Goal: Task Accomplishment & Management: Manage account settings

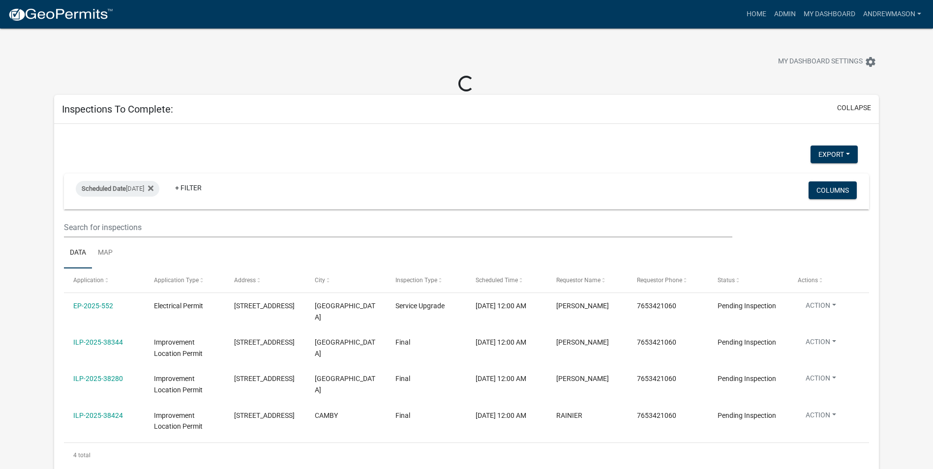
select select "3: 100"
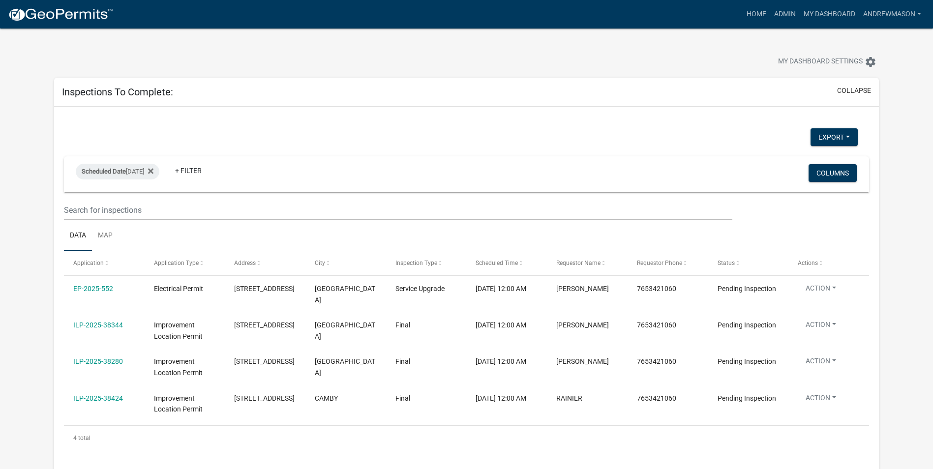
click at [106, 291] on link "EP-2025-552" at bounding box center [93, 289] width 40 height 8
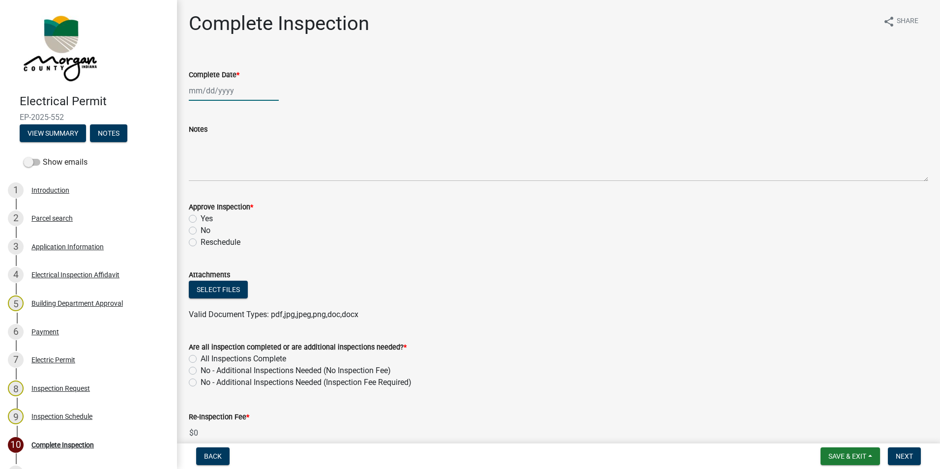
click at [225, 89] on div at bounding box center [234, 91] width 90 height 20
select select "8"
select select "2025"
click at [262, 170] on div "15" at bounding box center [262, 175] width 16 height 16
type input "[DATE]"
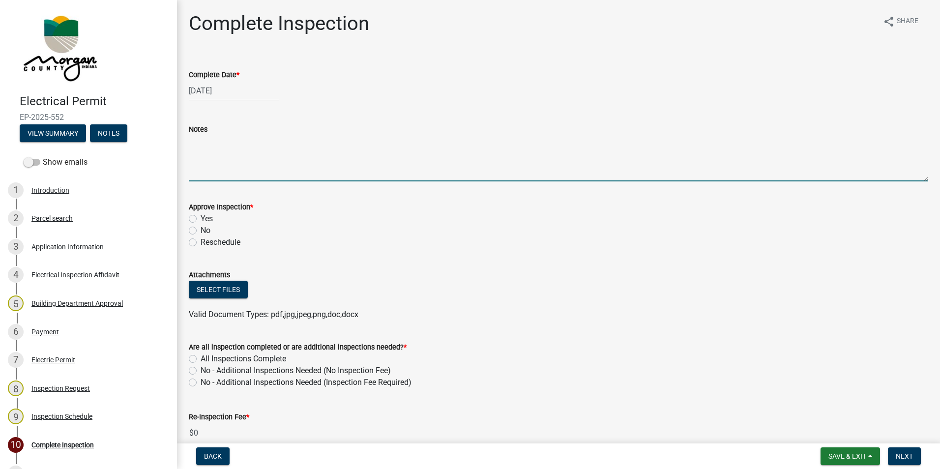
click at [204, 170] on textarea "Notes" at bounding box center [559, 158] width 740 height 46
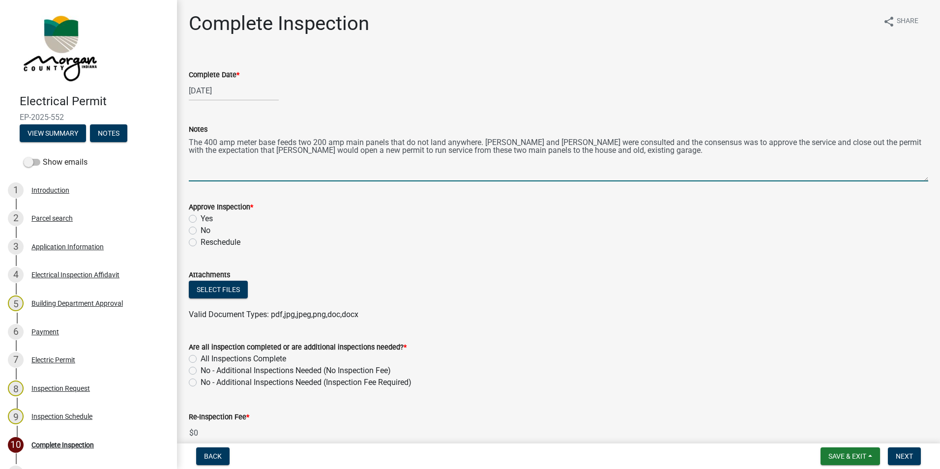
click at [486, 145] on textarea "The 400 amp meter base feeds two 200 amp main panels that do not land anywhere.…" at bounding box center [559, 158] width 740 height 46
click at [422, 153] on textarea "The 400 amp meter base feeds two 200 amp main panels that do not land anywhere.…" at bounding box center [559, 158] width 740 height 46
click at [277, 143] on textarea "The 400 amp meter base feeds two 200 amp main panels that do not land anywhere.…" at bounding box center [559, 158] width 740 height 46
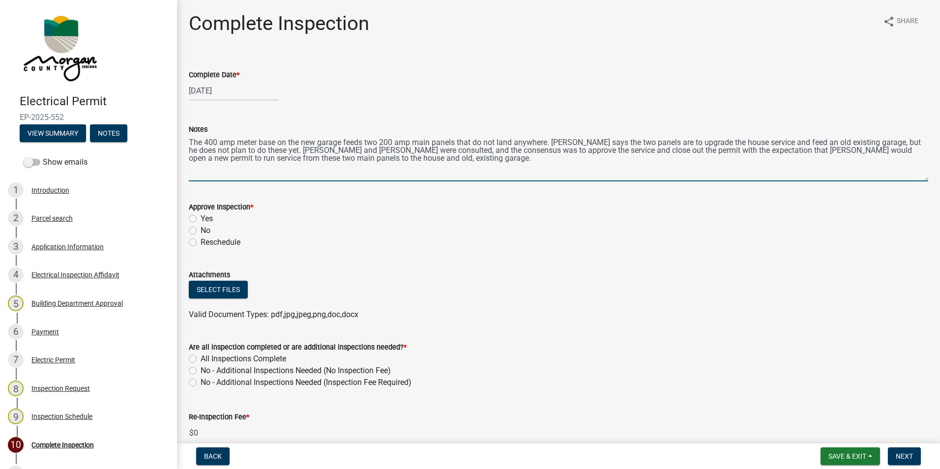
click at [452, 157] on textarea "The 400 amp meter base on the new garage feeds two 200 amp main panels that do …" at bounding box center [559, 158] width 740 height 46
click at [431, 161] on textarea "The 400 amp meter base on the new garage feeds two 200 amp main panels that do …" at bounding box center [559, 158] width 740 height 46
type textarea "The 400 amp meter base on the new garage feeds two 200 amp main panels that do …"
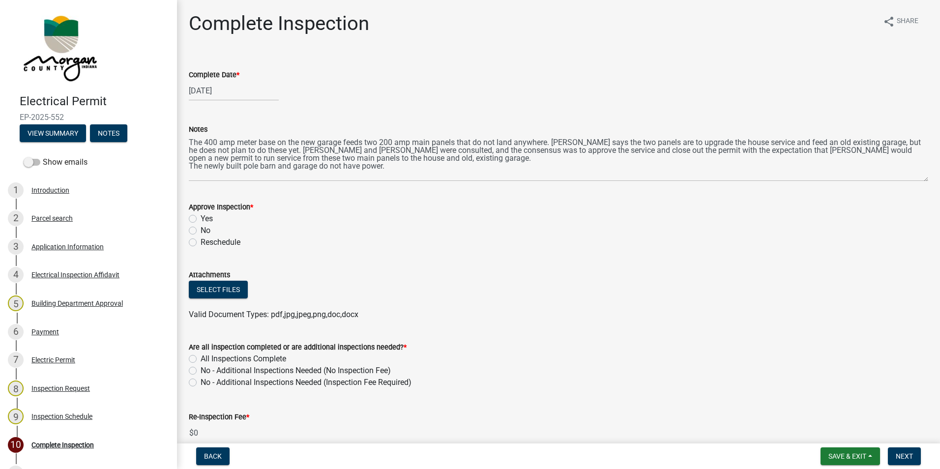
click at [201, 220] on label "Yes" at bounding box center [207, 219] width 12 height 12
click at [201, 219] on input "Yes" at bounding box center [204, 216] width 6 height 6
radio input "true"
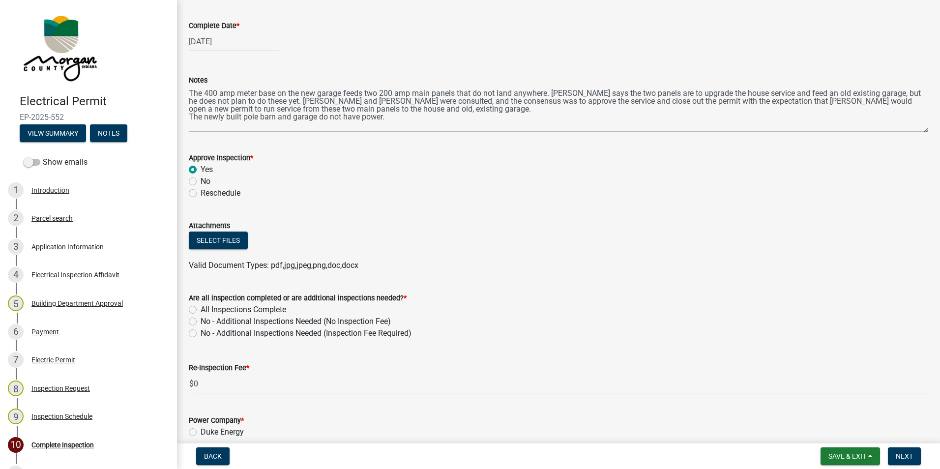
scroll to position [98, 0]
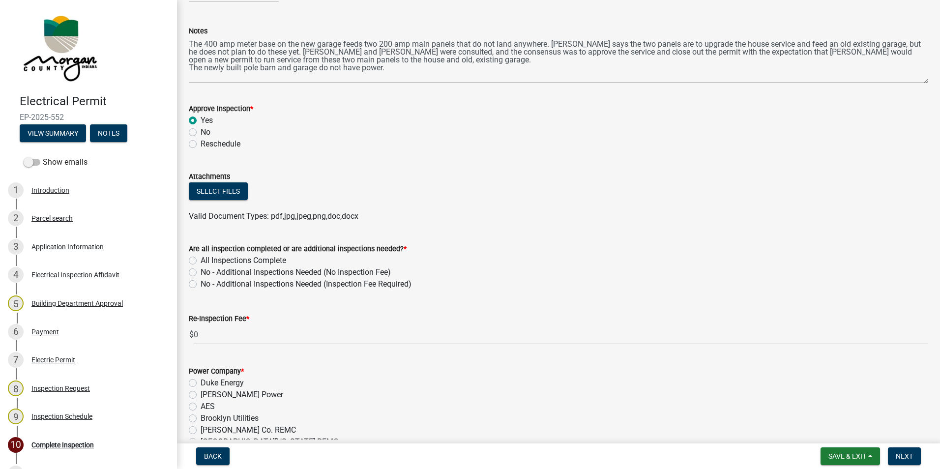
click at [201, 259] on label "All Inspections Complete" at bounding box center [244, 261] width 86 height 12
click at [201, 259] on input "All Inspections Complete" at bounding box center [204, 258] width 6 height 6
radio input "true"
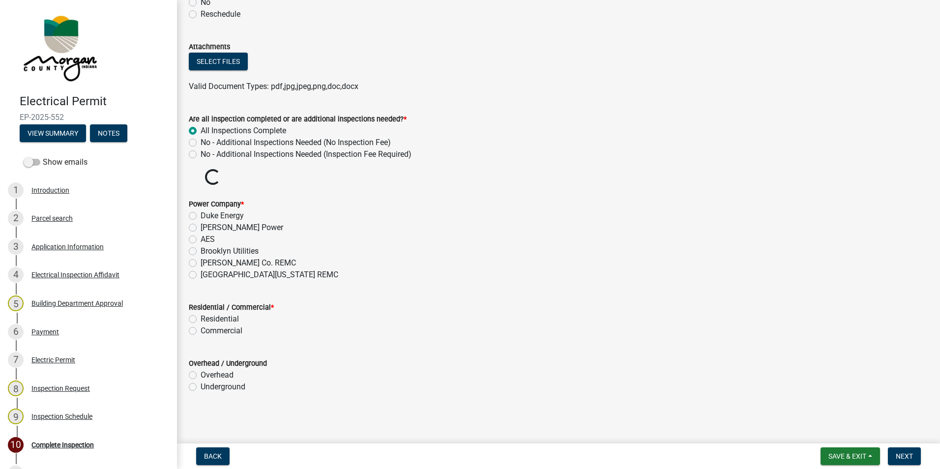
scroll to position [229, 0]
click at [201, 275] on label "[GEOGRAPHIC_DATA][US_STATE] REMC" at bounding box center [270, 275] width 138 height 12
click at [201, 275] on input "[GEOGRAPHIC_DATA][US_STATE] REMC" at bounding box center [204, 272] width 6 height 6
radio input "true"
click at [201, 320] on label "Residential" at bounding box center [220, 319] width 38 height 12
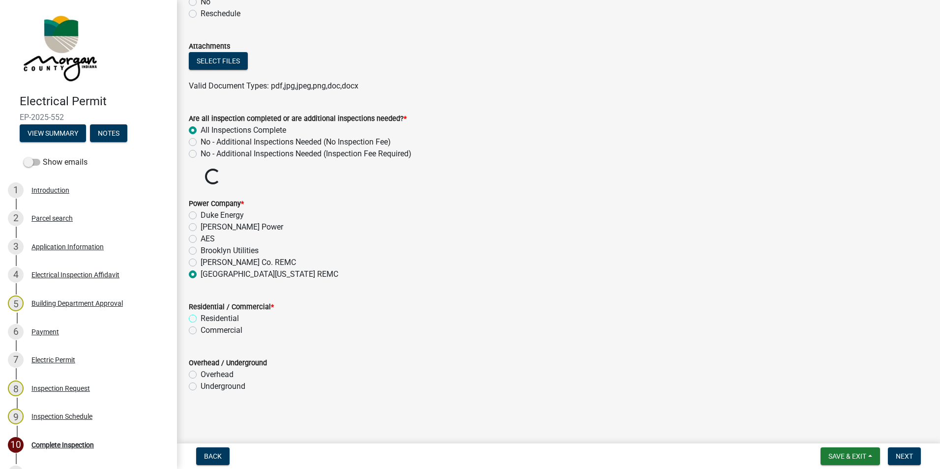
click at [201, 319] on input "Residential" at bounding box center [204, 316] width 6 height 6
radio input "true"
click at [201, 386] on label "Underground" at bounding box center [223, 387] width 45 height 12
click at [201, 386] on input "Underground" at bounding box center [204, 384] width 6 height 6
radio input "true"
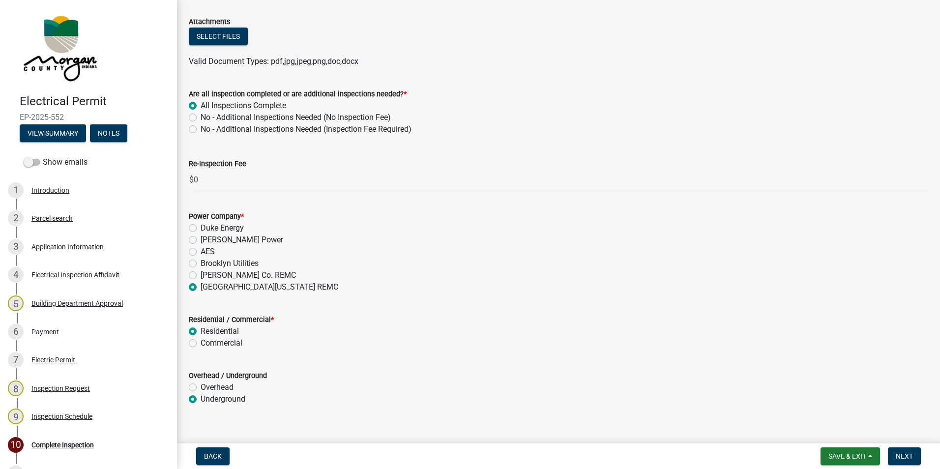
scroll to position [266, 0]
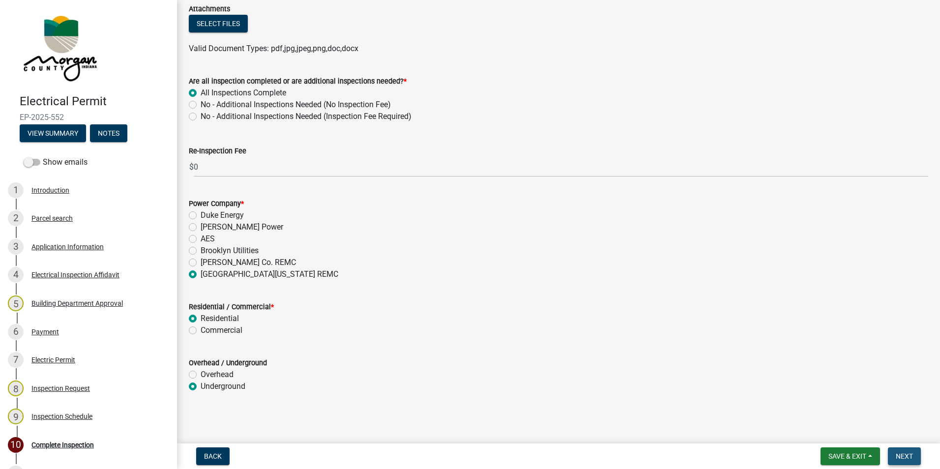
click at [903, 455] on span "Next" at bounding box center [904, 456] width 17 height 8
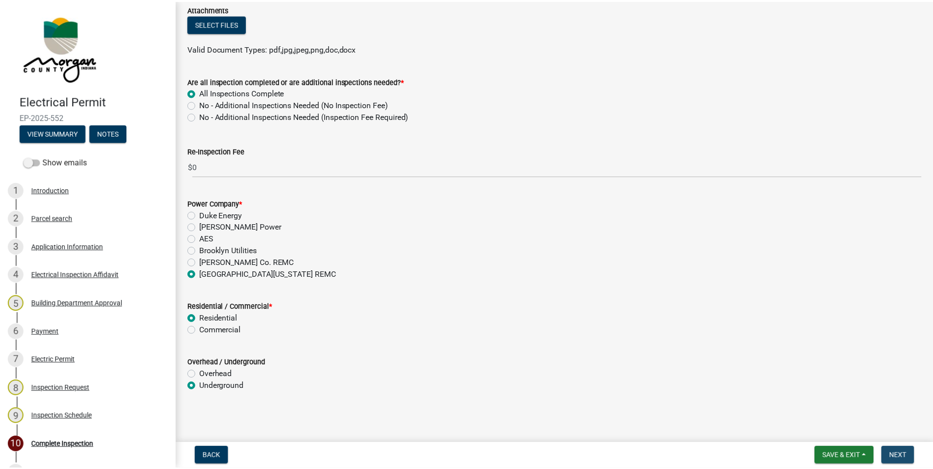
scroll to position [0, 0]
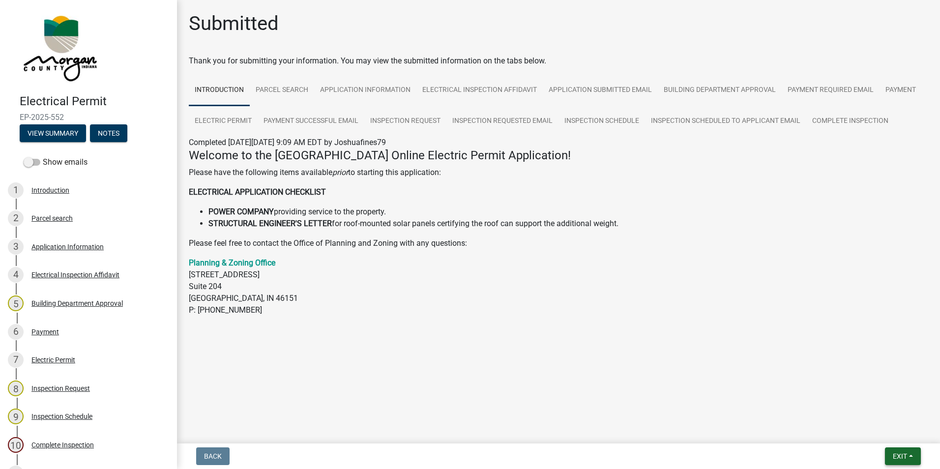
click at [903, 455] on span "Exit" at bounding box center [900, 456] width 14 height 8
click at [887, 431] on button "Save & Exit" at bounding box center [882, 431] width 79 height 24
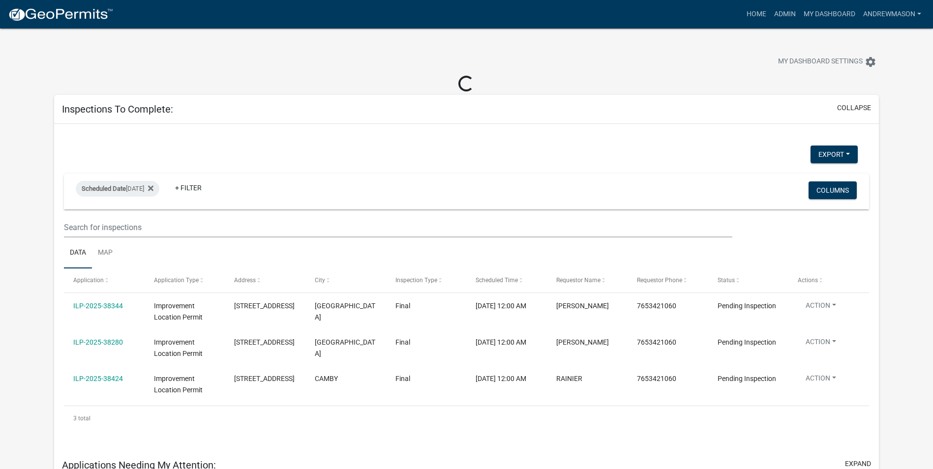
select select "3: 100"
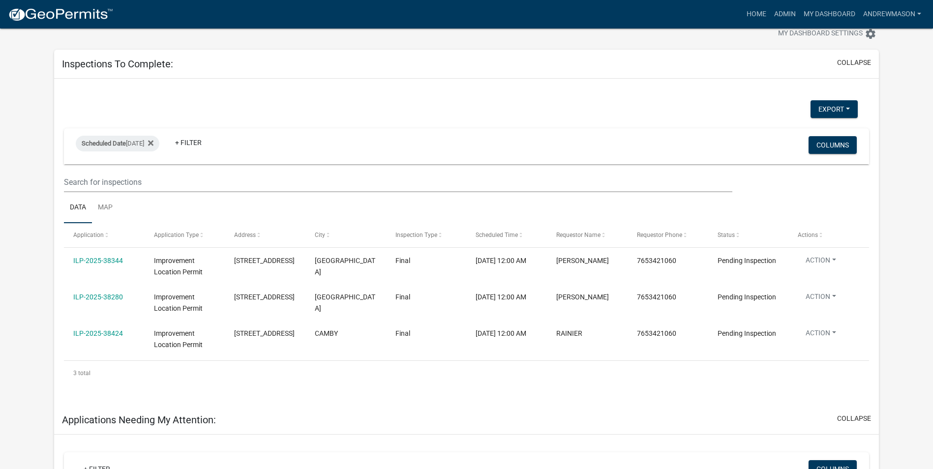
scroll to position [49, 0]
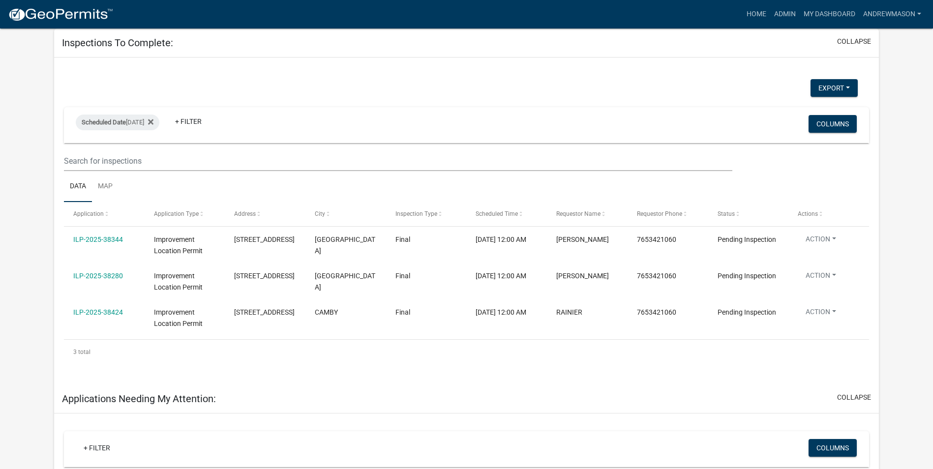
click at [101, 275] on link "ILP-2025-38280" at bounding box center [98, 276] width 50 height 8
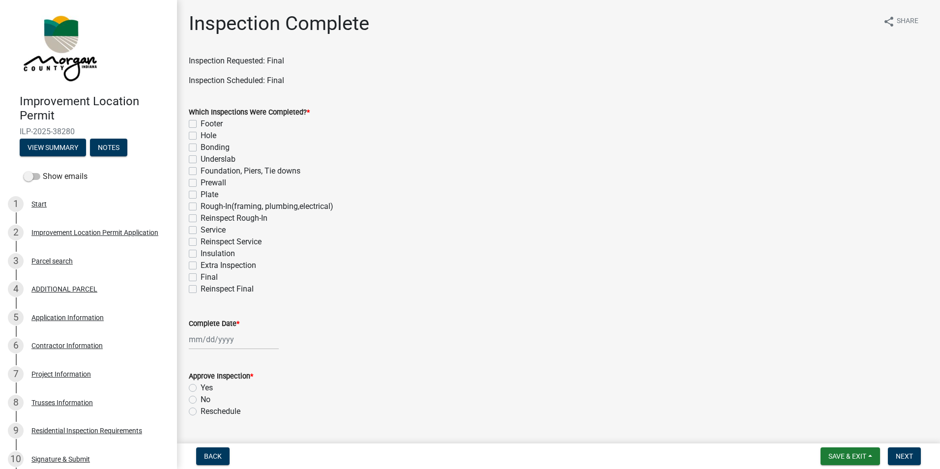
click at [201, 205] on label "Rough-In(framing, plumbing,electrical)" at bounding box center [267, 207] width 133 height 12
click at [201, 205] on input "Rough-In(framing, plumbing,electrical)" at bounding box center [204, 204] width 6 height 6
checkbox input "true"
checkbox input "false"
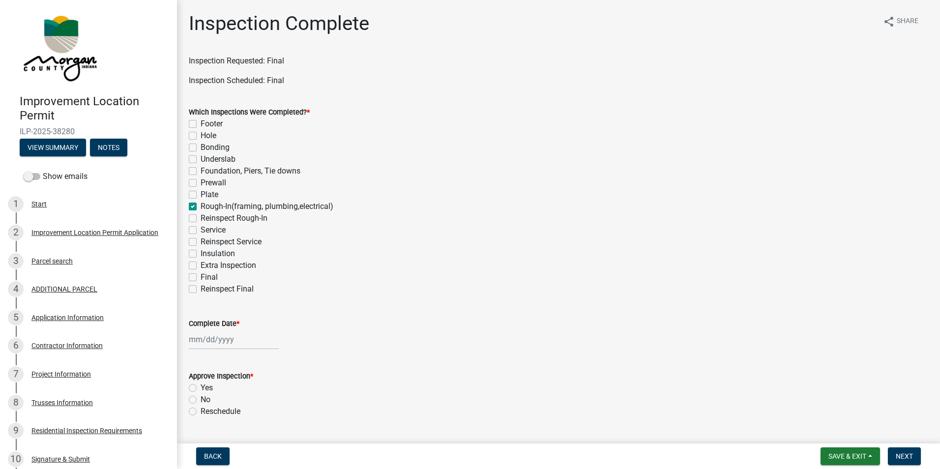
checkbox input "false"
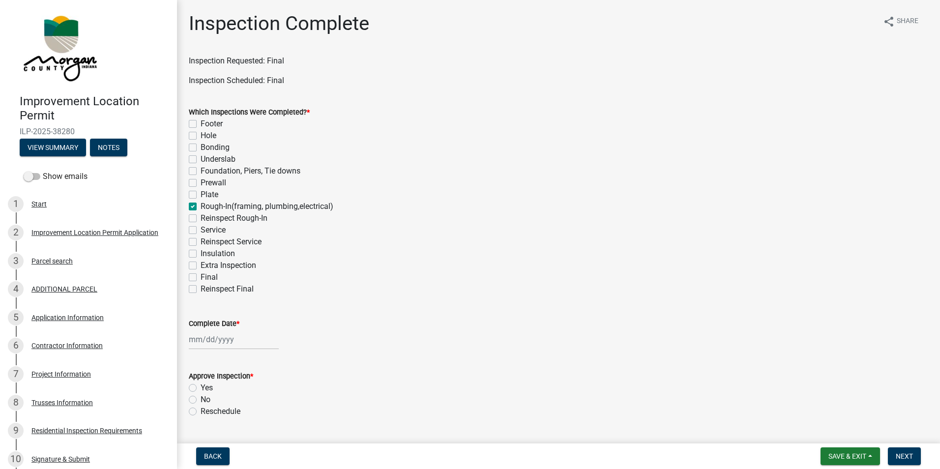
checkbox input "true"
checkbox input "false"
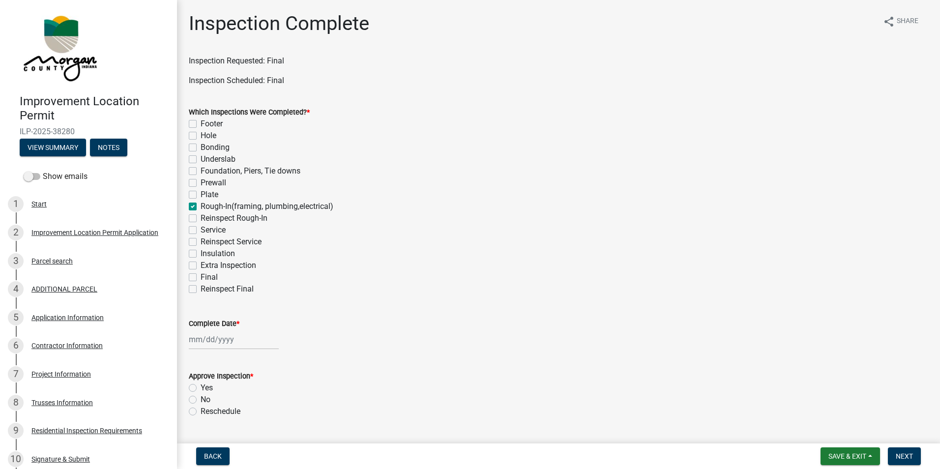
checkbox input "false"
click at [201, 277] on label "Final" at bounding box center [209, 277] width 17 height 12
click at [201, 277] on input "Final" at bounding box center [204, 274] width 6 height 6
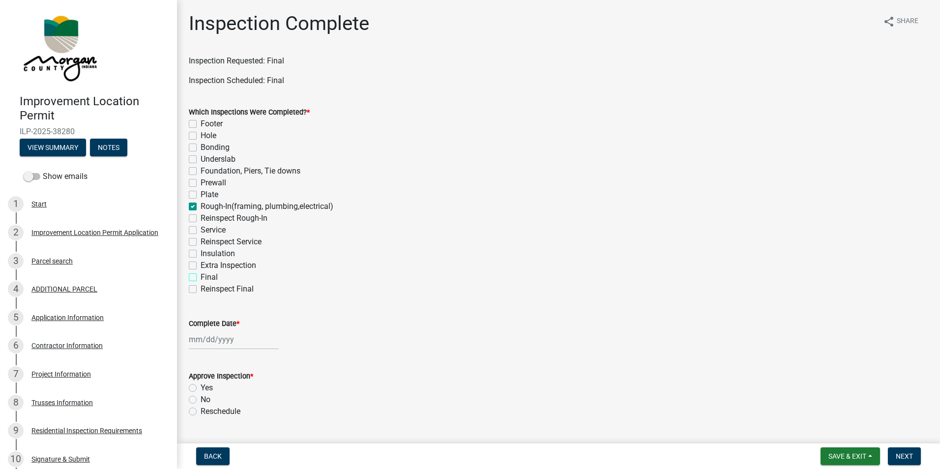
checkbox input "true"
checkbox input "false"
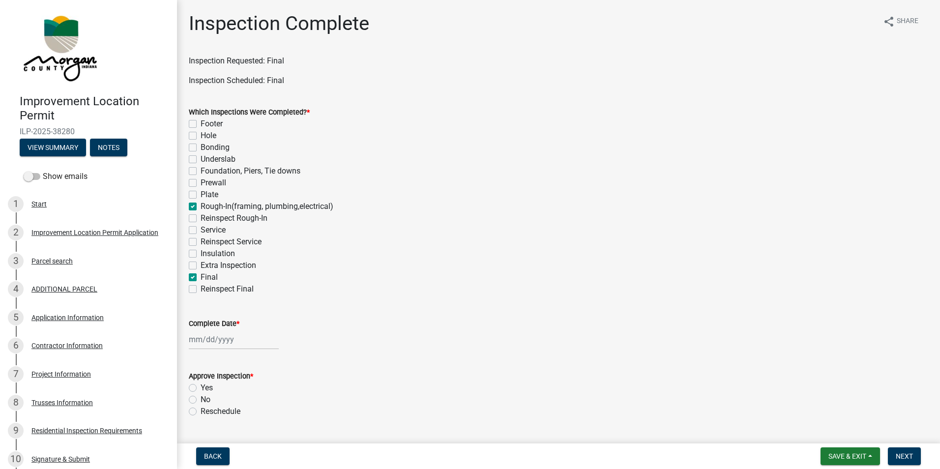
checkbox input "false"
checkbox input "true"
checkbox input "false"
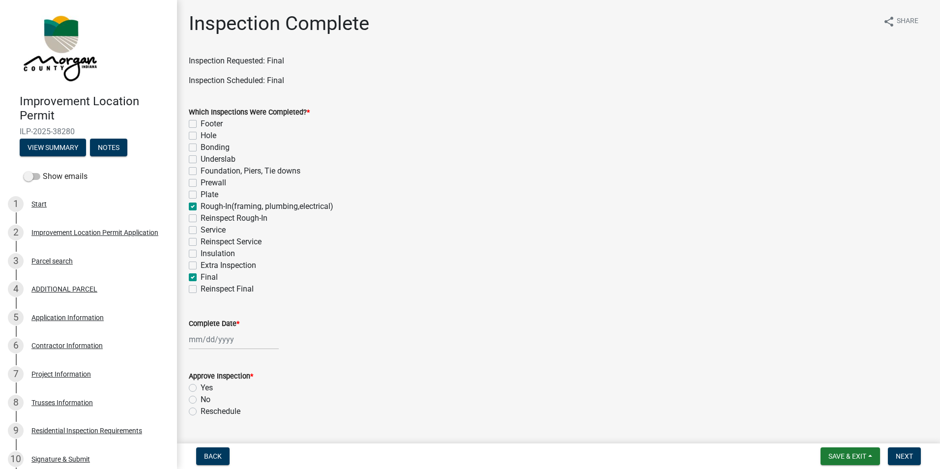
checkbox input "false"
checkbox input "true"
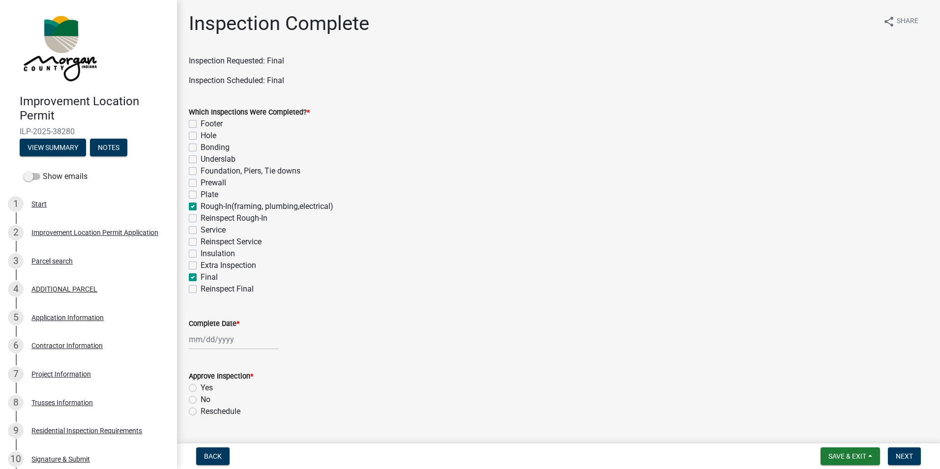
checkbox input "false"
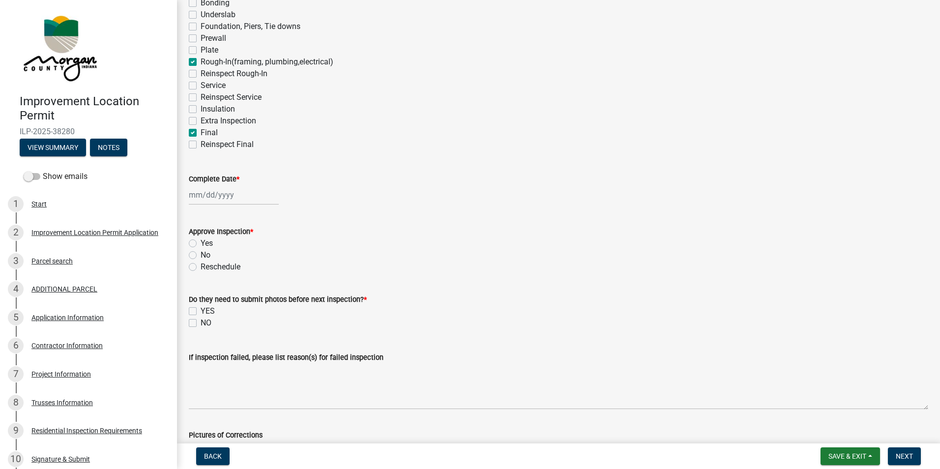
scroll to position [197, 0]
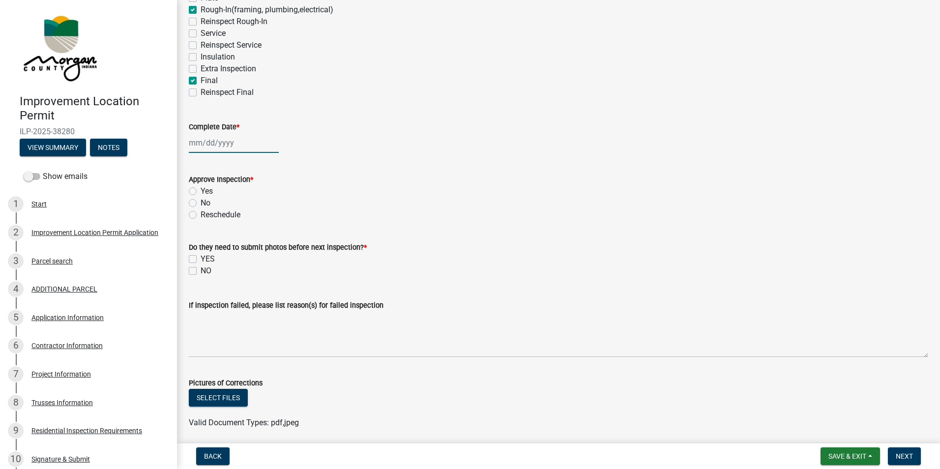
click at [206, 144] on div at bounding box center [234, 143] width 90 height 20
select select "8"
select select "2025"
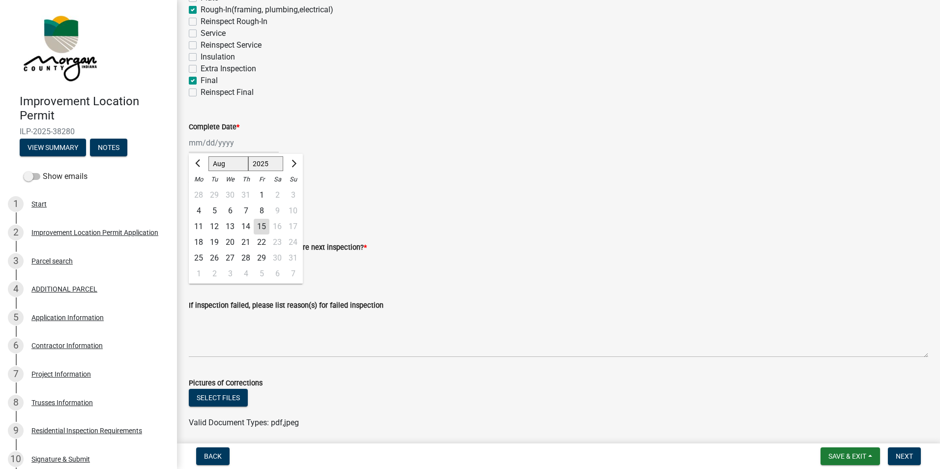
click at [262, 225] on div "15" at bounding box center [262, 227] width 16 height 16
type input "[DATE]"
click at [201, 192] on label "Yes" at bounding box center [207, 191] width 12 height 12
click at [201, 192] on input "Yes" at bounding box center [204, 188] width 6 height 6
radio input "true"
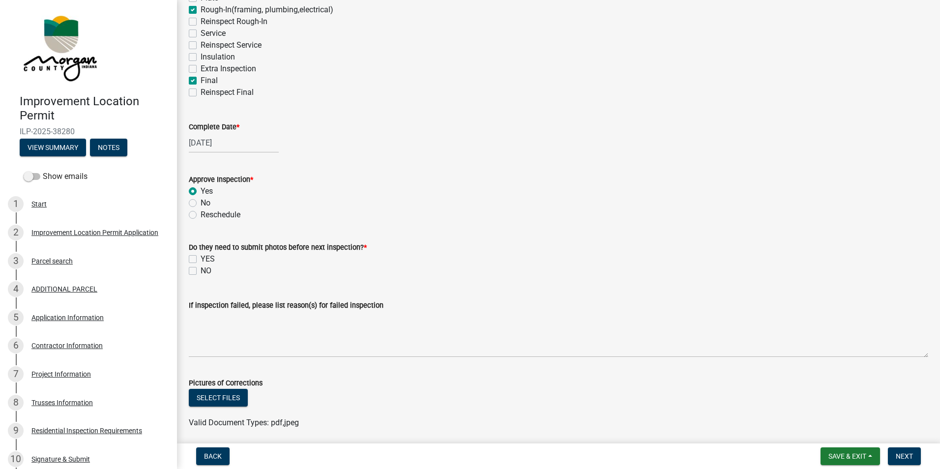
click at [201, 269] on label "NO" at bounding box center [206, 271] width 11 height 12
click at [201, 269] on input "NO" at bounding box center [204, 268] width 6 height 6
checkbox input "true"
checkbox input "false"
checkbox input "true"
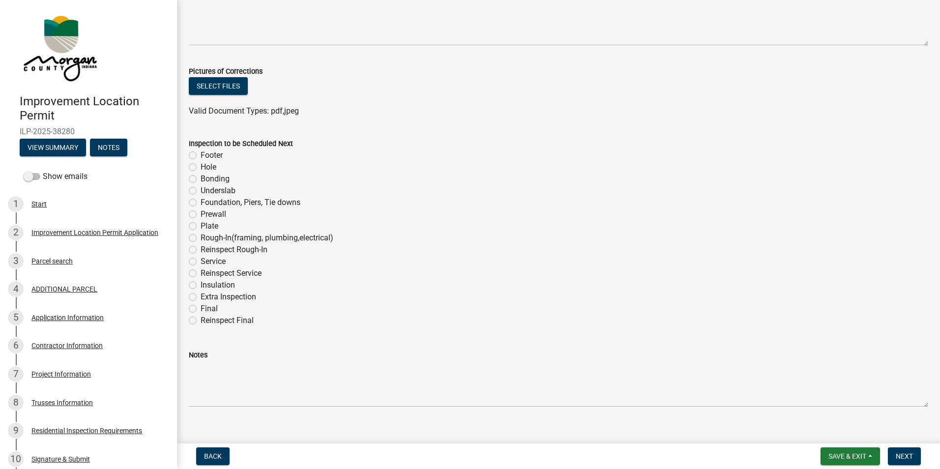
scroll to position [522, 0]
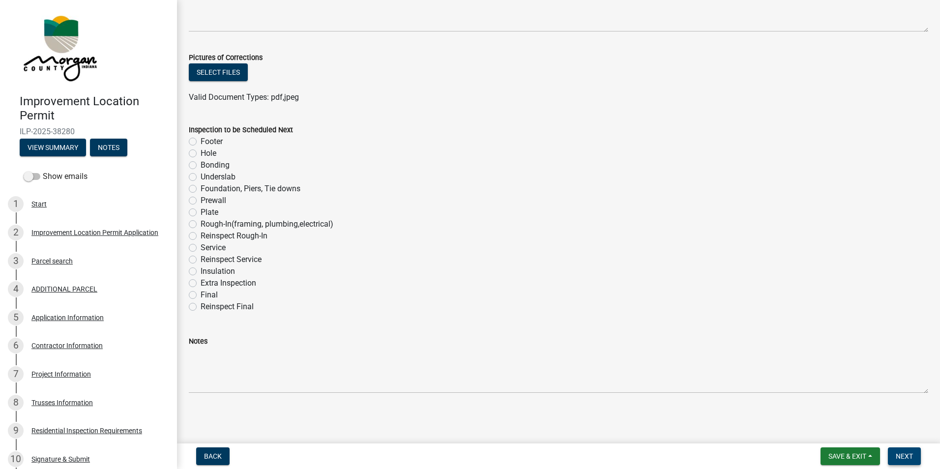
click at [900, 458] on span "Next" at bounding box center [904, 456] width 17 height 8
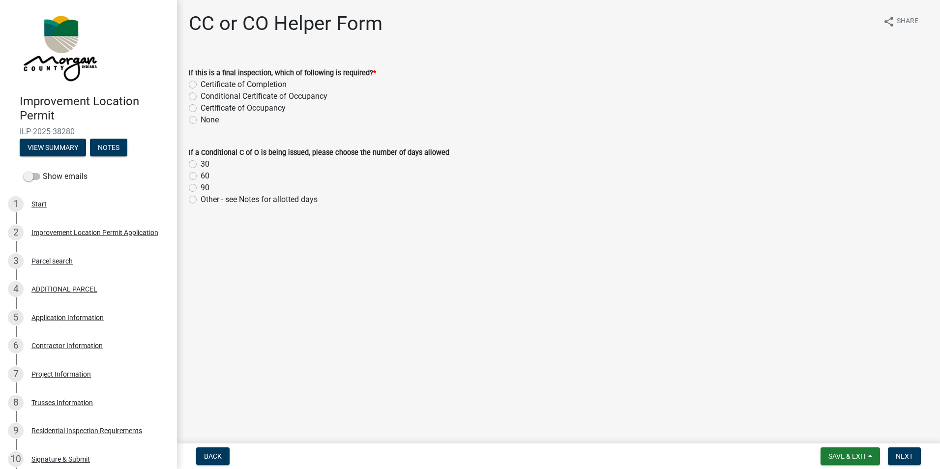
click at [201, 85] on label "Certificate of Completion" at bounding box center [244, 85] width 86 height 12
click at [201, 85] on input "Certificate of Completion" at bounding box center [204, 82] width 6 height 6
radio input "true"
click at [905, 454] on span "Next" at bounding box center [904, 456] width 17 height 8
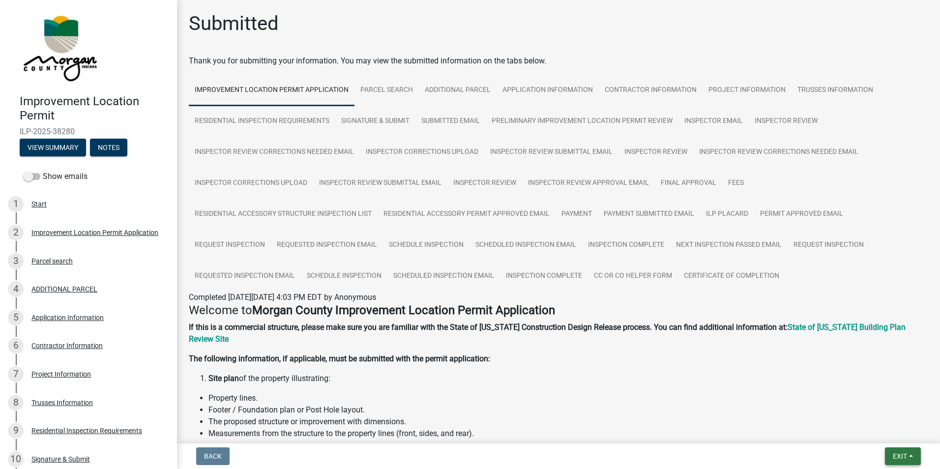
click at [899, 456] on span "Exit" at bounding box center [900, 456] width 14 height 8
click at [894, 428] on button "Save & Exit" at bounding box center [882, 431] width 79 height 24
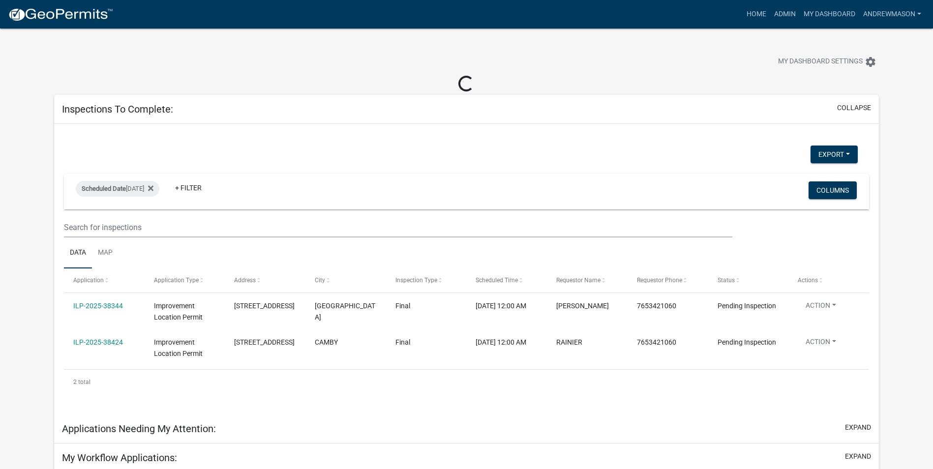
select select "3: 100"
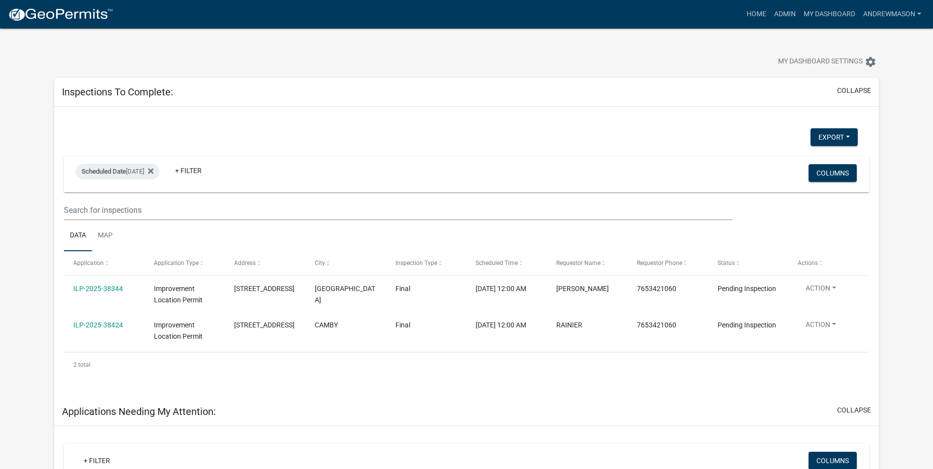
click at [88, 289] on link "ILP-2025-38344" at bounding box center [98, 289] width 50 height 8
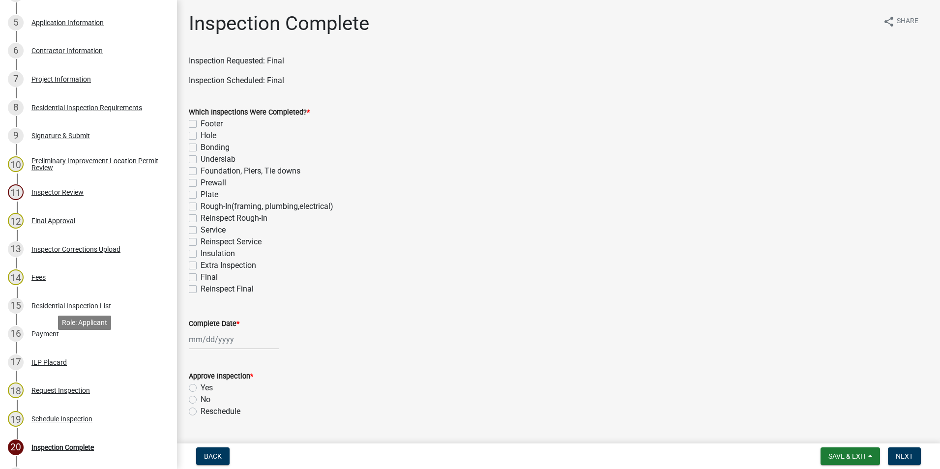
scroll to position [393, 0]
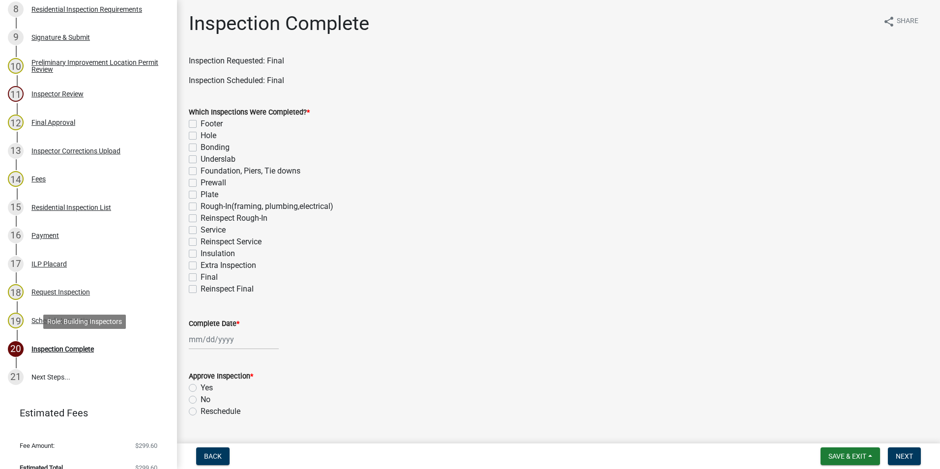
click at [75, 350] on div "Inspection Complete" at bounding box center [62, 349] width 62 height 7
click at [60, 296] on div "Request Inspection" at bounding box center [60, 292] width 59 height 7
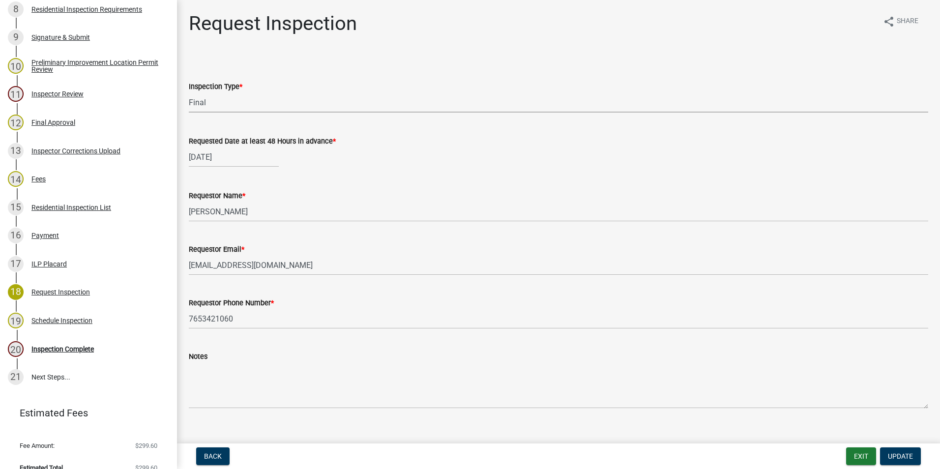
click at [232, 104] on select "Select Item... Footer Hole Bonding Underslab Foundation, Piers, Tie downs Prewa…" at bounding box center [559, 102] width 740 height 20
click at [189, 92] on select "Select Item... Footer Hole Bonding Underslab Foundation, Piers, Tie downs Prewa…" at bounding box center [559, 102] width 740 height 20
select select "e905d668-7de6-4caa-858c-c719f45d0fd1"
click at [909, 459] on span "Update" at bounding box center [900, 456] width 25 height 8
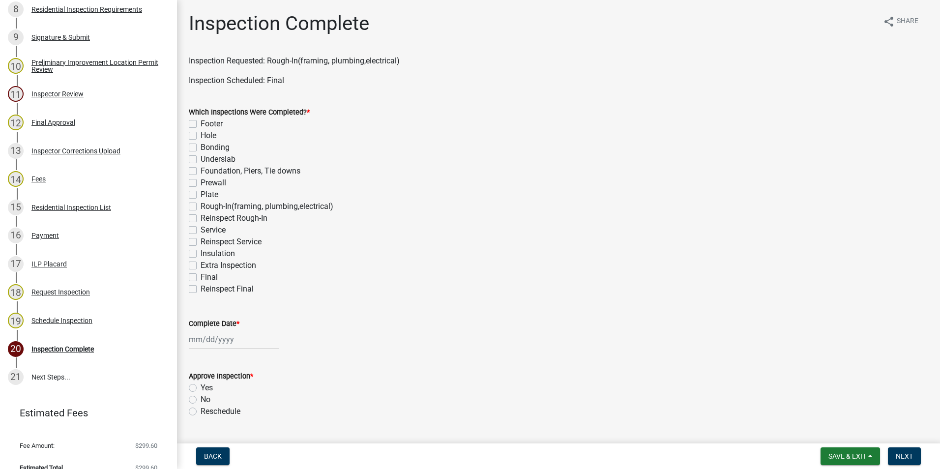
click at [201, 205] on label "Rough-In(framing, plumbing,electrical)" at bounding box center [267, 207] width 133 height 12
click at [201, 205] on input "Rough-In(framing, plumbing,electrical)" at bounding box center [204, 204] width 6 height 6
checkbox input "true"
checkbox input "false"
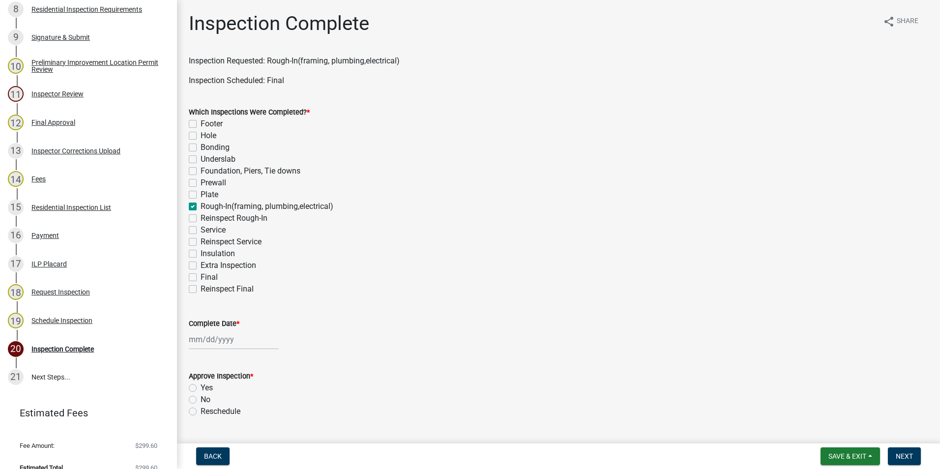
checkbox input "false"
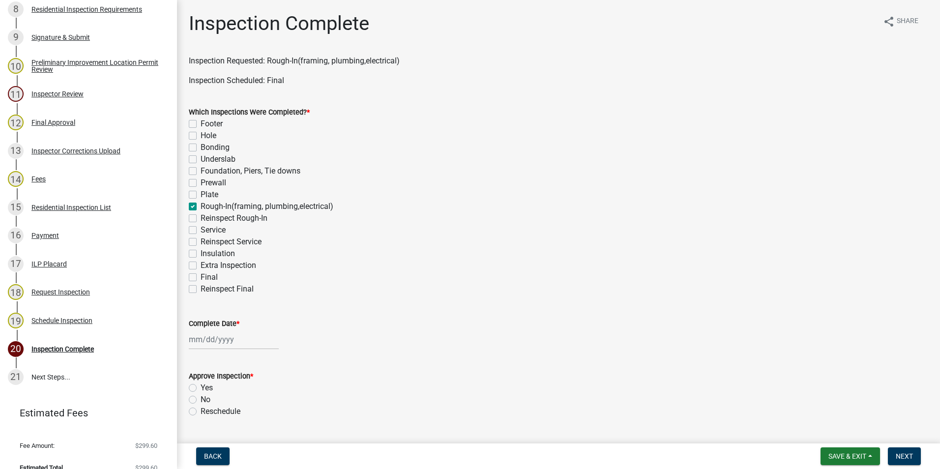
checkbox input "true"
checkbox input "false"
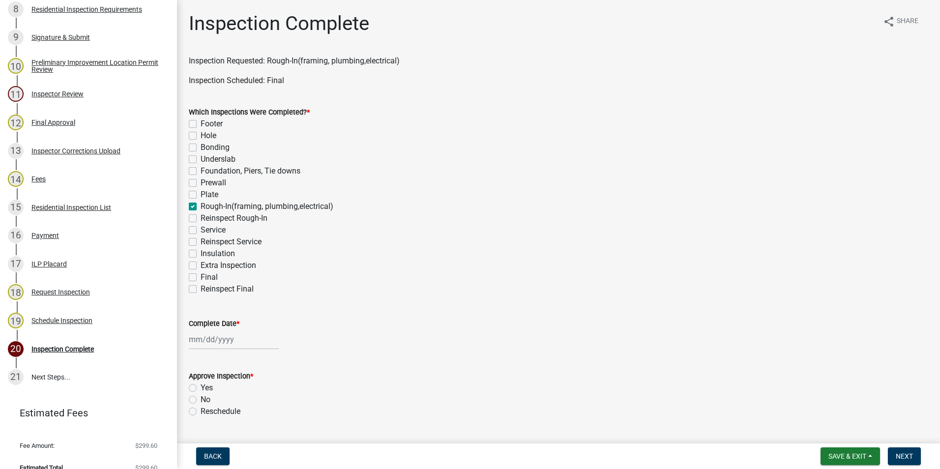
checkbox input "false"
click at [203, 340] on div at bounding box center [234, 340] width 90 height 20
select select "8"
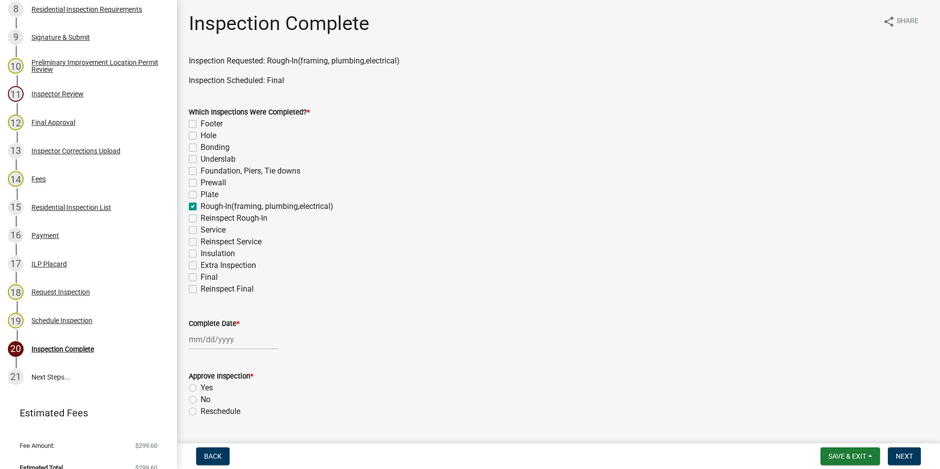
select select "2025"
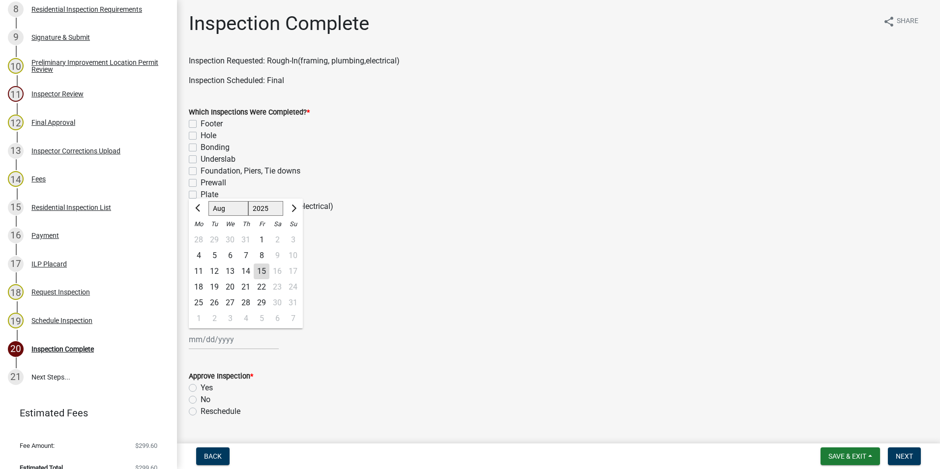
click at [261, 271] on div "15" at bounding box center [262, 272] width 16 height 16
type input "[DATE]"
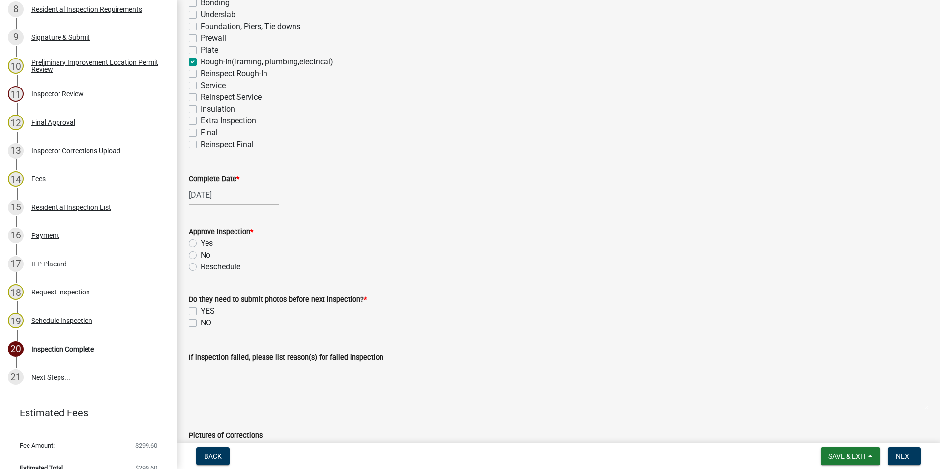
scroll to position [148, 0]
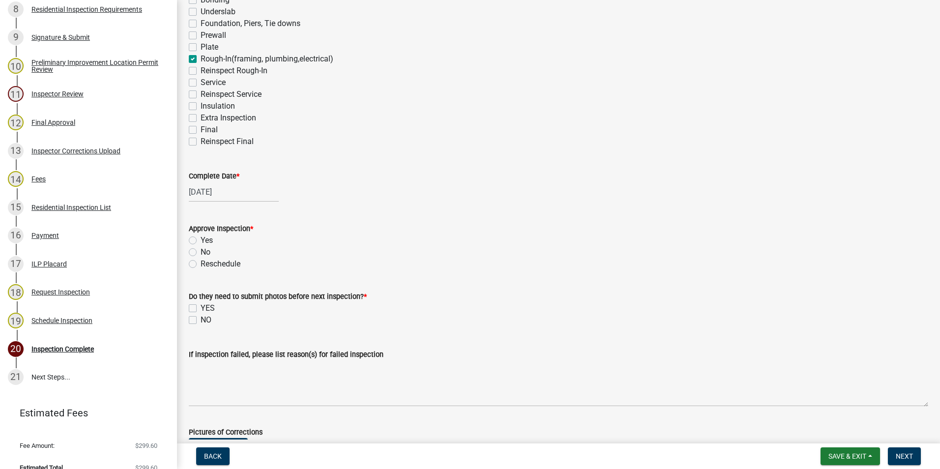
click at [201, 240] on label "Yes" at bounding box center [207, 241] width 12 height 12
click at [201, 240] on input "Yes" at bounding box center [204, 238] width 6 height 6
radio input "true"
click at [201, 318] on label "NO" at bounding box center [206, 320] width 11 height 12
click at [201, 318] on input "NO" at bounding box center [204, 317] width 6 height 6
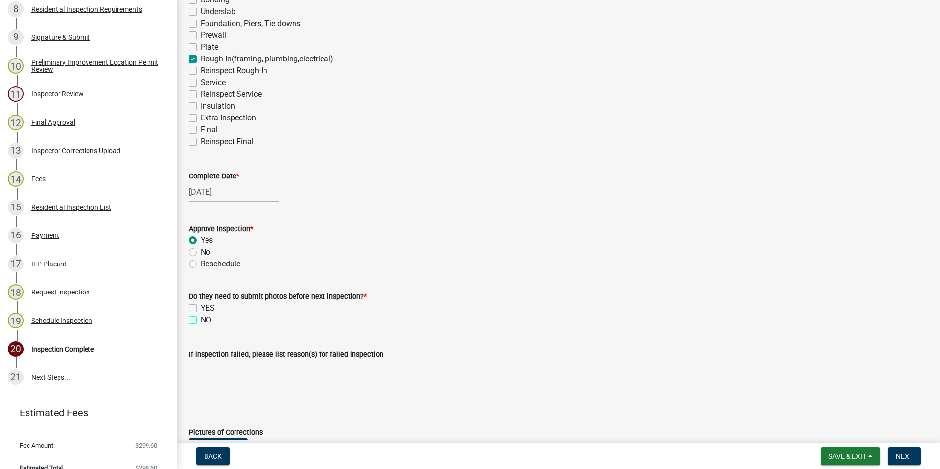
checkbox input "true"
checkbox input "false"
checkbox input "true"
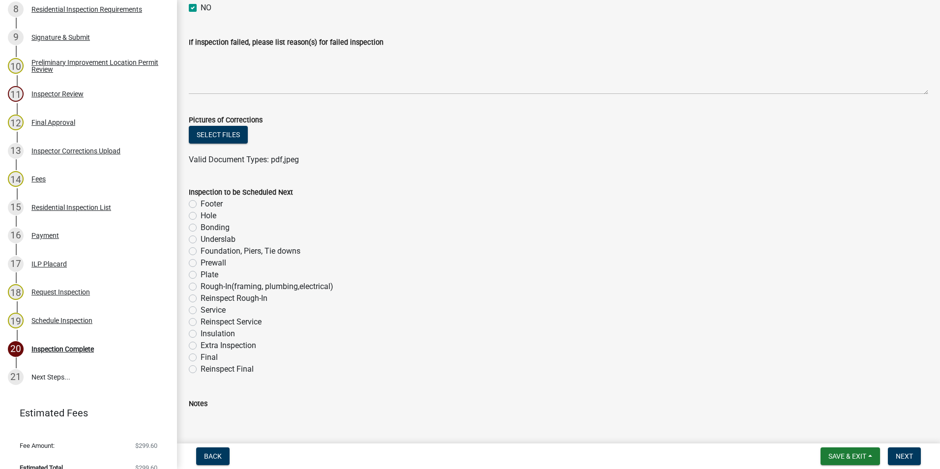
scroll to position [522, 0]
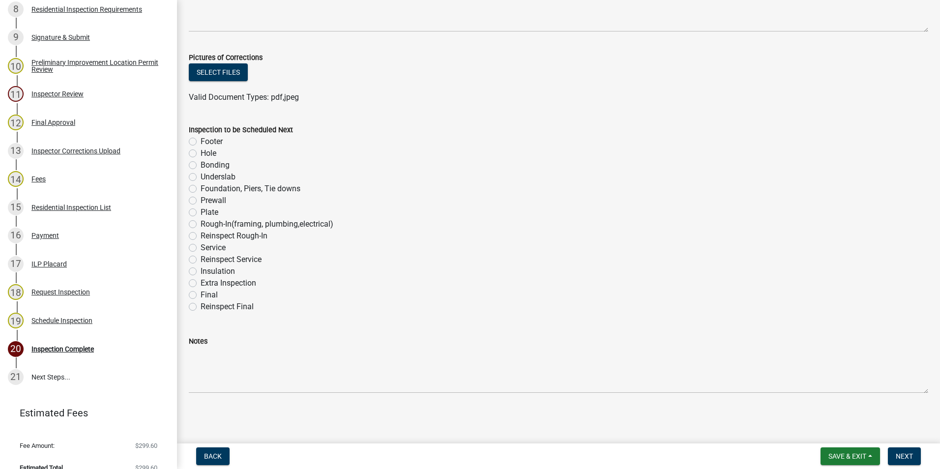
click at [201, 295] on label "Final" at bounding box center [209, 295] width 17 height 12
click at [201, 295] on input "Final" at bounding box center [204, 292] width 6 height 6
radio input "true"
click at [826, 452] on button "Save & Exit" at bounding box center [851, 457] width 60 height 18
click at [825, 404] on button "Save" at bounding box center [841, 407] width 79 height 24
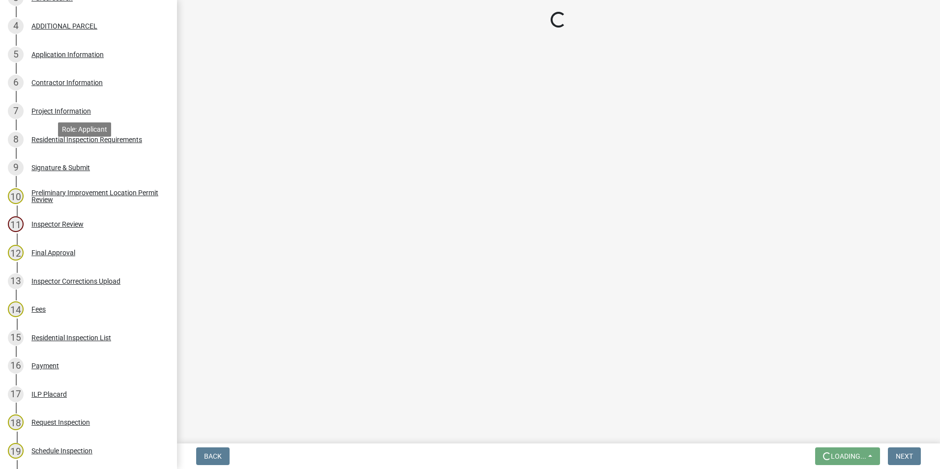
scroll to position [246, 0]
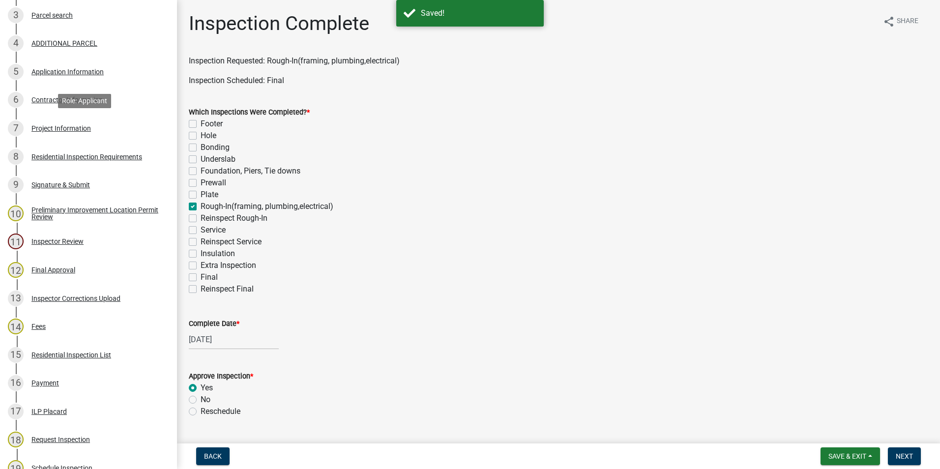
click at [59, 126] on div "Project Information" at bounding box center [61, 128] width 60 height 7
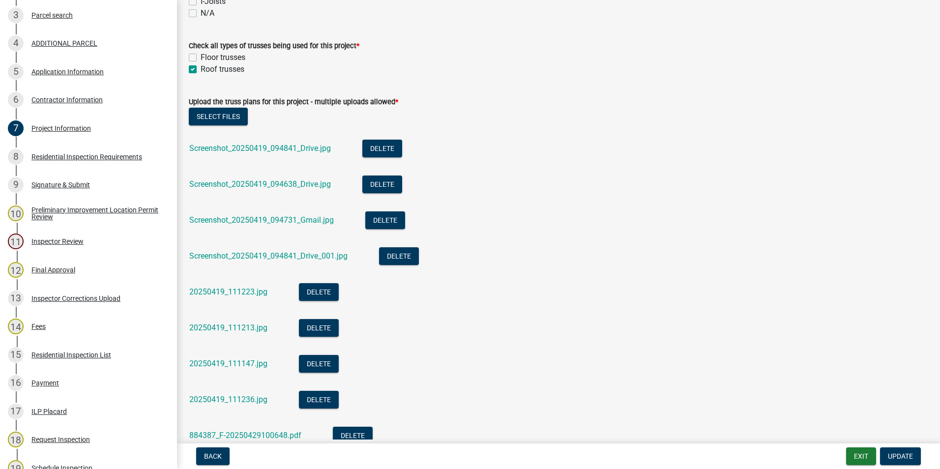
scroll to position [934, 0]
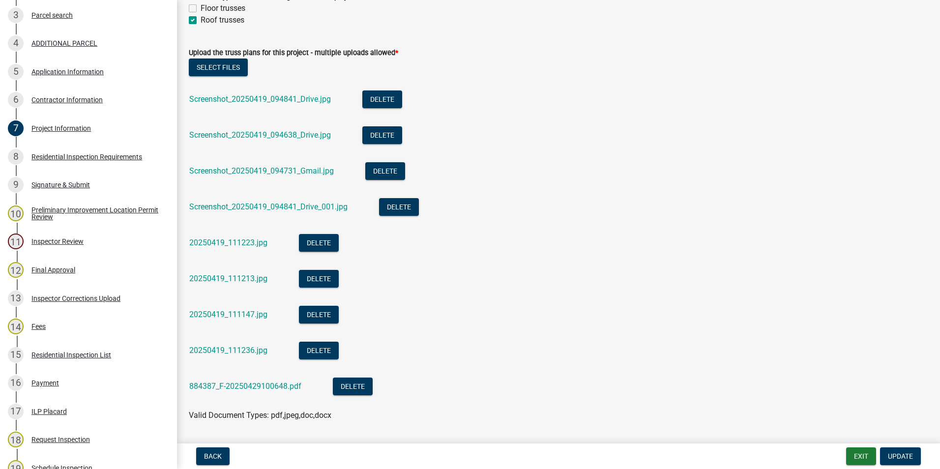
click at [311, 100] on link "Screenshot_20250419_094841_Drive.jpg" at bounding box center [260, 98] width 142 height 9
click at [268, 139] on link "Screenshot_20250419_094638_Drive.jpg" at bounding box center [260, 134] width 142 height 9
click at [242, 243] on link "20250419_111223.jpg" at bounding box center [228, 242] width 78 height 9
click at [227, 279] on link "20250419_111213.jpg" at bounding box center [228, 278] width 78 height 9
click at [247, 350] on link "20250419_111236.jpg" at bounding box center [228, 350] width 78 height 9
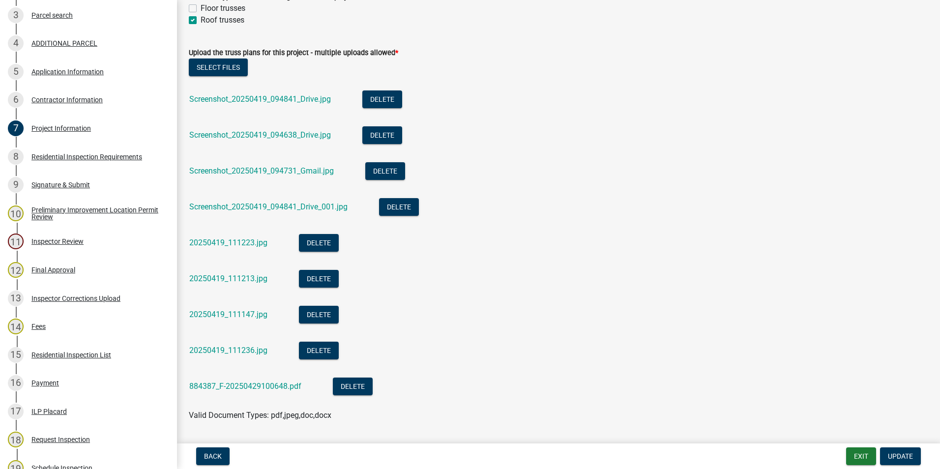
click at [223, 384] on link "884387_F-20250429100648.pdf" at bounding box center [245, 386] width 112 height 9
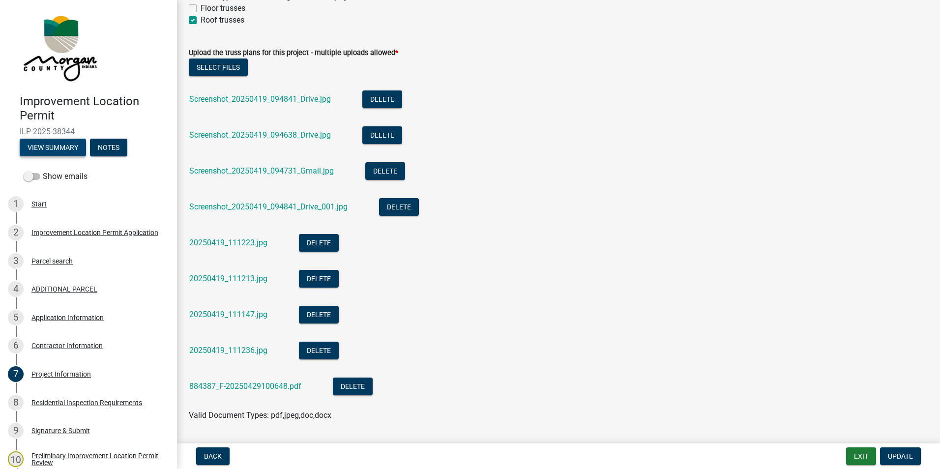
click at [72, 142] on button "View Summary" at bounding box center [53, 148] width 66 height 18
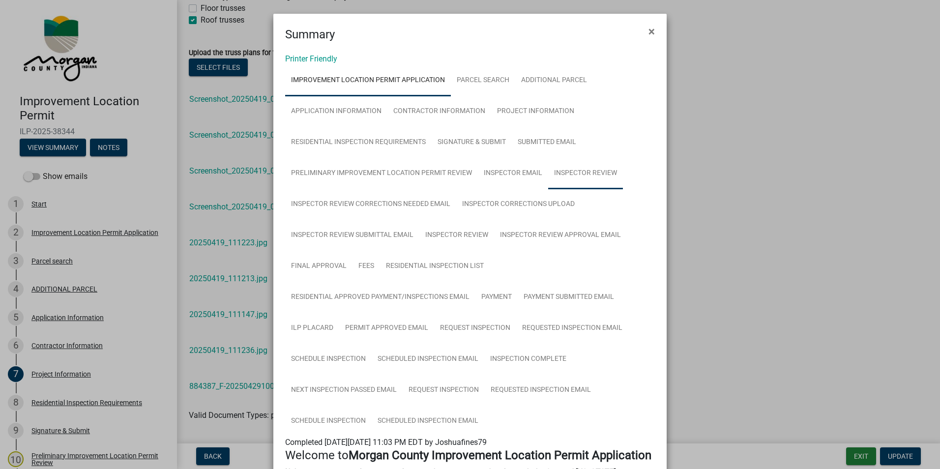
click at [573, 171] on link "Inspector Review" at bounding box center [585, 173] width 75 height 31
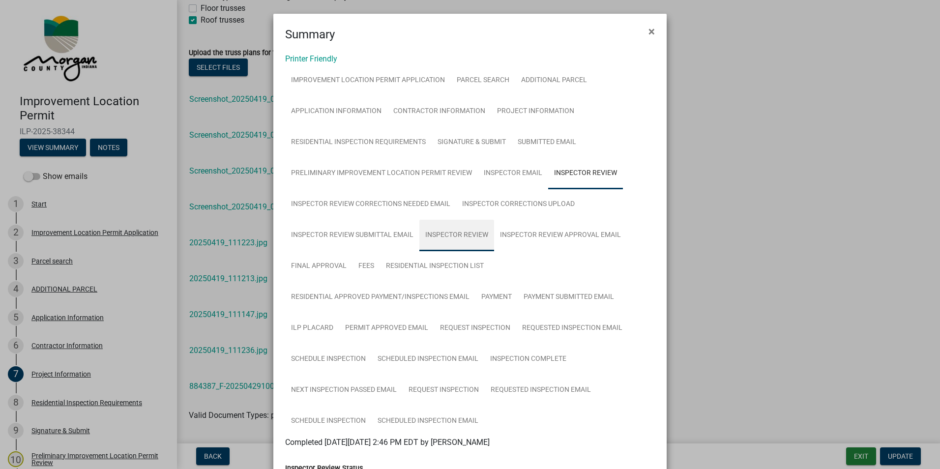
click at [470, 233] on link "Inspector Review" at bounding box center [457, 235] width 75 height 31
click at [509, 357] on link "Inspection Complete" at bounding box center [528, 359] width 88 height 31
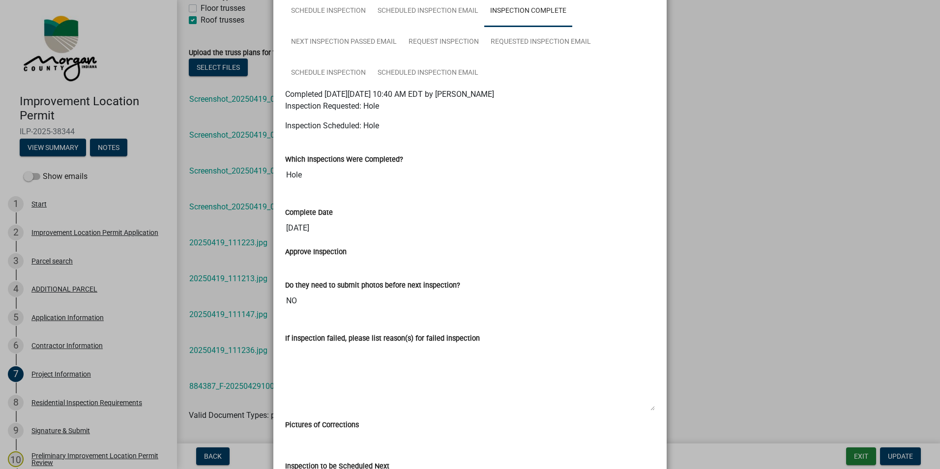
scroll to position [151, 0]
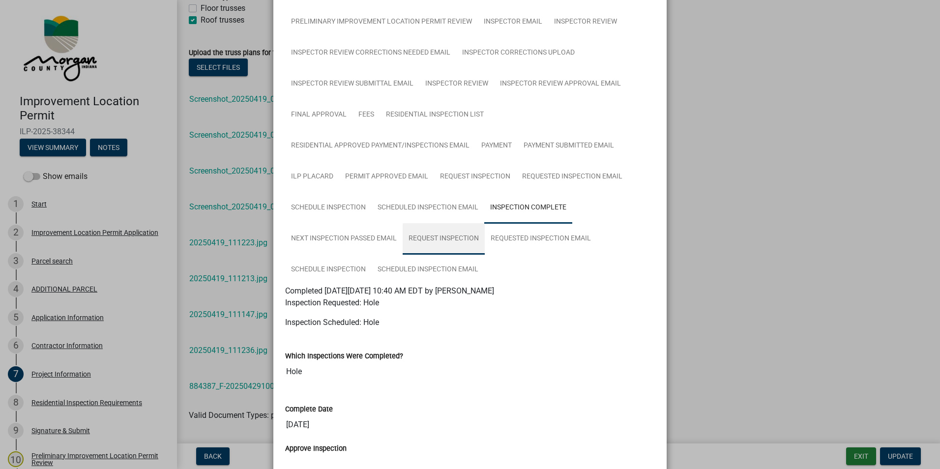
click at [437, 238] on link "Request Inspection" at bounding box center [444, 238] width 82 height 31
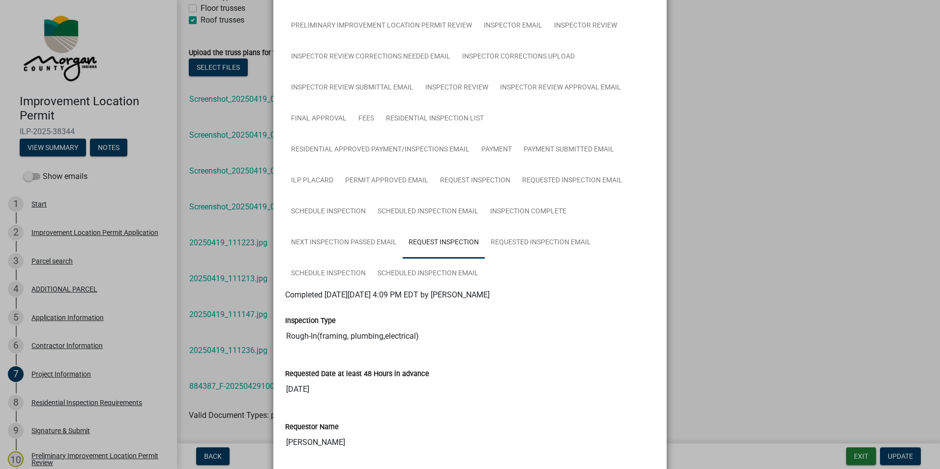
scroll to position [0, 0]
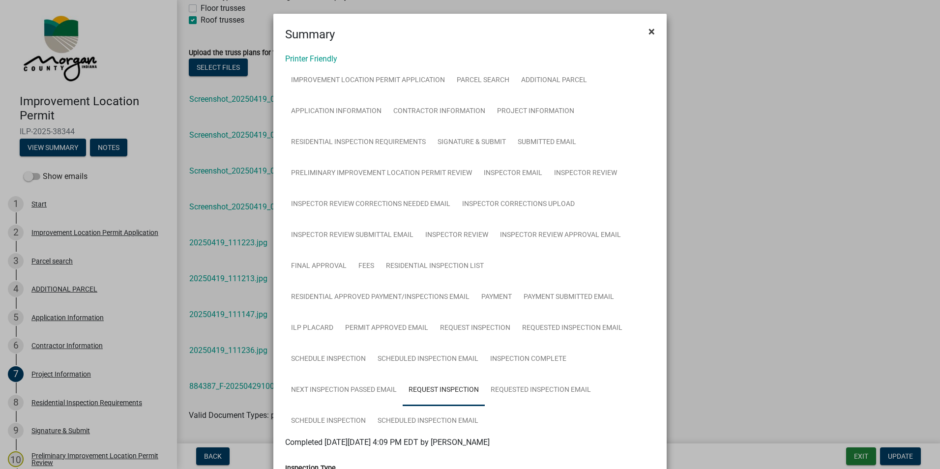
click at [649, 31] on span "×" at bounding box center [652, 32] width 6 height 14
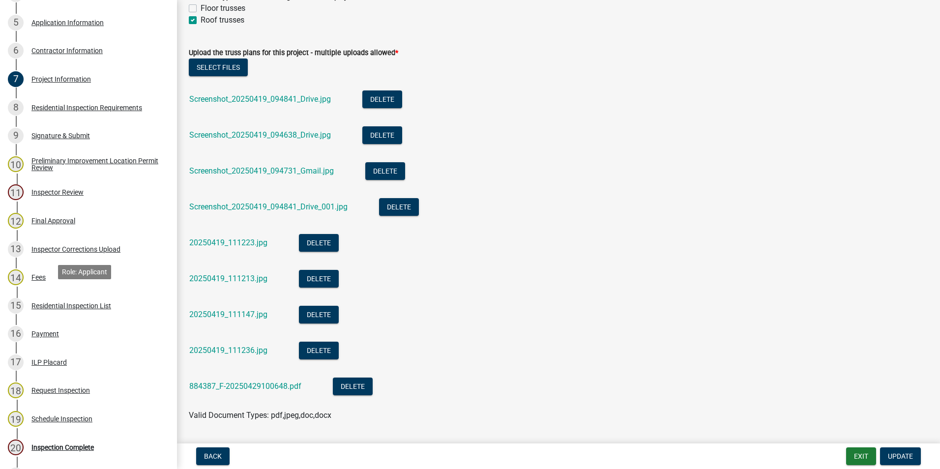
scroll to position [407, 0]
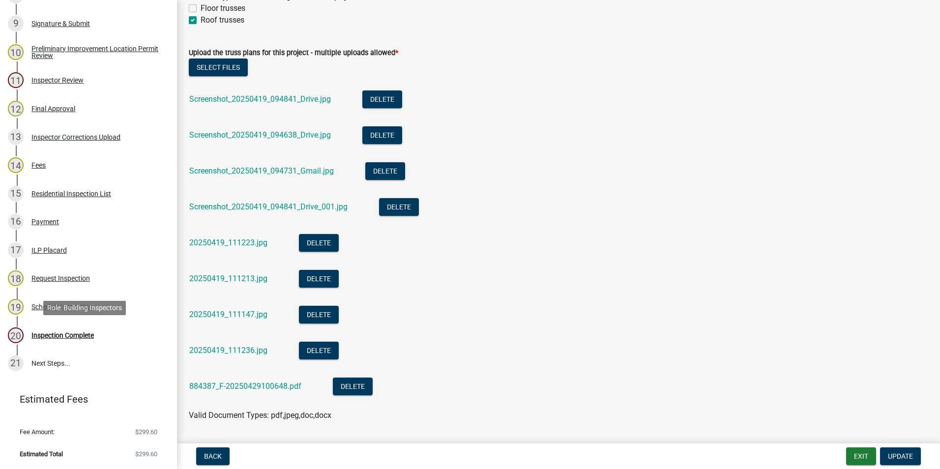
click at [84, 334] on div "Inspection Complete" at bounding box center [62, 335] width 62 height 7
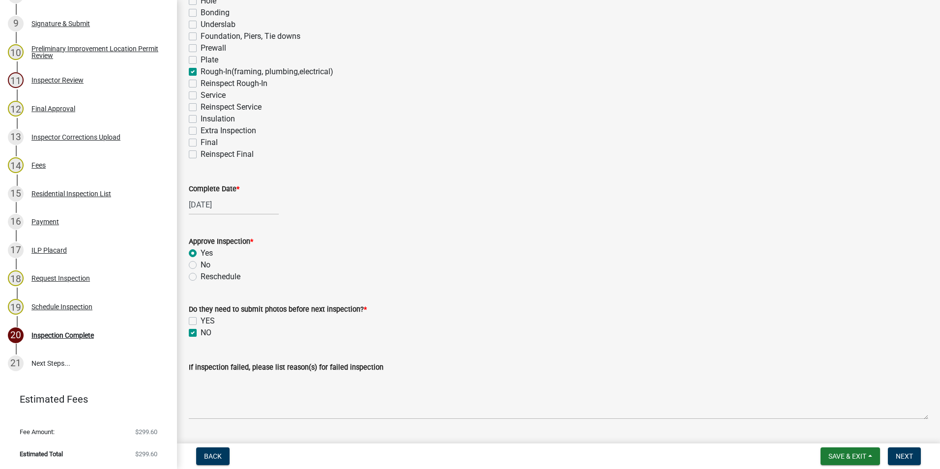
scroll to position [148, 0]
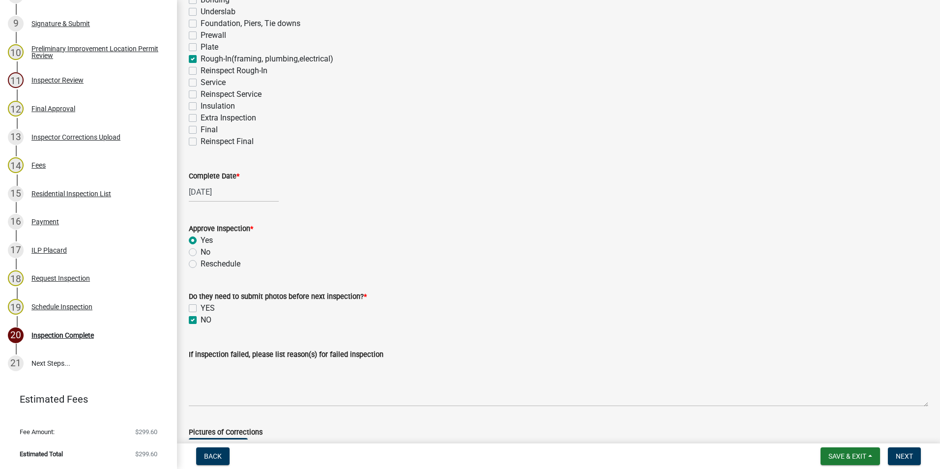
click at [201, 252] on label "No" at bounding box center [206, 252] width 10 height 12
click at [201, 252] on input "No" at bounding box center [204, 249] width 6 height 6
radio input "true"
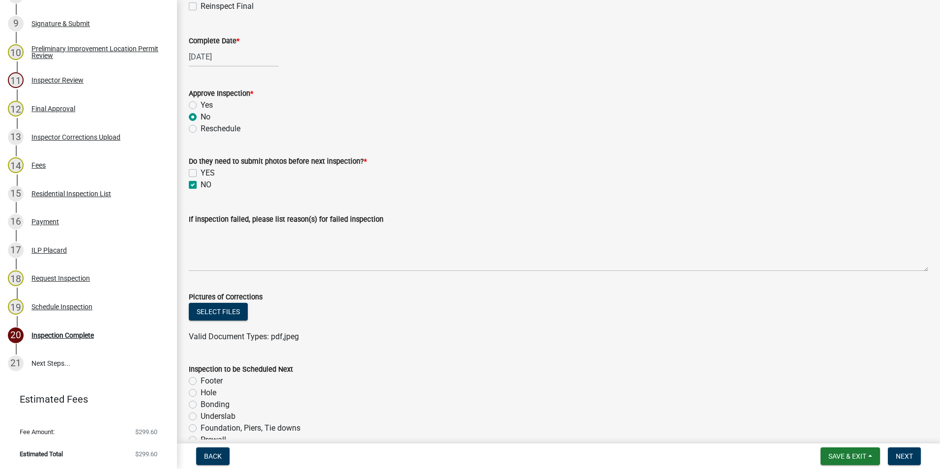
scroll to position [295, 0]
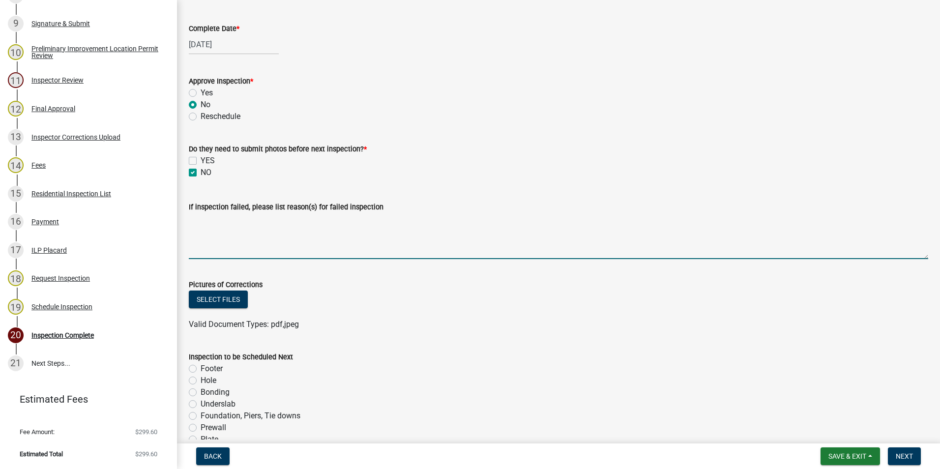
click at [240, 231] on textarea "If inspection failed, please list reason(s) for failed inspection" at bounding box center [559, 236] width 740 height 46
type textarea "The original drawings show a breezeway that connects to the house. The structur…"
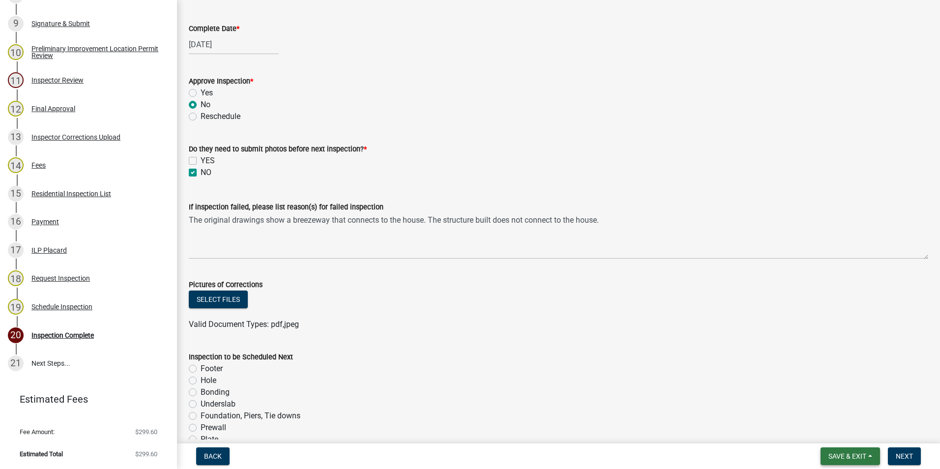
click at [834, 457] on span "Save & Exit" at bounding box center [848, 456] width 38 height 8
click at [832, 407] on button "Save" at bounding box center [841, 407] width 79 height 24
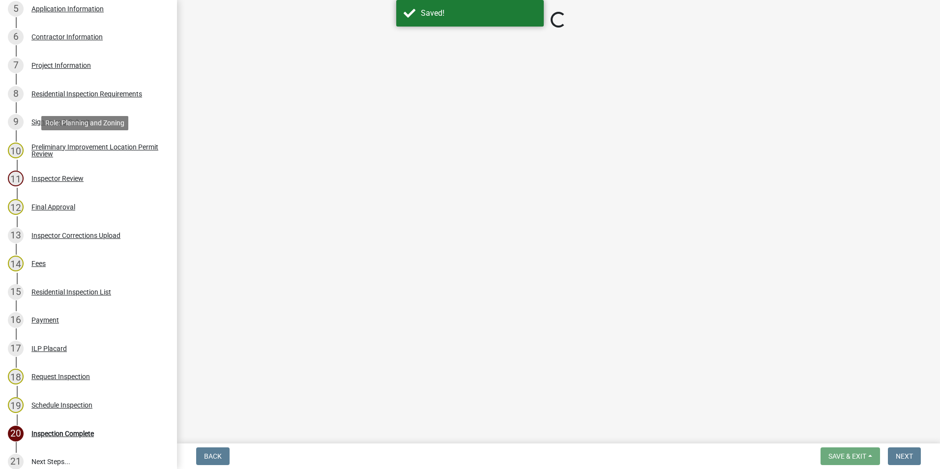
scroll to position [260, 0]
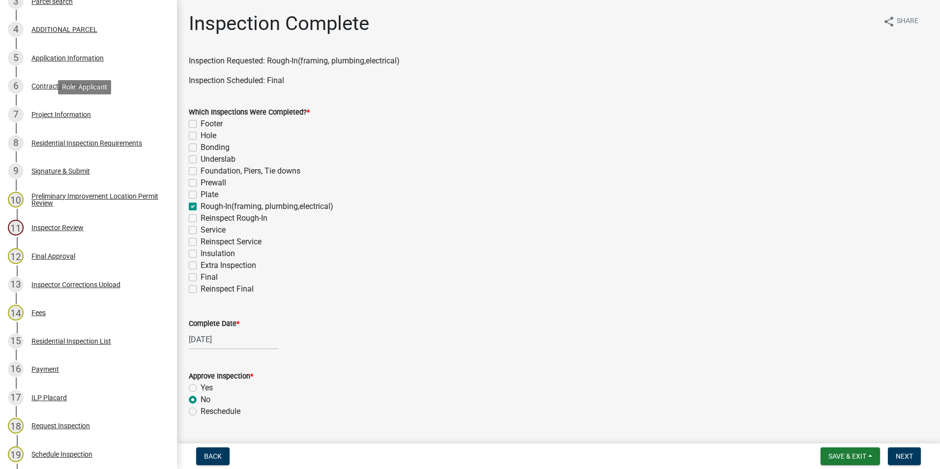
click at [78, 114] on div "Project Information" at bounding box center [61, 114] width 60 height 7
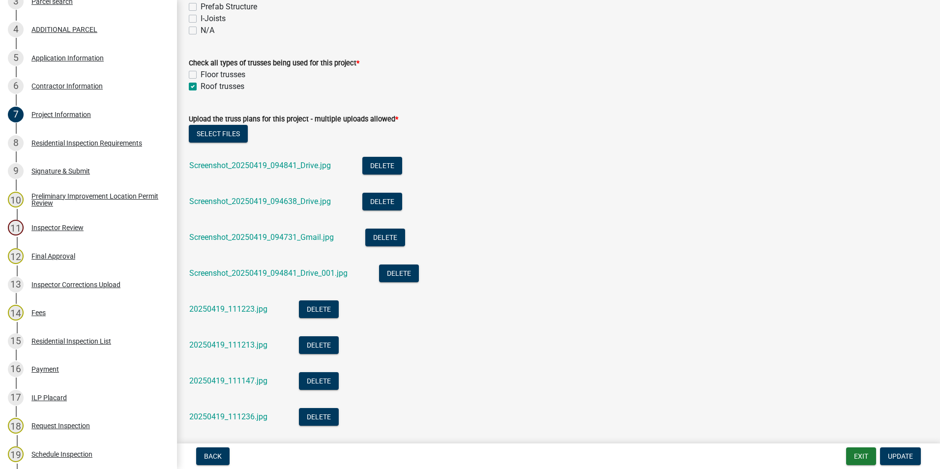
scroll to position [885, 0]
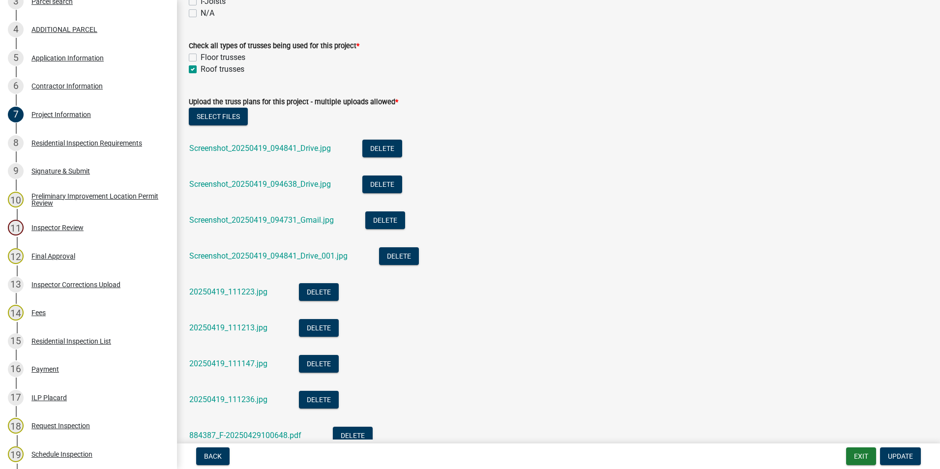
click at [315, 152] on link "Screenshot_20250419_094841_Drive.jpg" at bounding box center [260, 148] width 142 height 9
drag, startPoint x: 254, startPoint y: 186, endPoint x: 249, endPoint y: 180, distance: 7.4
click at [254, 186] on link "Screenshot_20250419_094638_Drive.jpg" at bounding box center [260, 184] width 142 height 9
click at [285, 219] on link "Screenshot_20250419_094731_Gmail.jpg" at bounding box center [261, 219] width 145 height 9
click at [270, 255] on link "Screenshot_20250419_094841_Drive_001.jpg" at bounding box center [268, 255] width 158 height 9
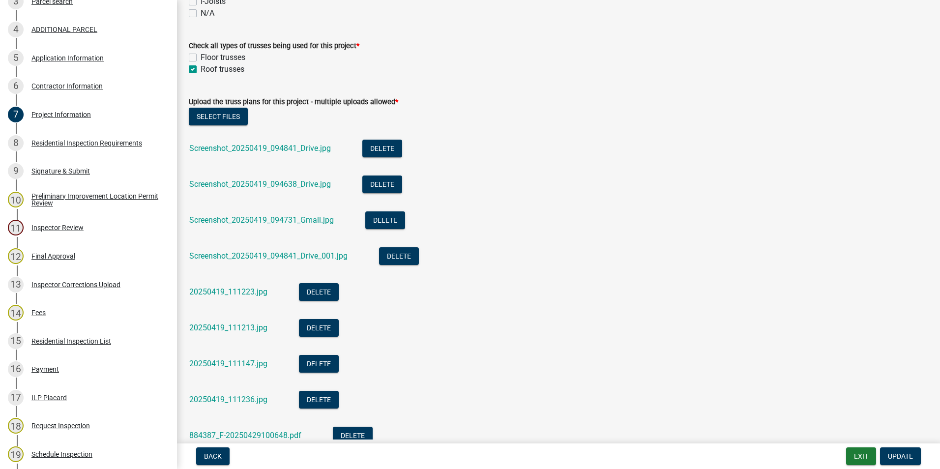
click at [231, 290] on link "20250419_111223.jpg" at bounding box center [228, 291] width 78 height 9
click at [245, 329] on link "20250419_111213.jpg" at bounding box center [228, 327] width 78 height 9
click at [248, 364] on link "20250419_111147.jpg" at bounding box center [228, 363] width 78 height 9
click at [237, 365] on link "20250419_111147.jpg" at bounding box center [228, 363] width 78 height 9
click at [229, 402] on link "20250419_111236.jpg" at bounding box center [228, 399] width 78 height 9
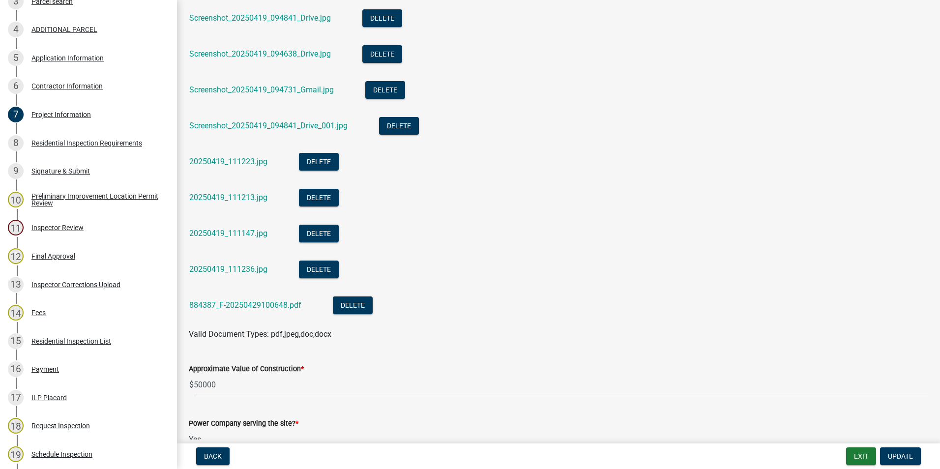
scroll to position [1033, 0]
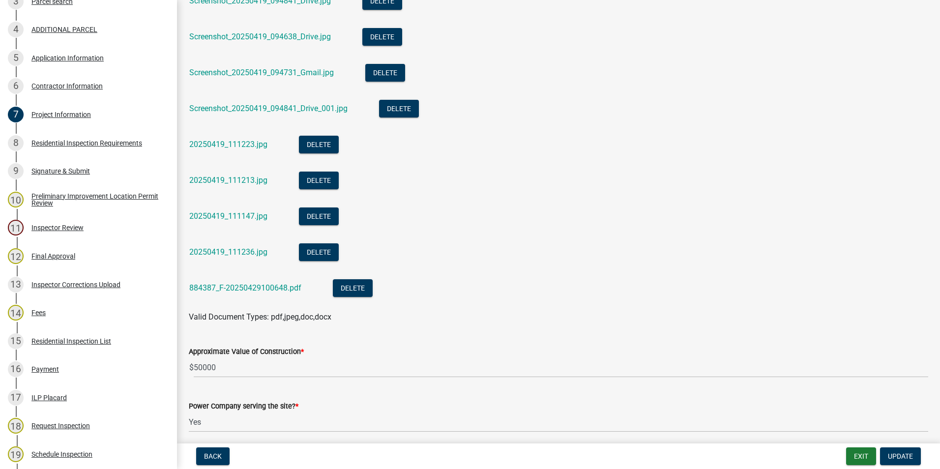
click at [242, 286] on link "884387_F-20250429100648.pdf" at bounding box center [245, 287] width 112 height 9
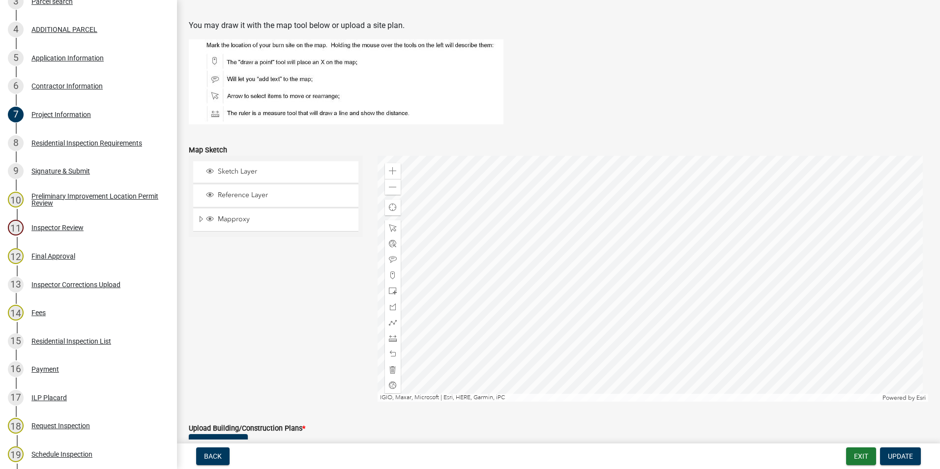
scroll to position [1918, 0]
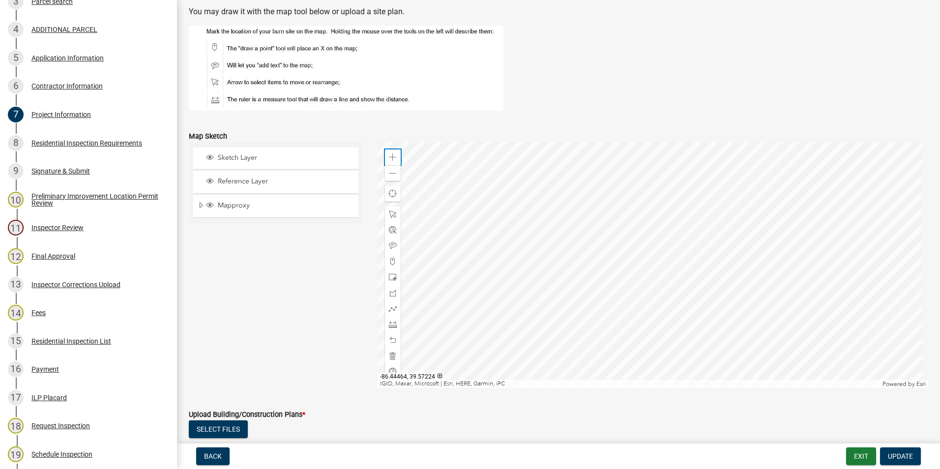
click at [391, 153] on span at bounding box center [393, 157] width 8 height 8
click at [532, 258] on div at bounding box center [653, 265] width 551 height 246
click at [389, 154] on span at bounding box center [393, 157] width 8 height 8
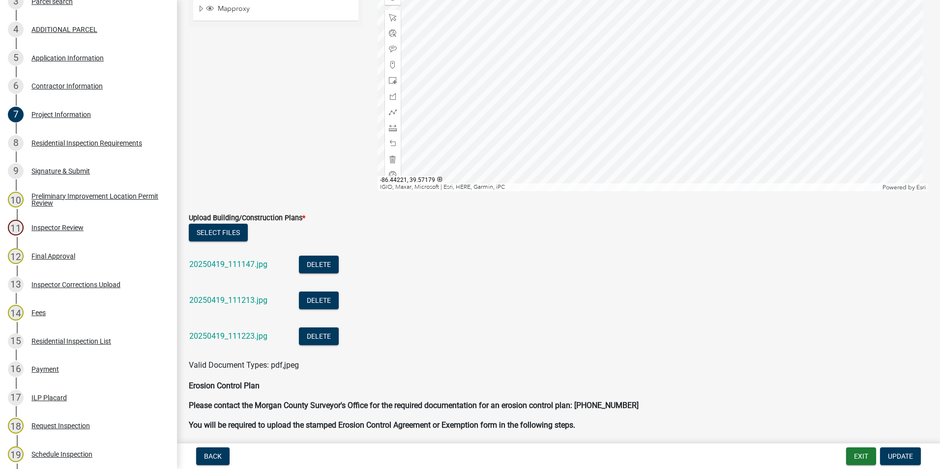
scroll to position [2164, 0]
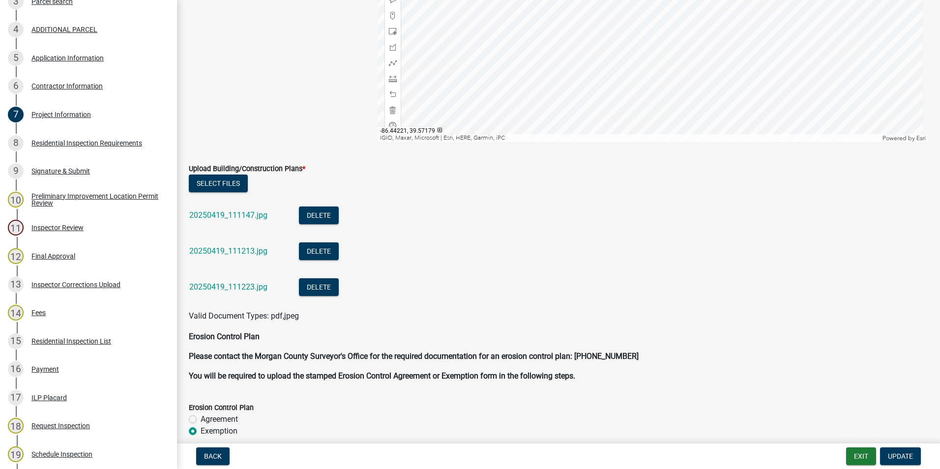
click at [258, 212] on link "20250419_111147.jpg" at bounding box center [228, 215] width 78 height 9
click at [229, 253] on link "20250419_111213.jpg" at bounding box center [228, 250] width 78 height 9
click at [244, 286] on link "20250419_111223.jpg" at bounding box center [228, 286] width 78 height 9
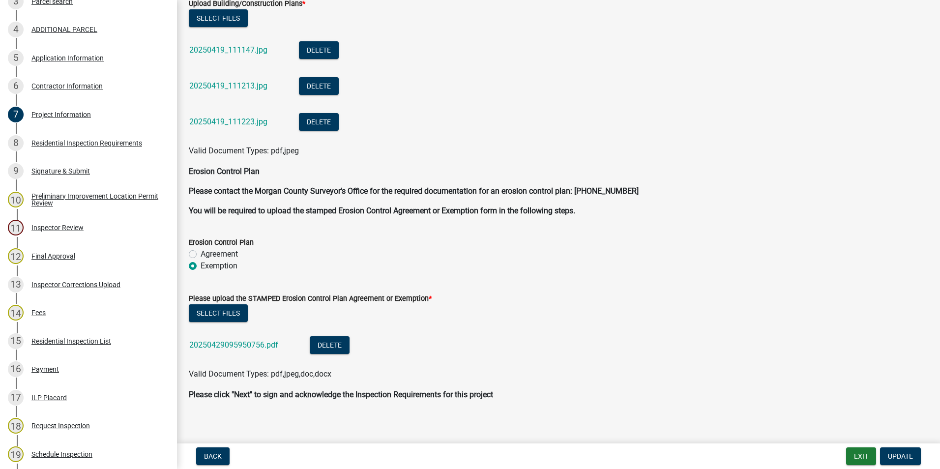
scroll to position [2337, 0]
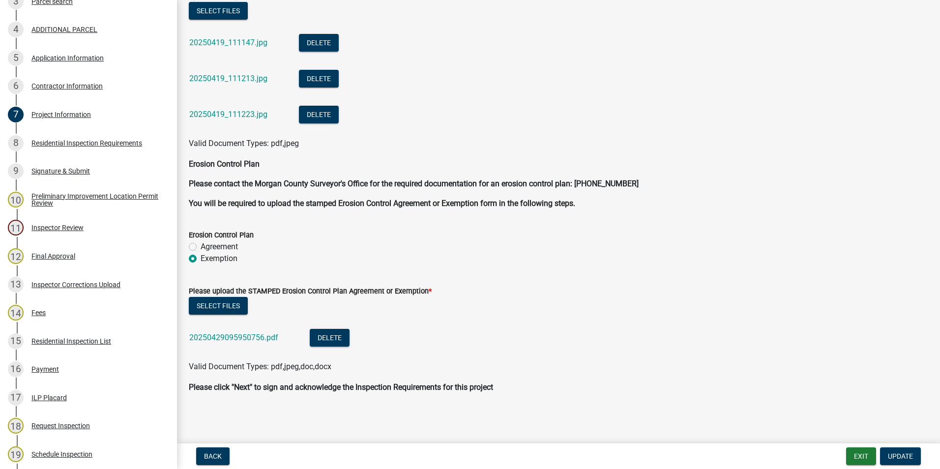
click at [254, 336] on link "20250429095950756.pdf" at bounding box center [233, 337] width 89 height 9
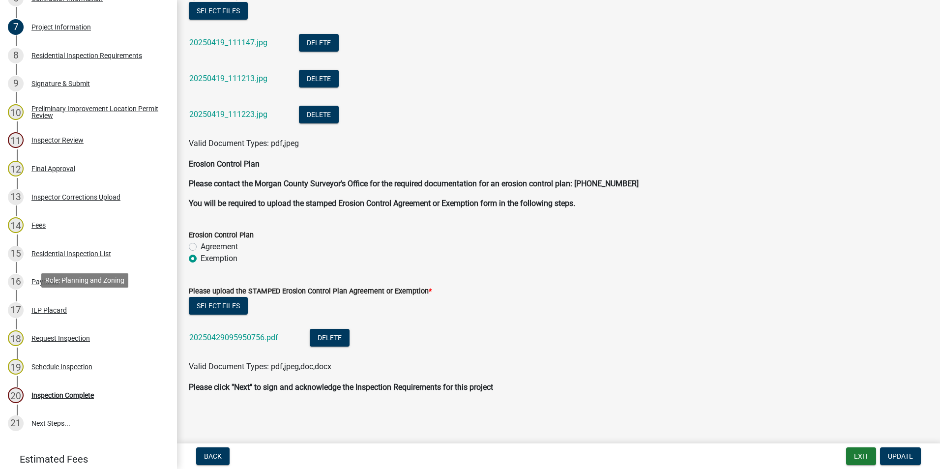
scroll to position [407, 0]
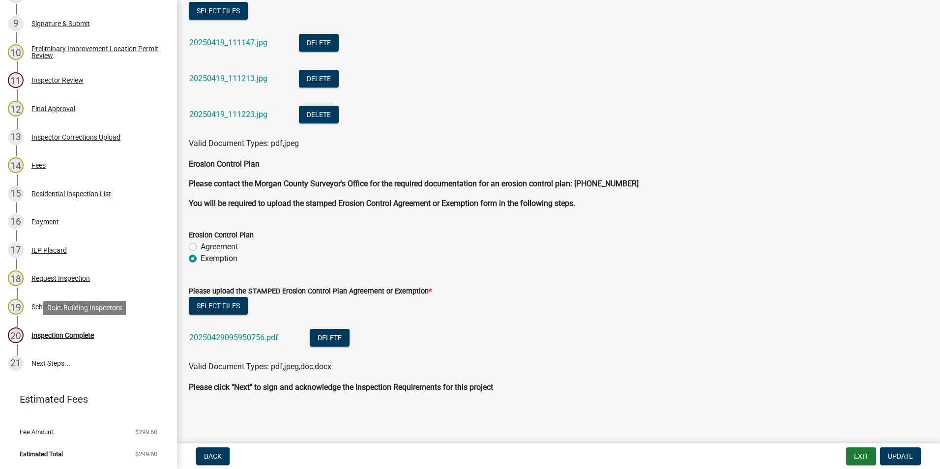
click at [67, 336] on div "Inspection Complete" at bounding box center [62, 335] width 62 height 7
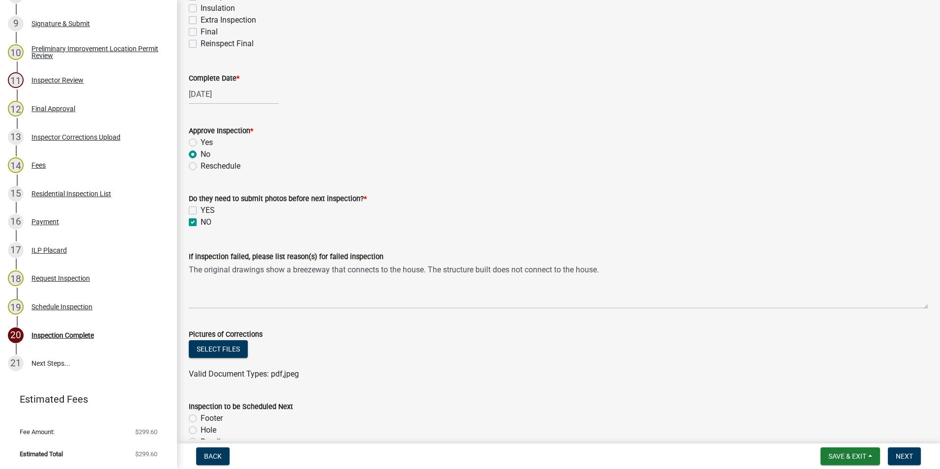
scroll to position [246, 0]
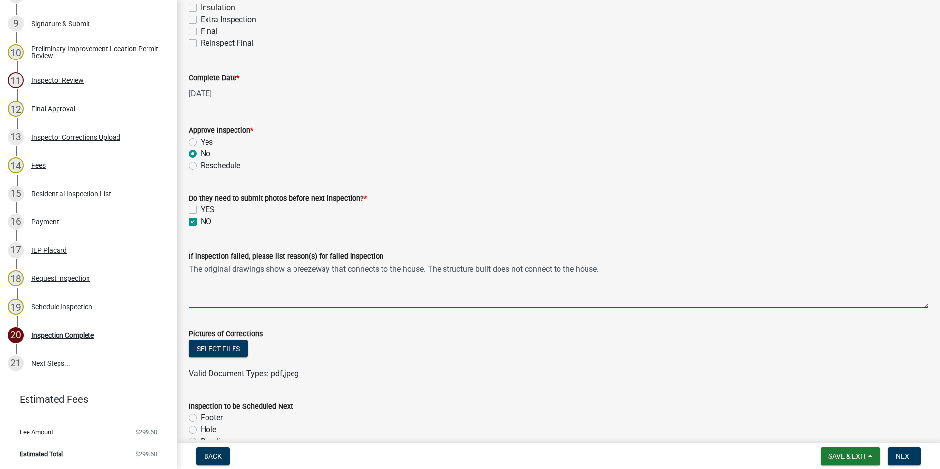
click at [627, 271] on textarea "The original drawings show a breezeway that connects to the house. The structur…" at bounding box center [559, 285] width 740 height 46
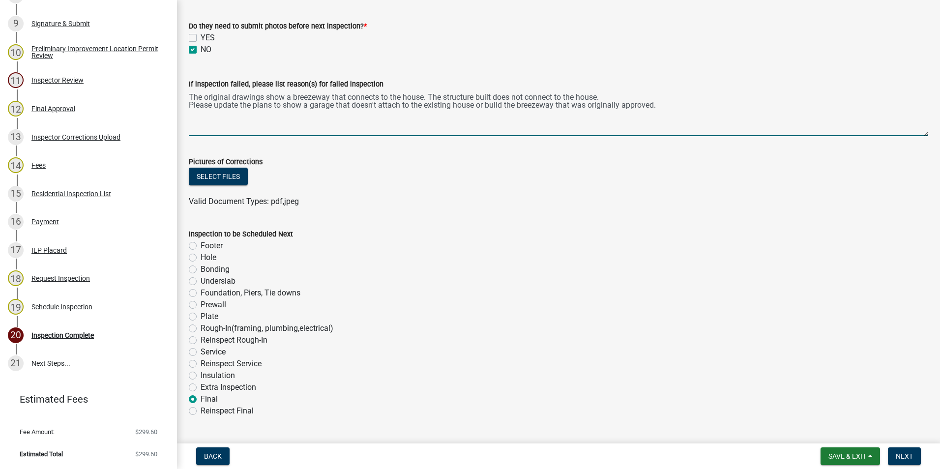
scroll to position [443, 0]
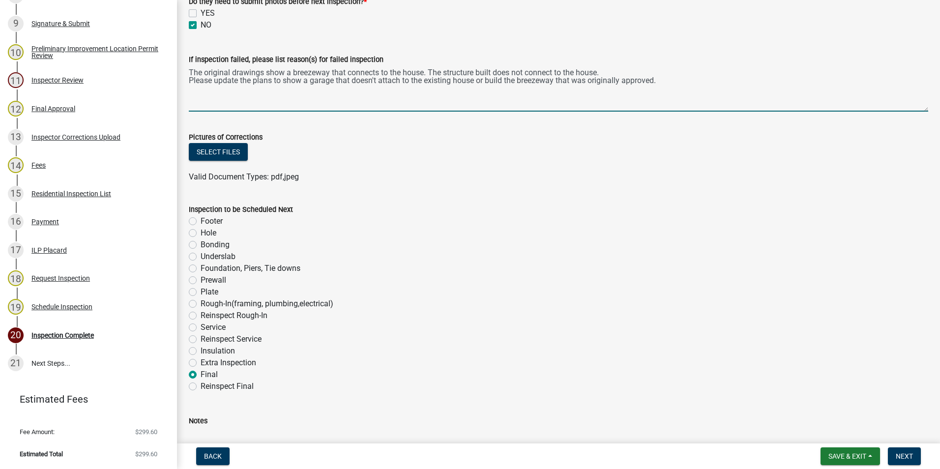
type textarea "The original drawings show a breezeway that connects to the house. The structur…"
click at [201, 316] on label "Reinspect Rough-In" at bounding box center [234, 316] width 67 height 12
click at [201, 316] on input "Reinspect Rough-In" at bounding box center [204, 313] width 6 height 6
radio input "true"
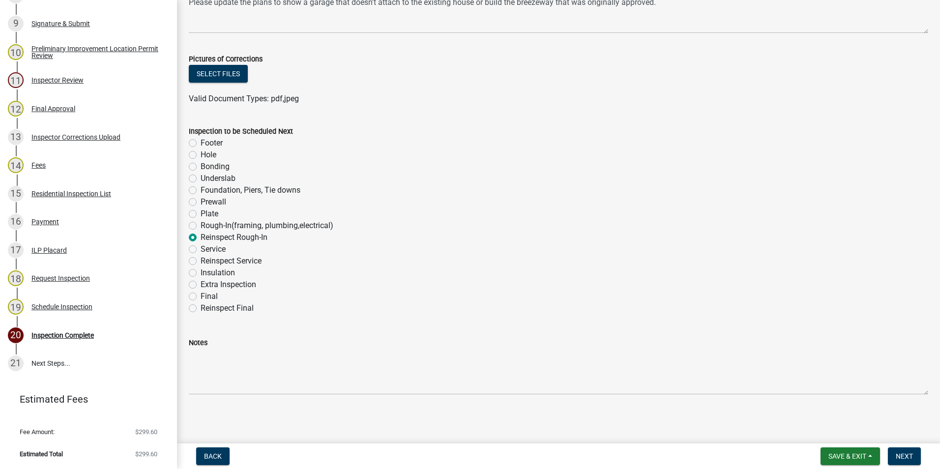
scroll to position [522, 0]
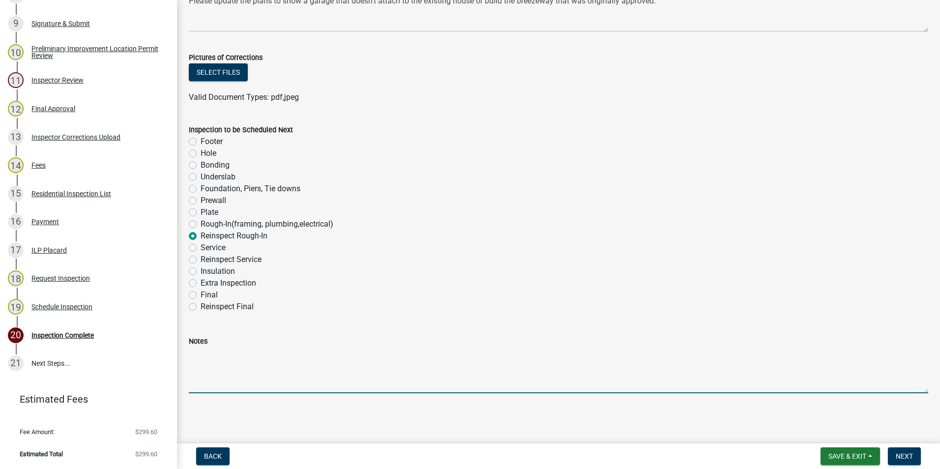
click at [254, 367] on textarea "Notes" at bounding box center [559, 370] width 740 height 46
click at [372, 355] on textarea "The original plans were viewed in the office after the inspection" at bounding box center [559, 370] width 740 height 46
click at [499, 365] on textarea "The original plans were viewed in the office after the on-site inspection" at bounding box center [559, 370] width 740 height 46
type textarea "The original plans were viewed in the office after the on-site inspection was p…"
click at [897, 452] on span "Next" at bounding box center [904, 456] width 17 height 8
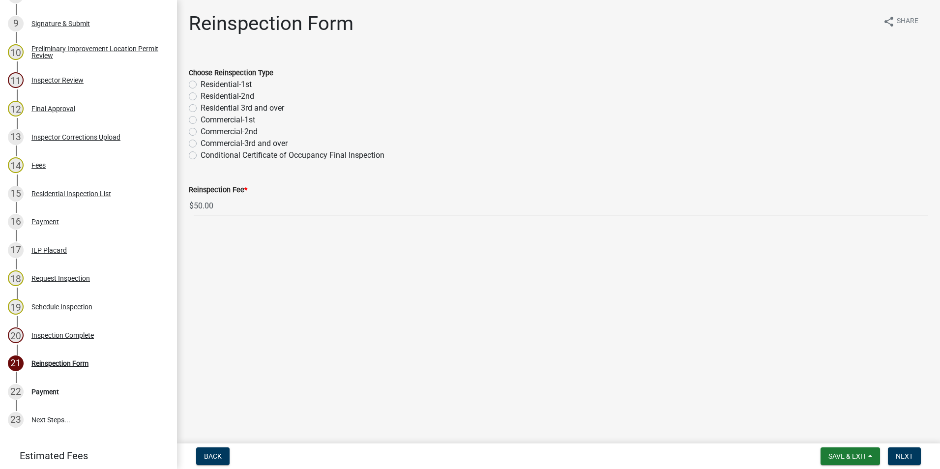
scroll to position [464, 0]
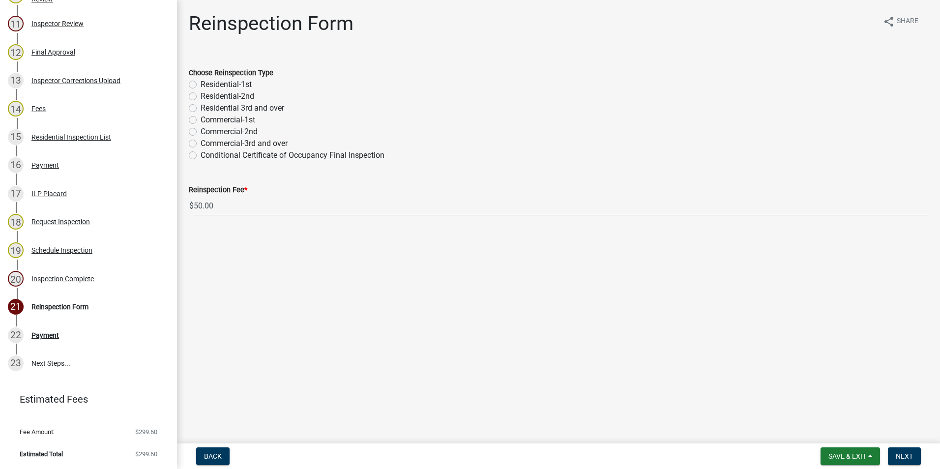
click at [201, 83] on label "Residential-1st" at bounding box center [226, 85] width 51 height 12
click at [201, 83] on input "Residential-1st" at bounding box center [204, 82] width 6 height 6
radio input "true"
click at [899, 453] on span "Next" at bounding box center [904, 456] width 17 height 8
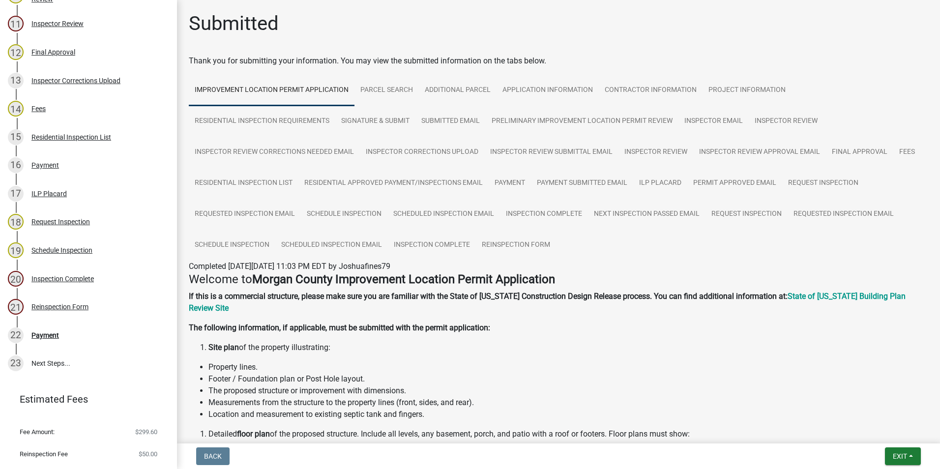
scroll to position [464, 0]
click at [900, 452] on span "Exit" at bounding box center [900, 456] width 14 height 8
click at [894, 431] on button "Save & Exit" at bounding box center [882, 431] width 79 height 24
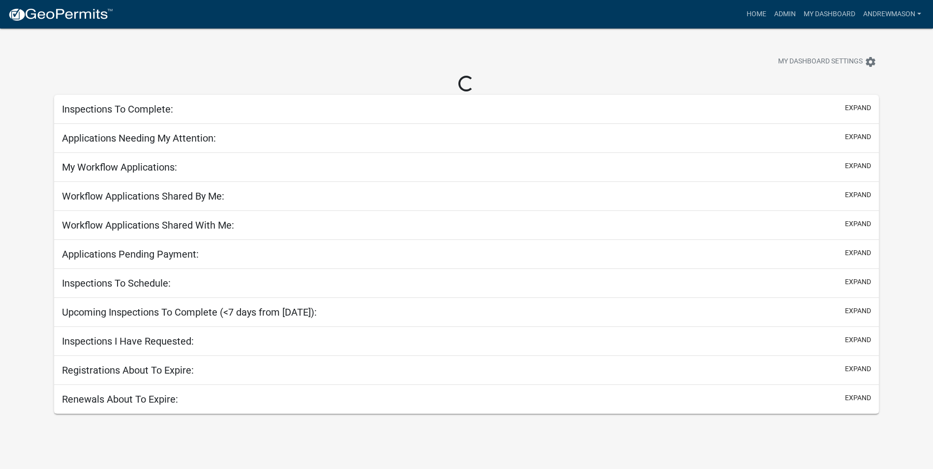
select select "3: 100"
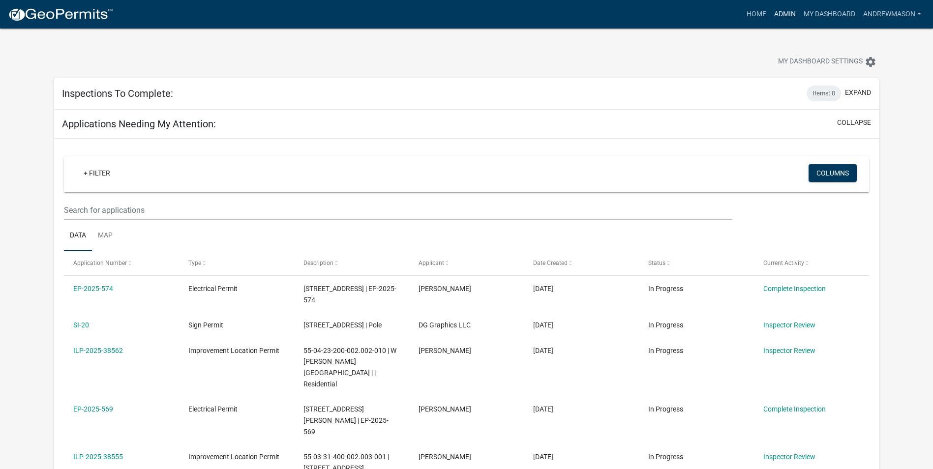
click at [787, 13] on link "Admin" at bounding box center [785, 14] width 30 height 19
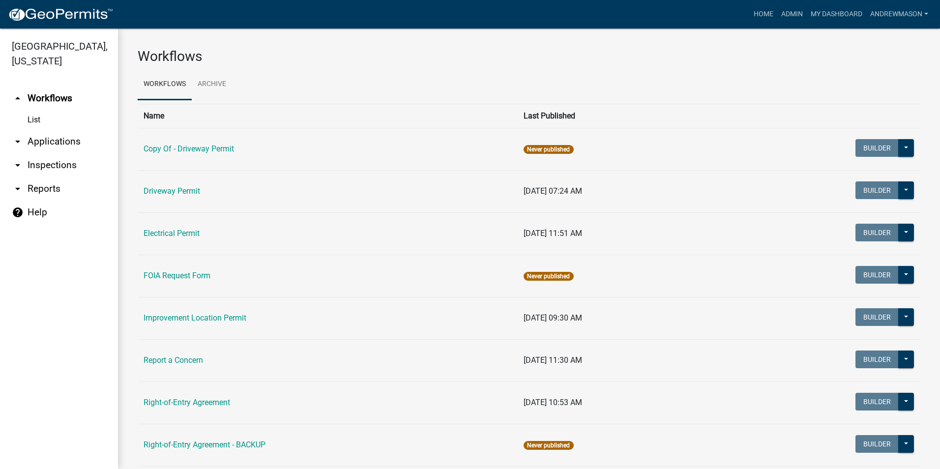
click at [56, 143] on link "arrow_drop_down Applications" at bounding box center [59, 142] width 118 height 24
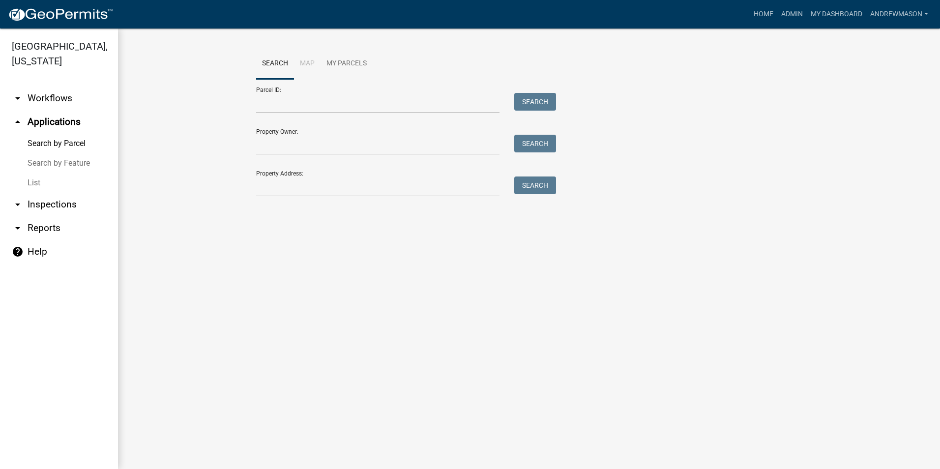
click at [34, 183] on link "List" at bounding box center [59, 183] width 118 height 20
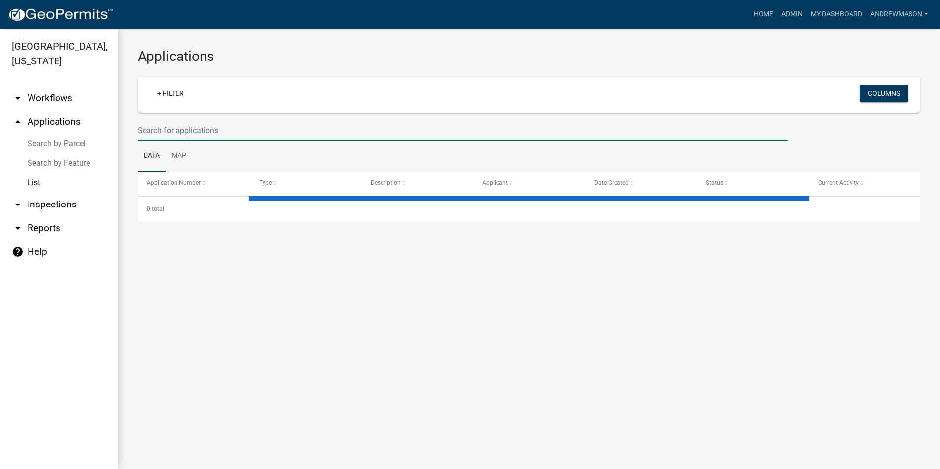
click at [150, 132] on input "text" at bounding box center [463, 130] width 650 height 20
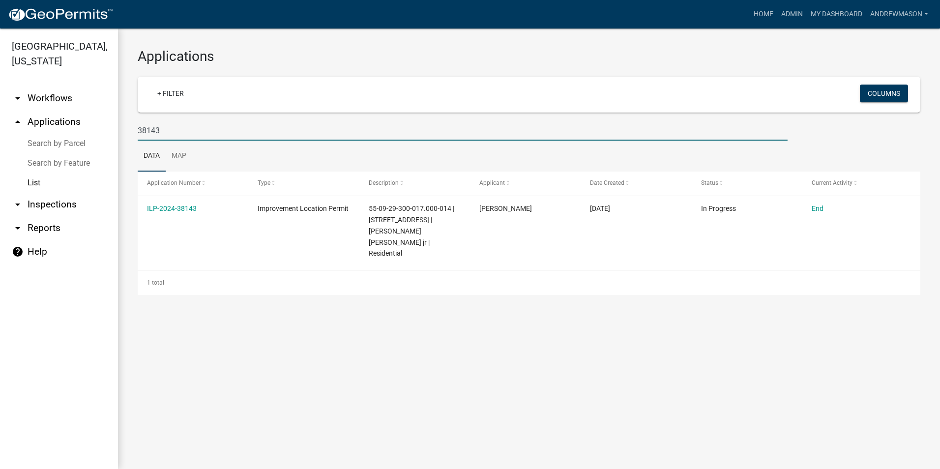
type input "38143"
click at [153, 207] on link "ILP-2024-38143" at bounding box center [172, 209] width 50 height 8
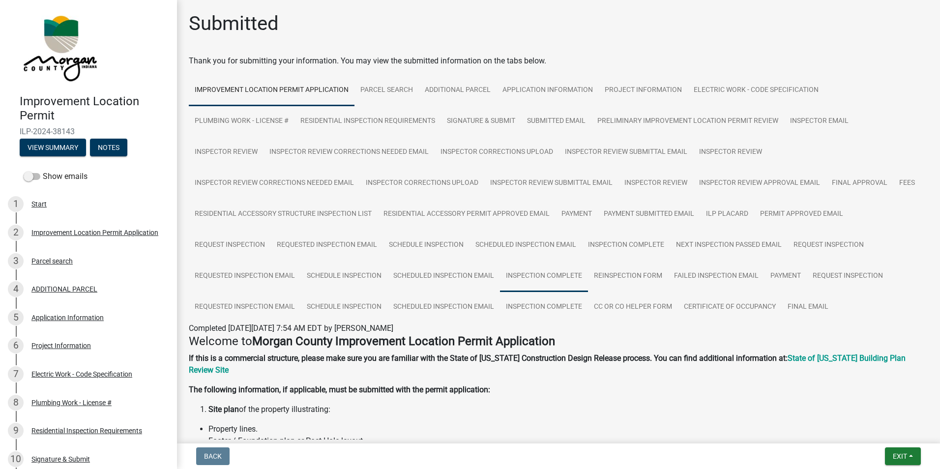
click at [555, 278] on link "Inspection Complete" at bounding box center [544, 276] width 88 height 31
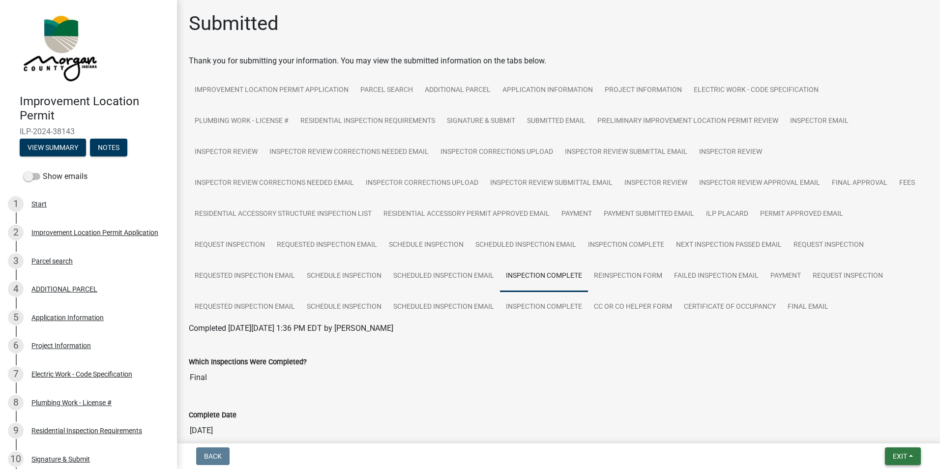
click at [908, 456] on button "Exit" at bounding box center [903, 457] width 36 height 18
click at [864, 430] on button "Save & Exit" at bounding box center [882, 431] width 79 height 24
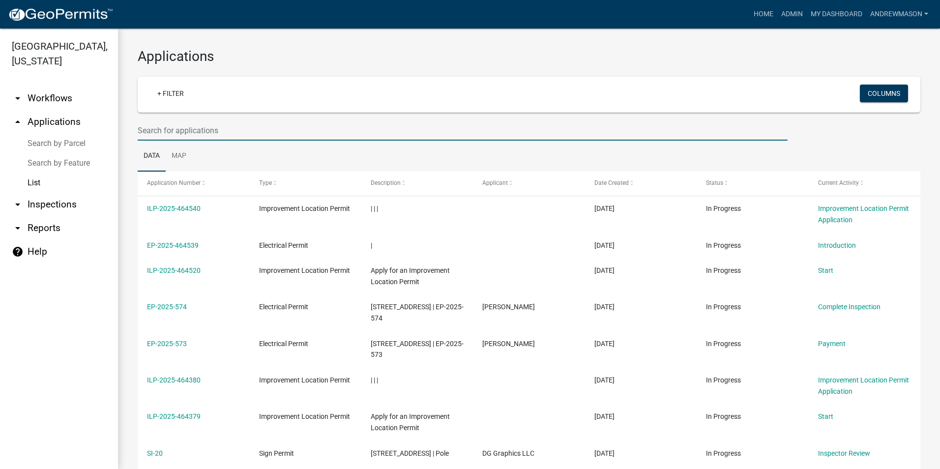
click at [205, 130] on input "text" at bounding box center [463, 130] width 650 height 20
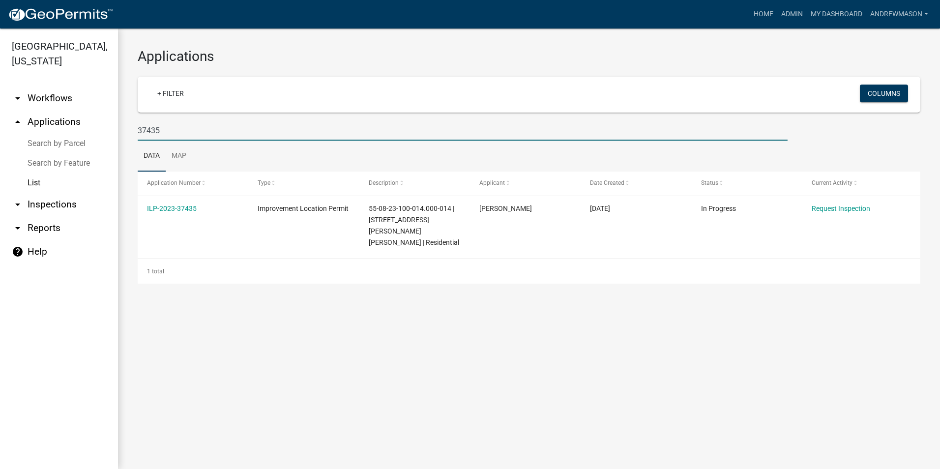
type input "37435"
click at [183, 210] on link "ILP-2023-37435" at bounding box center [172, 209] width 50 height 8
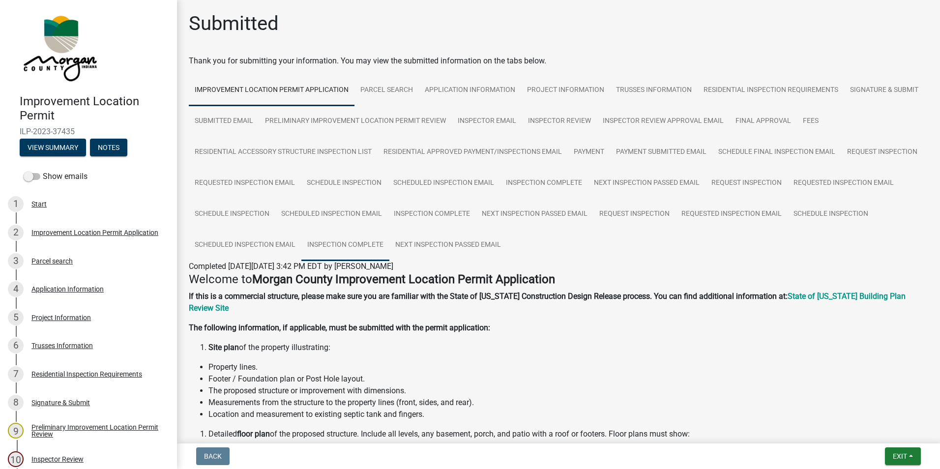
click at [390, 247] on link "Inspection Complete" at bounding box center [345, 245] width 88 height 31
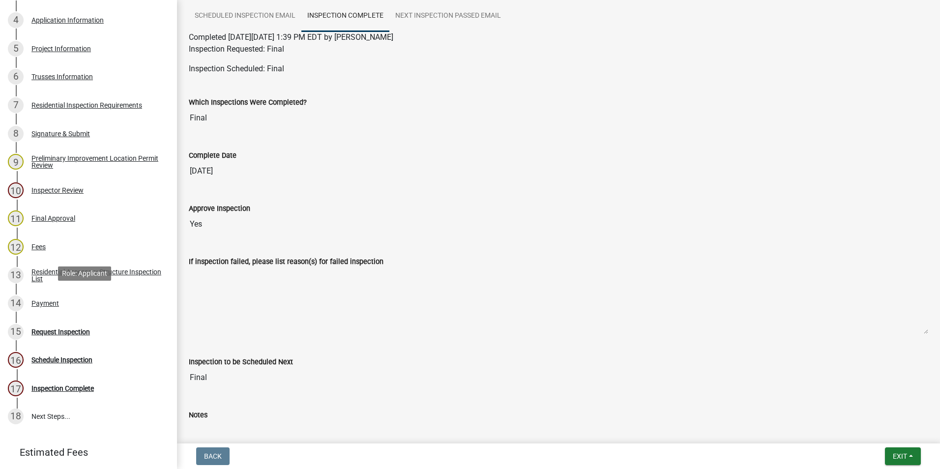
scroll to position [300, 0]
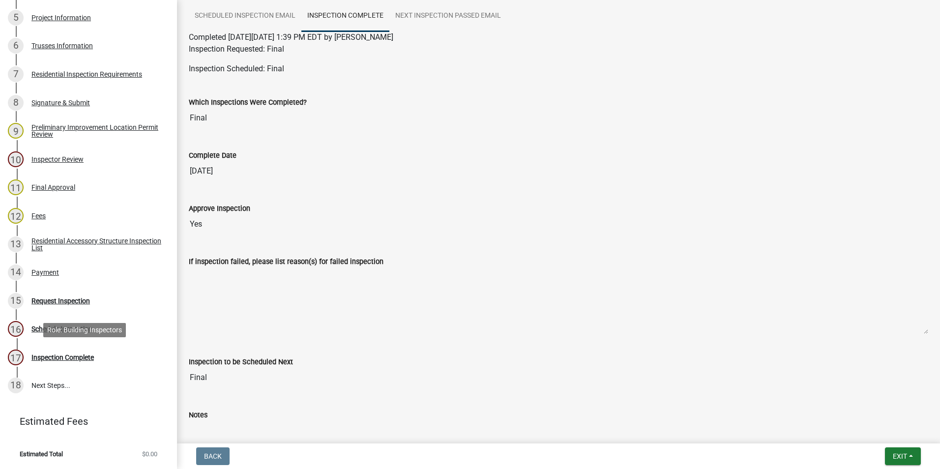
click at [60, 356] on div "Inspection Complete" at bounding box center [62, 357] width 62 height 7
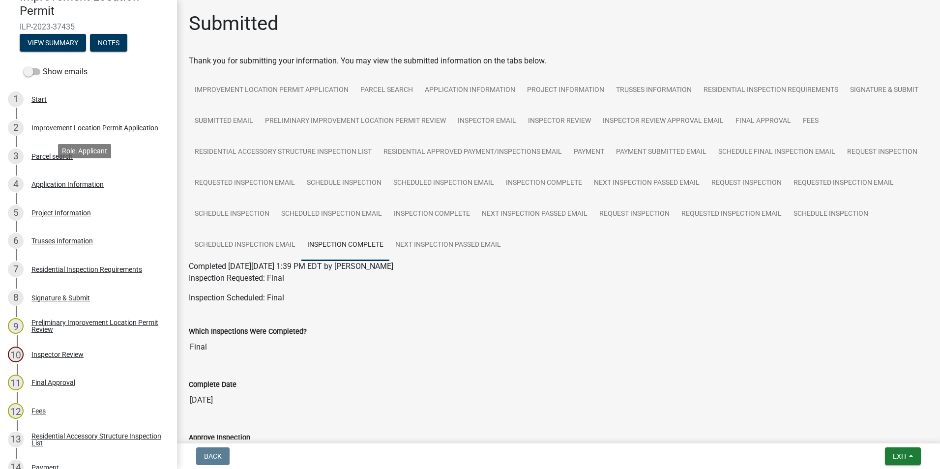
scroll to position [54, 0]
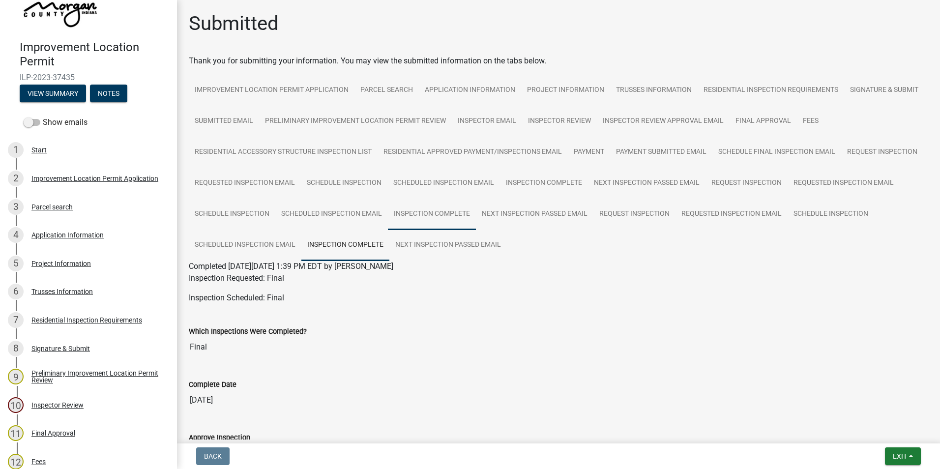
click at [476, 218] on link "Inspection Complete" at bounding box center [432, 214] width 88 height 31
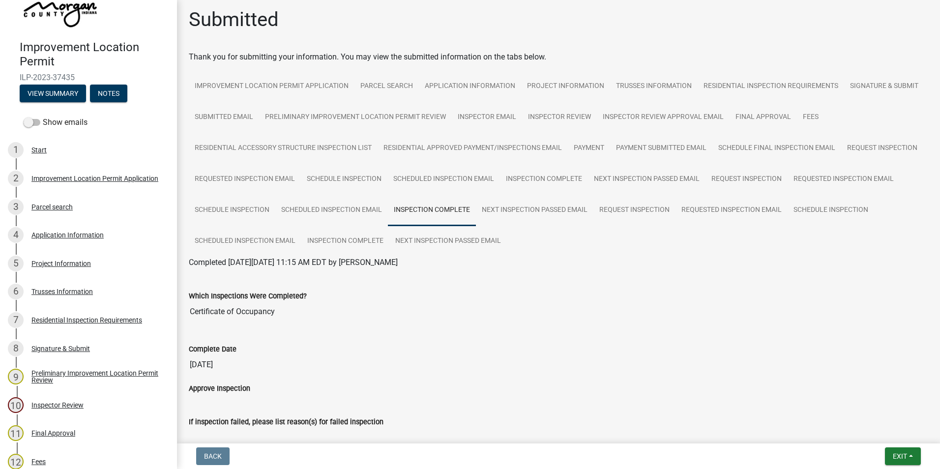
scroll to position [0, 0]
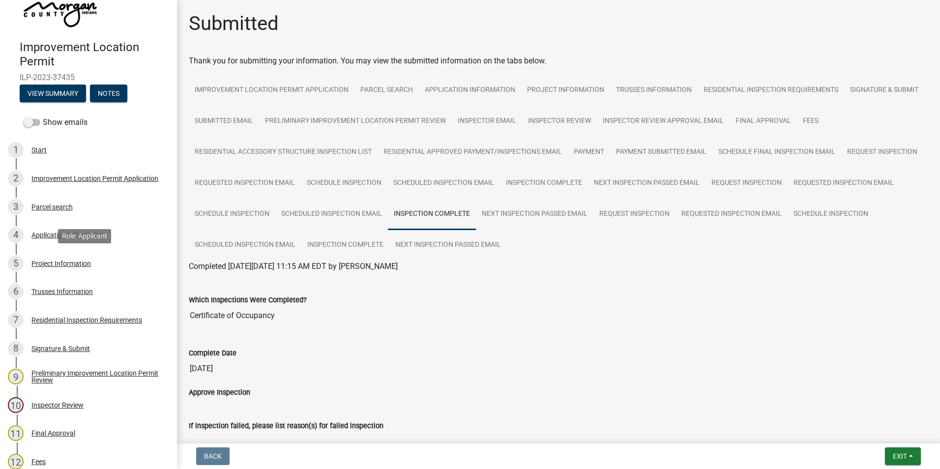
click at [78, 262] on div "Project Information" at bounding box center [61, 263] width 60 height 7
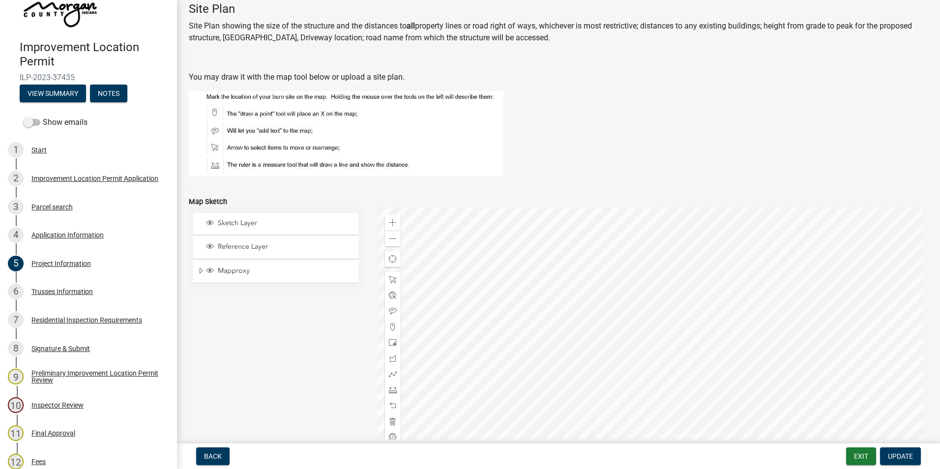
scroll to position [1820, 0]
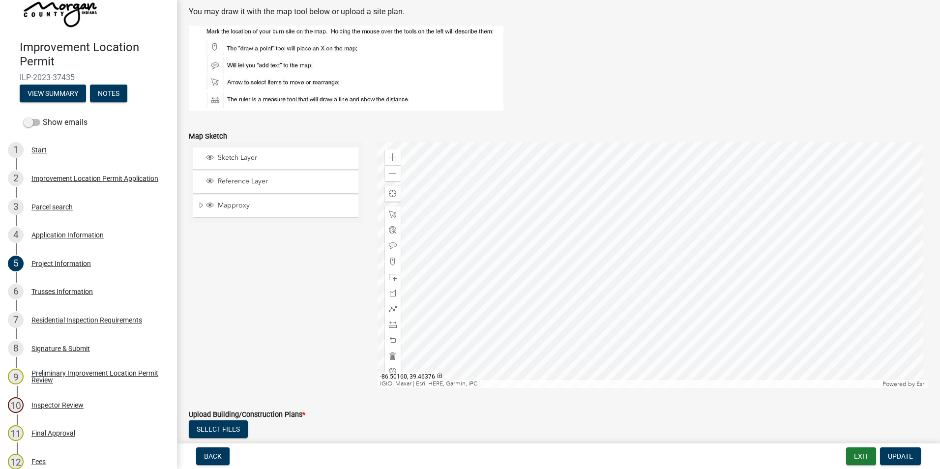
click at [624, 265] on div at bounding box center [653, 265] width 551 height 246
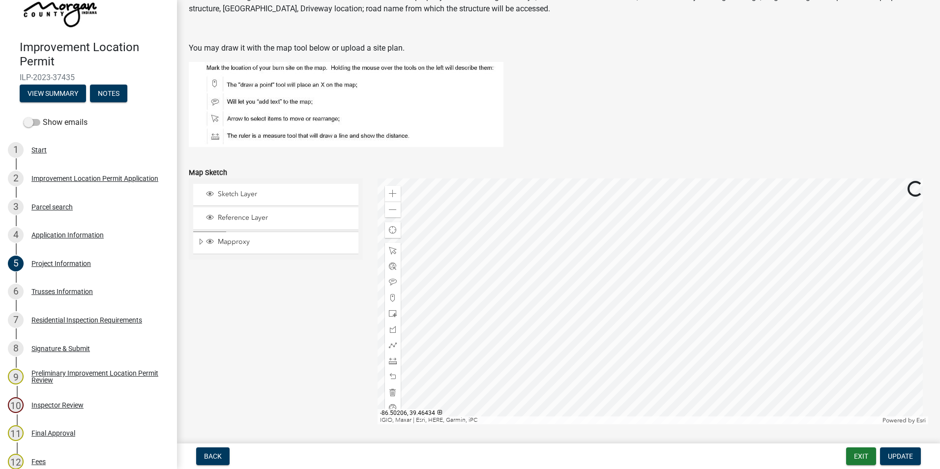
scroll to position [1771, 0]
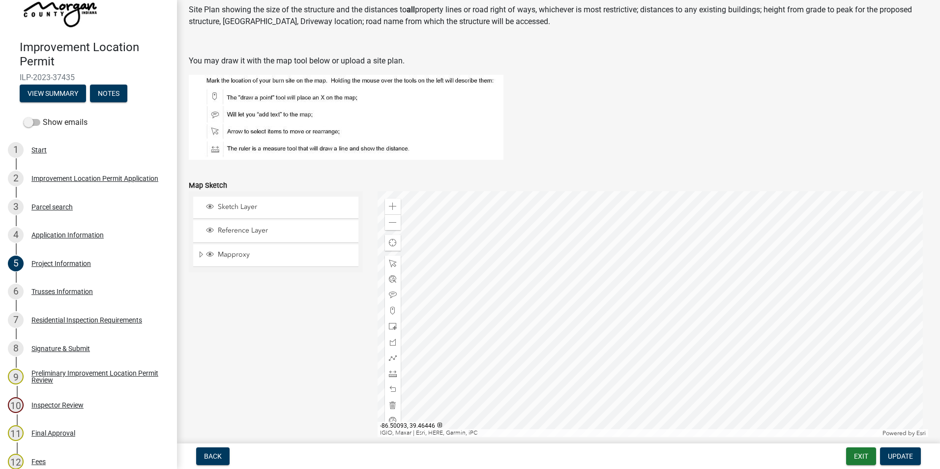
click at [658, 268] on div at bounding box center [653, 314] width 551 height 246
click at [689, 327] on div at bounding box center [653, 314] width 551 height 246
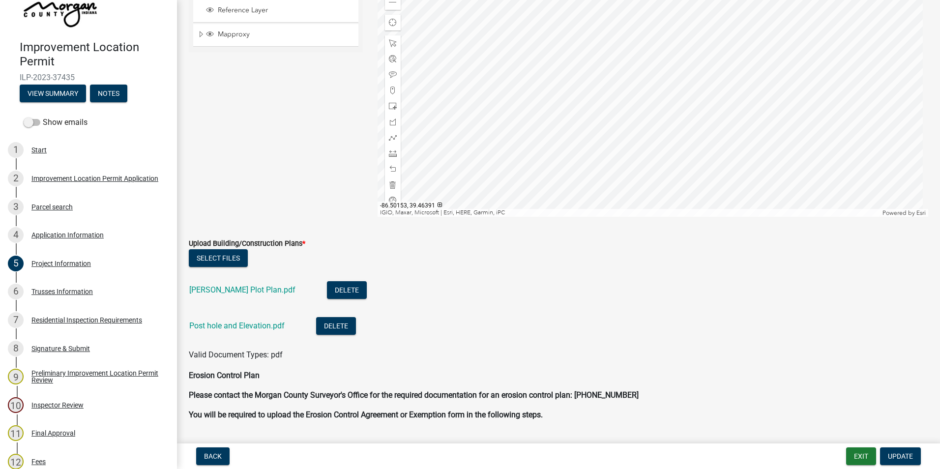
scroll to position [2066, 0]
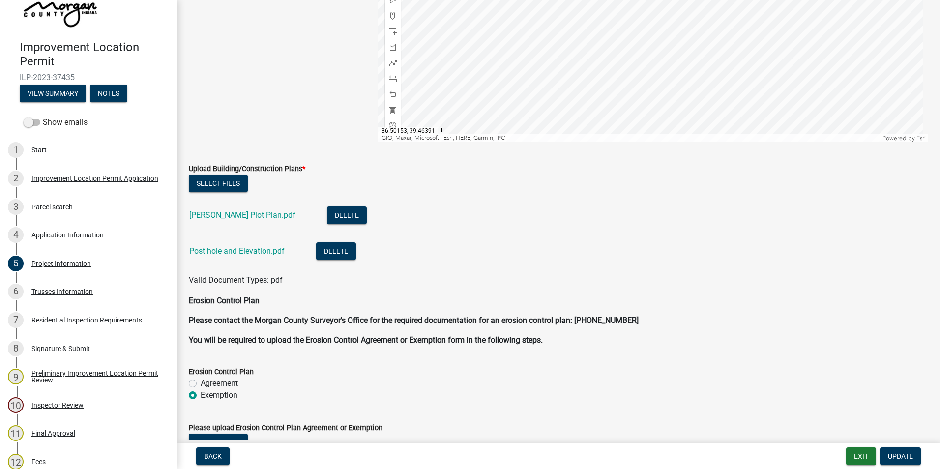
click at [231, 217] on link "[PERSON_NAME] Plot Plan.pdf" at bounding box center [242, 215] width 106 height 9
click at [254, 250] on link "Post hole and Elevation.pdf" at bounding box center [236, 250] width 95 height 9
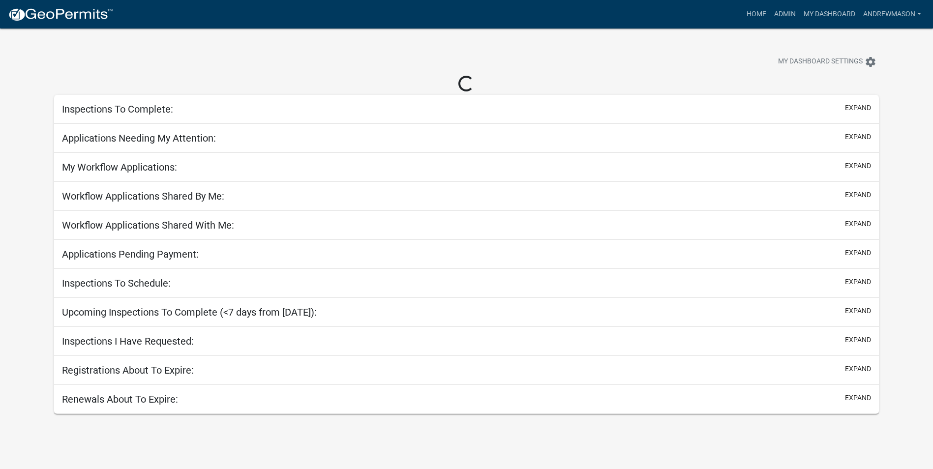
select select "3: 100"
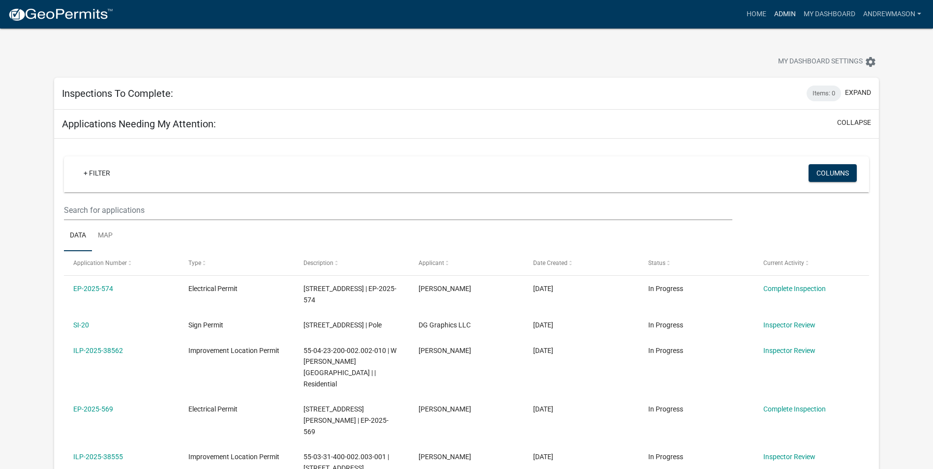
drag, startPoint x: 776, startPoint y: 16, endPoint x: 770, endPoint y: 13, distance: 6.2
click at [776, 16] on link "Admin" at bounding box center [785, 14] width 30 height 19
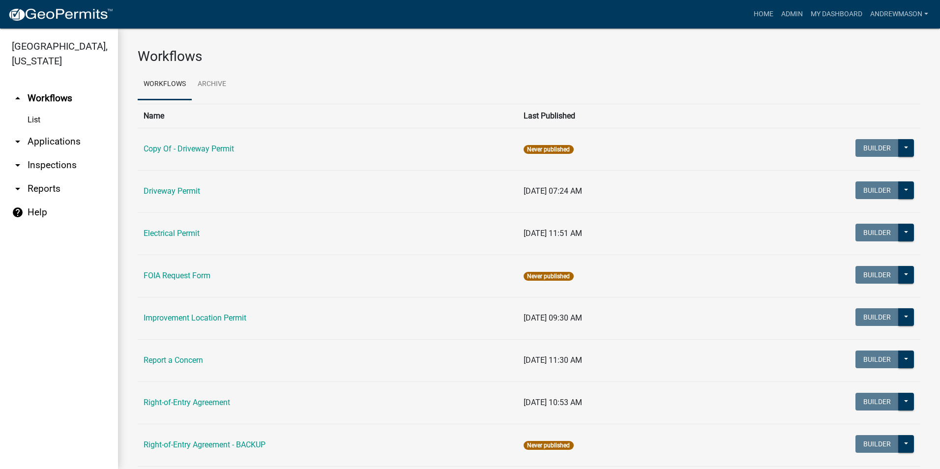
click at [35, 139] on link "arrow_drop_down Applications" at bounding box center [59, 142] width 118 height 24
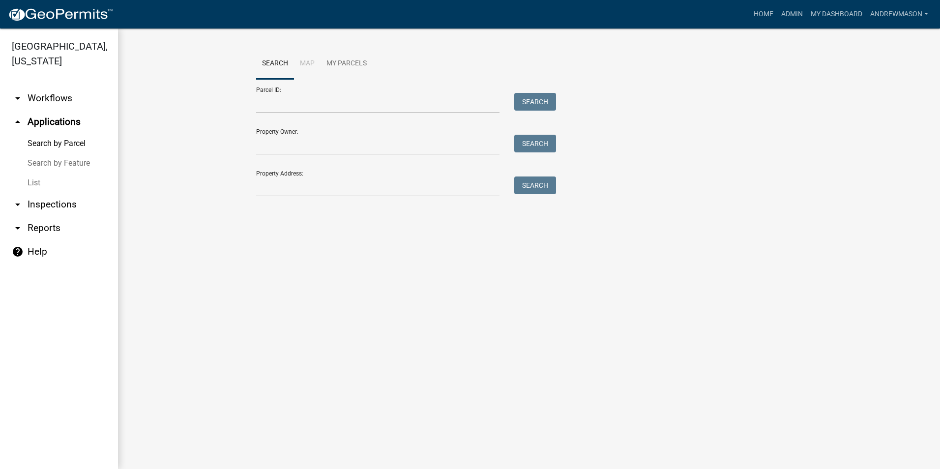
click at [31, 183] on link "List" at bounding box center [59, 183] width 118 height 20
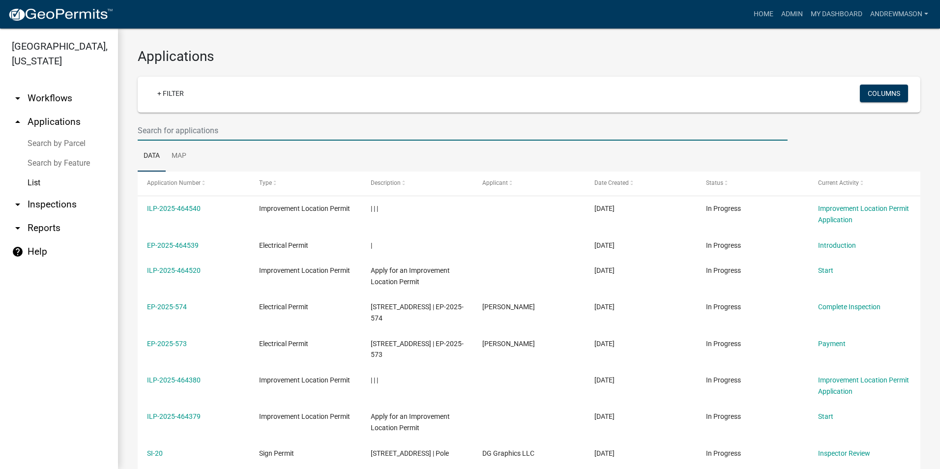
click at [147, 127] on input "text" at bounding box center [463, 130] width 650 height 20
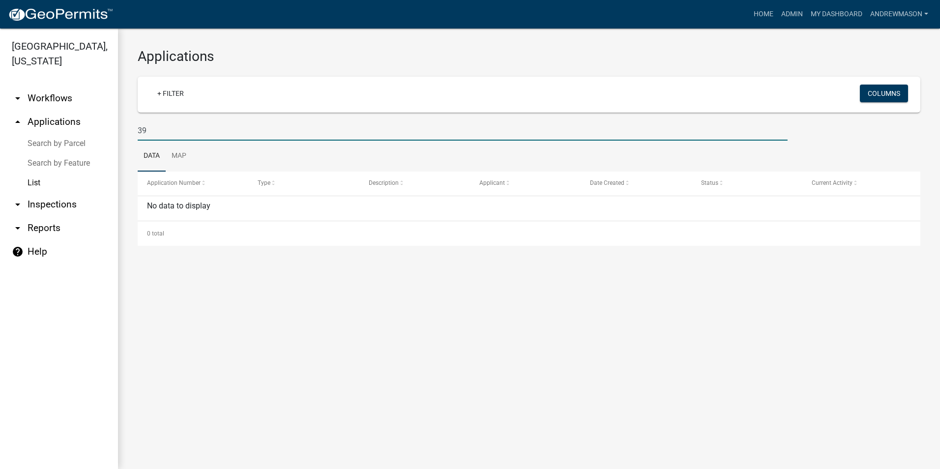
type input "3"
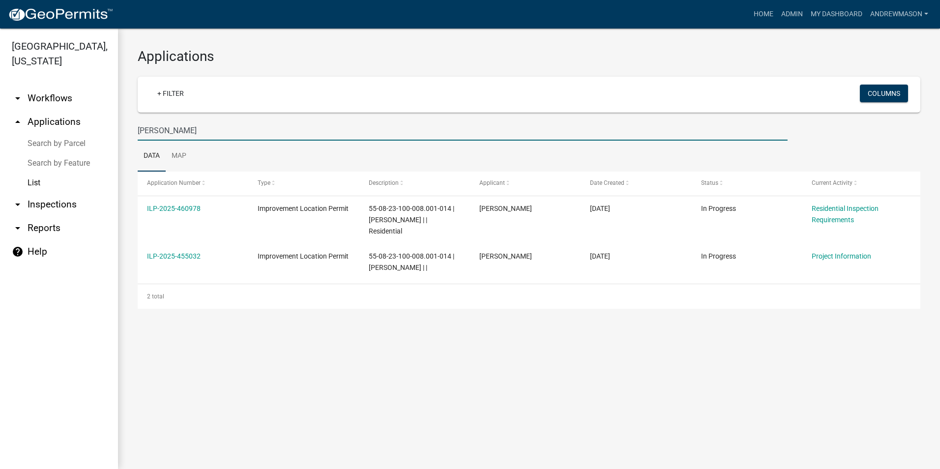
type input "Dickman"
click at [187, 210] on link "ILP-2025-460978" at bounding box center [174, 209] width 54 height 8
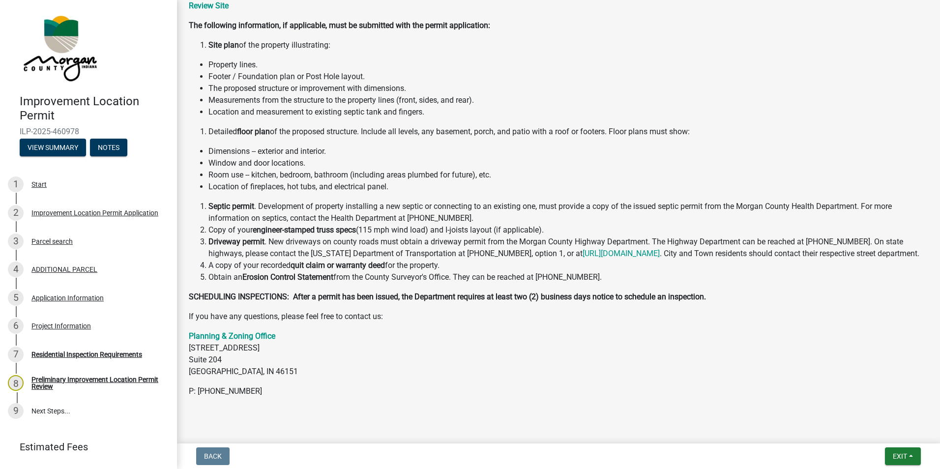
scroll to position [175, 0]
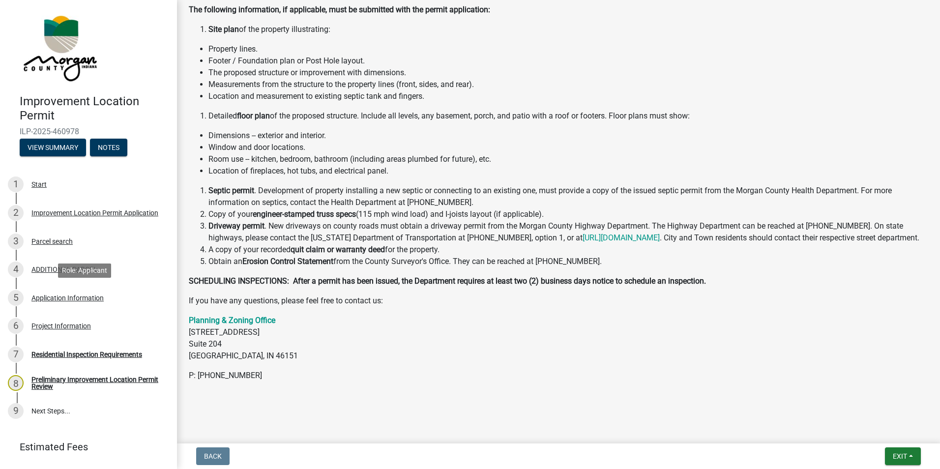
click at [56, 297] on div "Application Information" at bounding box center [67, 298] width 72 height 7
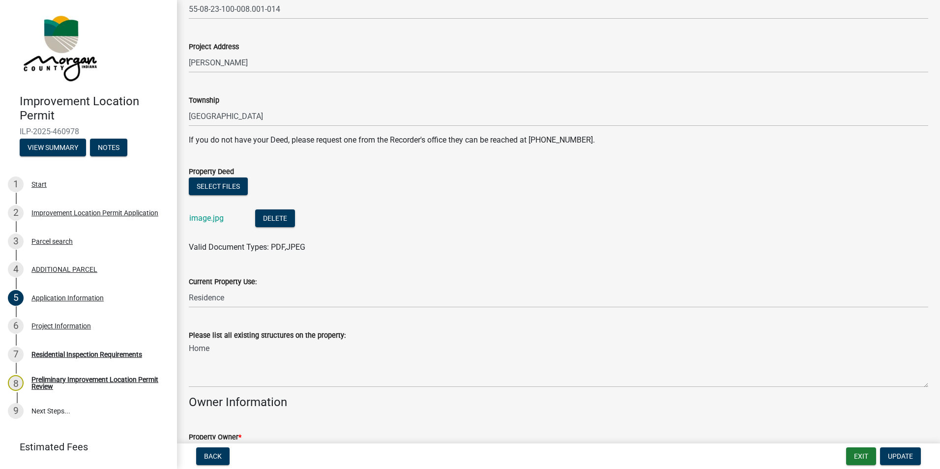
scroll to position [148, 0]
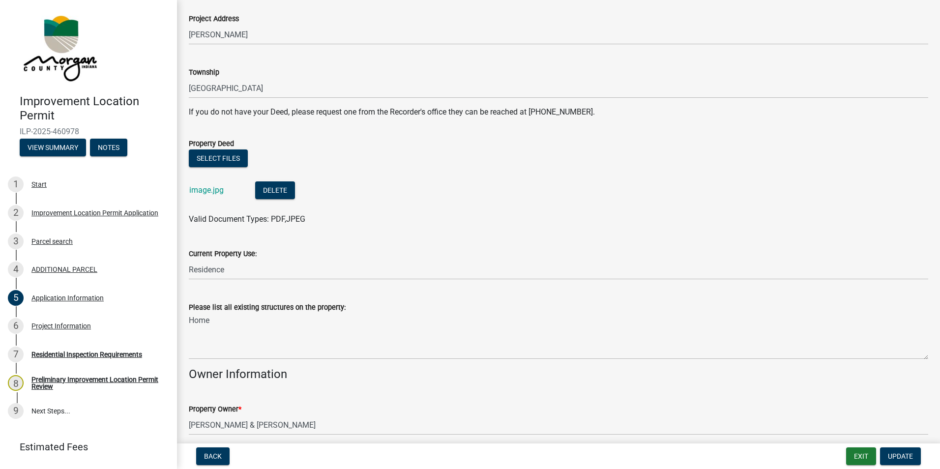
click at [214, 190] on link "image.jpg" at bounding box center [206, 189] width 34 height 9
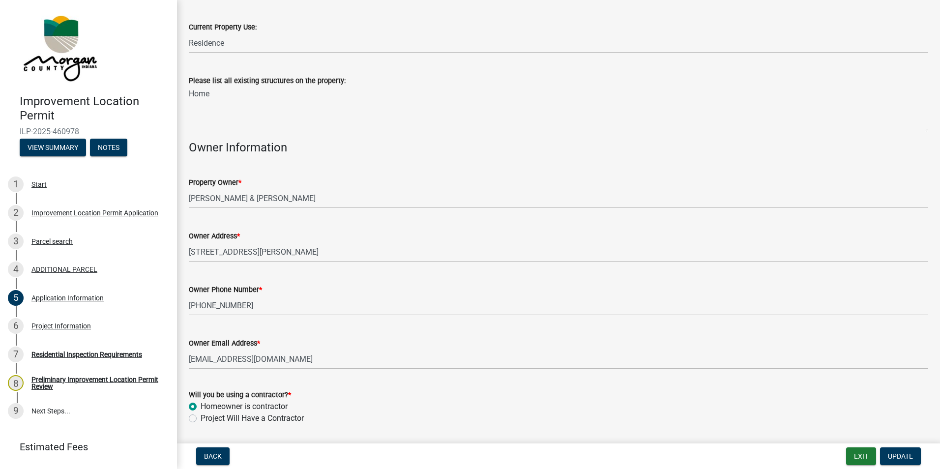
scroll to position [406, 0]
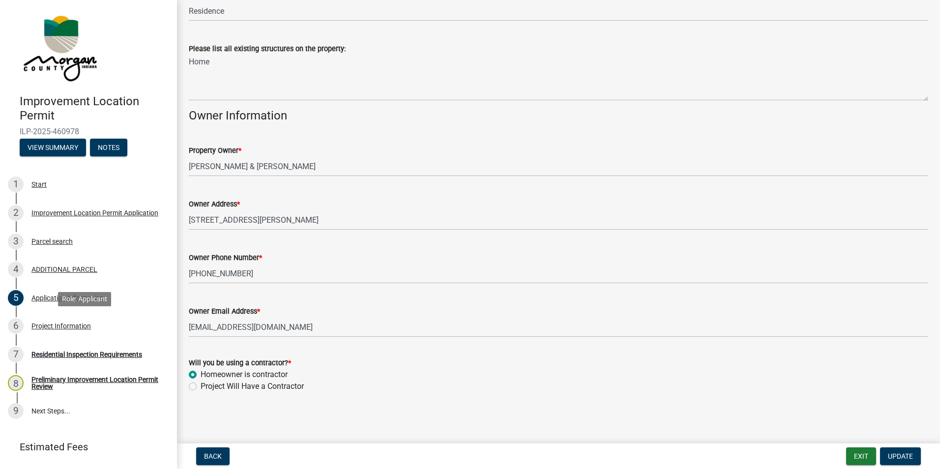
click at [78, 326] on div "Project Information" at bounding box center [61, 326] width 60 height 7
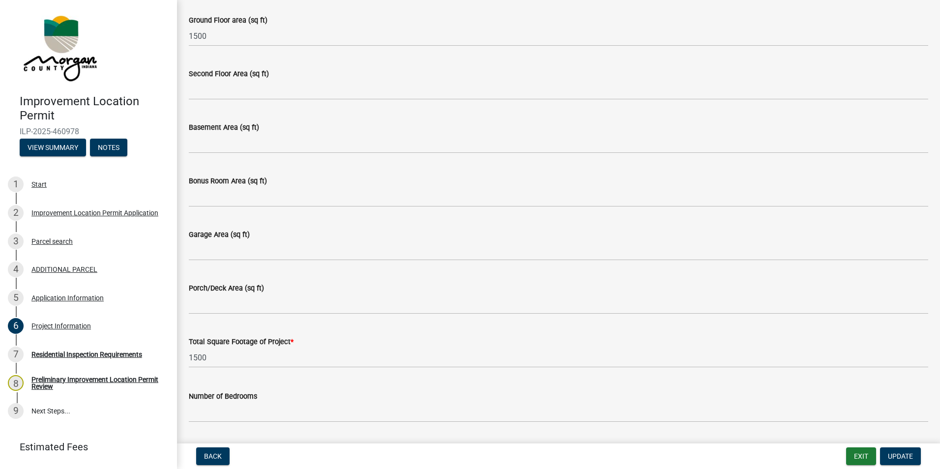
scroll to position [492, 0]
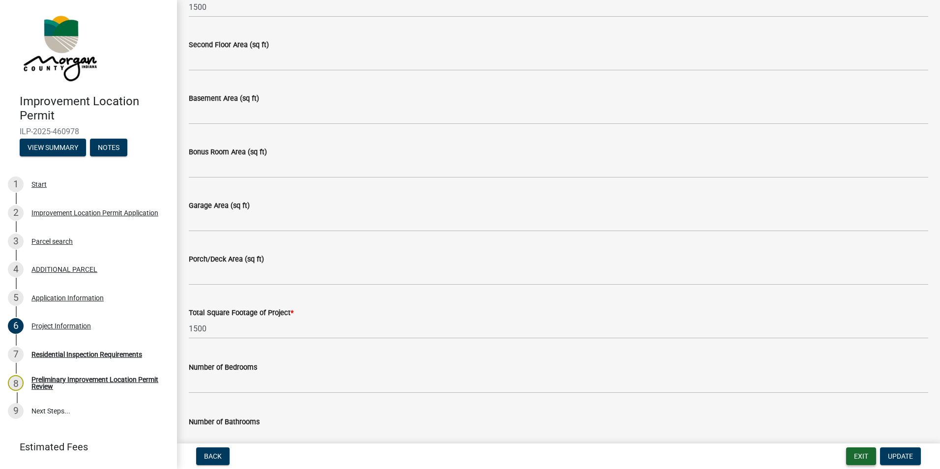
click at [860, 456] on button "Exit" at bounding box center [861, 457] width 30 height 18
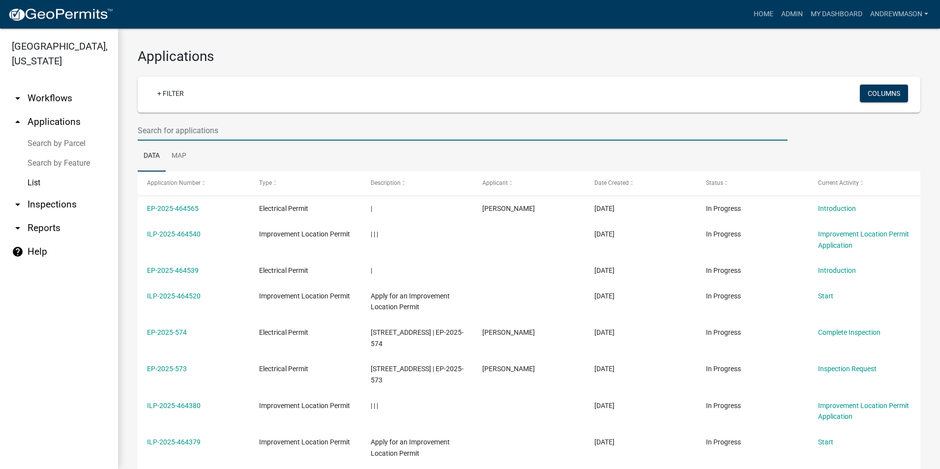
click at [167, 131] on input "text" at bounding box center [463, 130] width 650 height 20
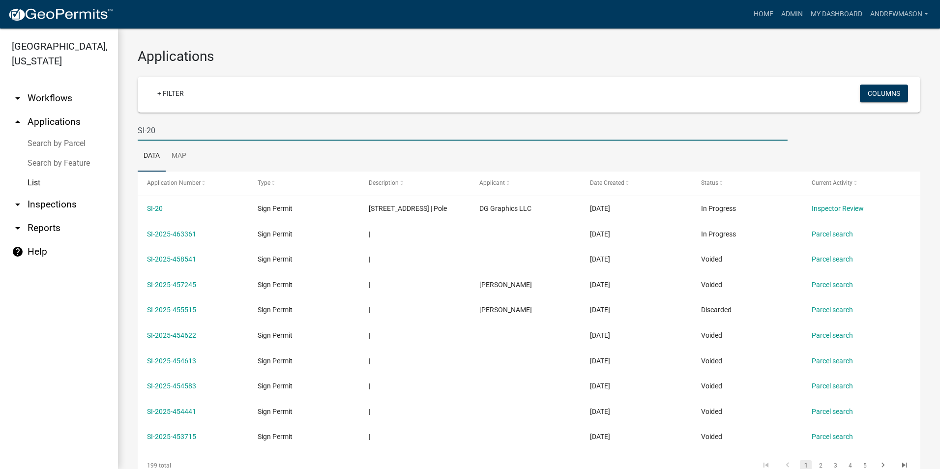
type input "SI-20"
click at [163, 209] on div "SI-20" at bounding box center [193, 208] width 92 height 11
click at [157, 207] on link "SI-20" at bounding box center [155, 209] width 16 height 8
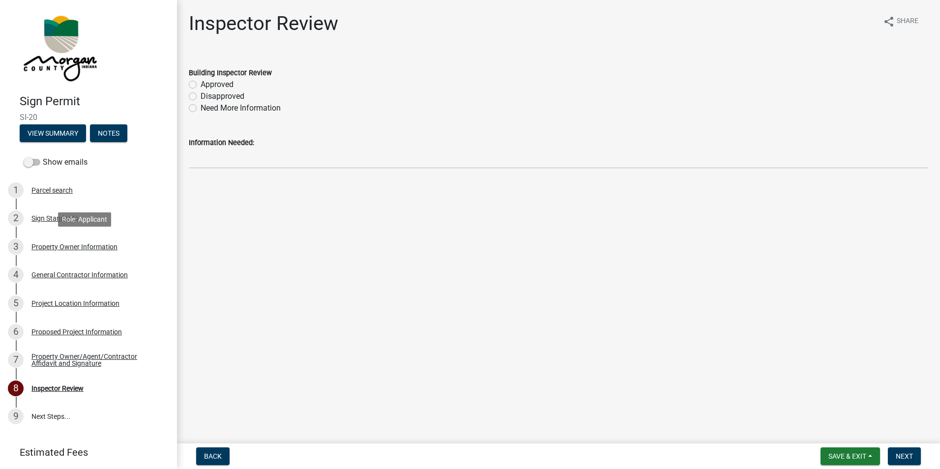
click at [51, 245] on div "Property Owner Information" at bounding box center [74, 246] width 86 height 7
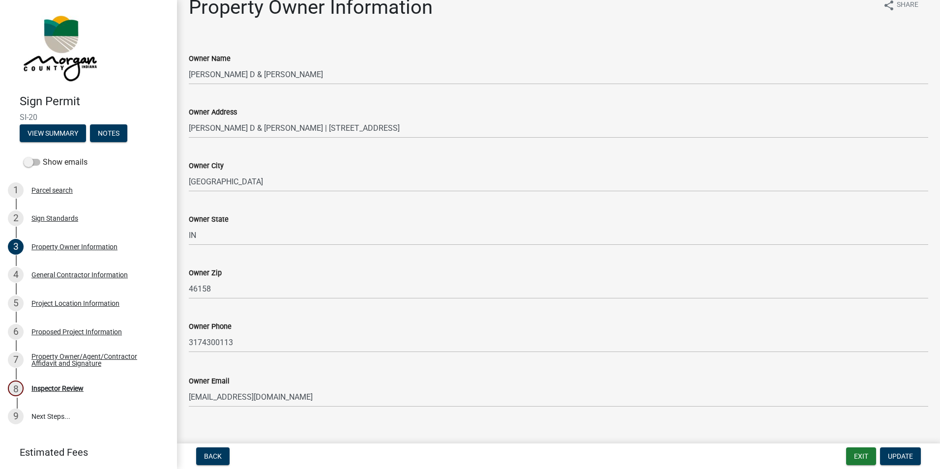
scroll to position [30, 0]
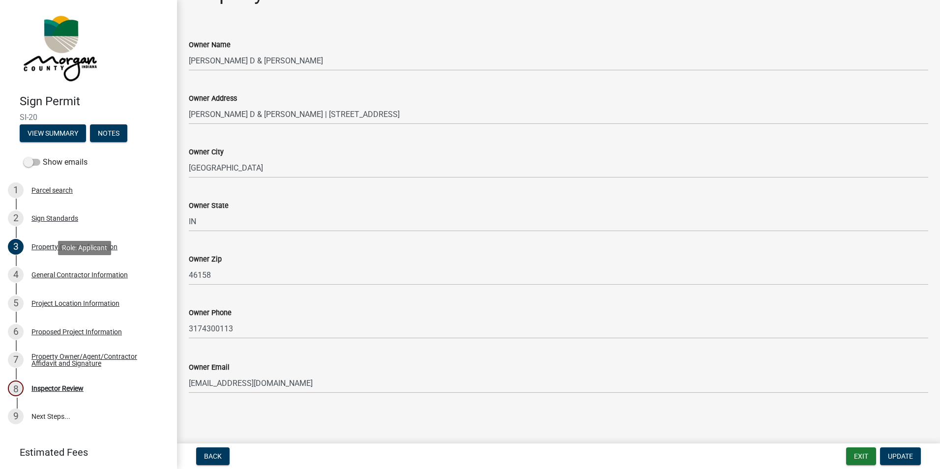
click at [65, 273] on div "General Contractor Information" at bounding box center [79, 274] width 96 height 7
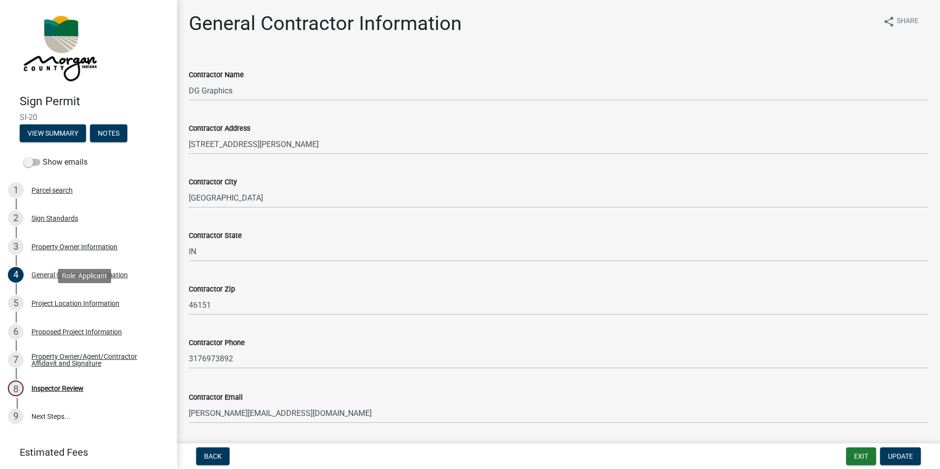
click at [84, 301] on div "Project Location Information" at bounding box center [75, 303] width 88 height 7
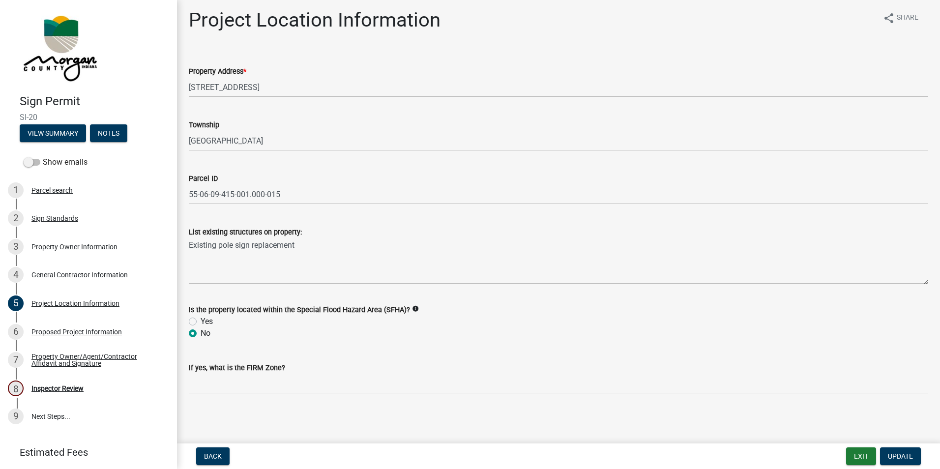
scroll to position [4, 0]
click at [73, 331] on div "Proposed Project Information" at bounding box center [76, 332] width 90 height 7
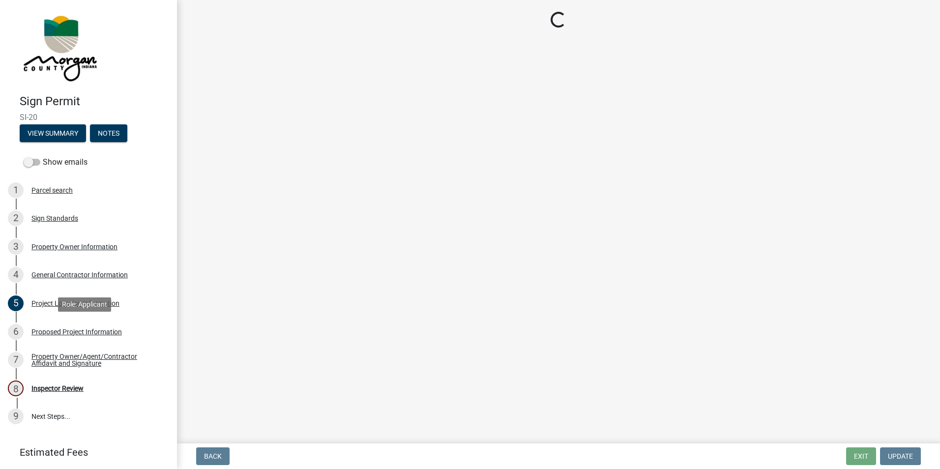
scroll to position [0, 0]
select select "b2b6a795-79ea-408b-a6ca-c1c6c7d68e2e"
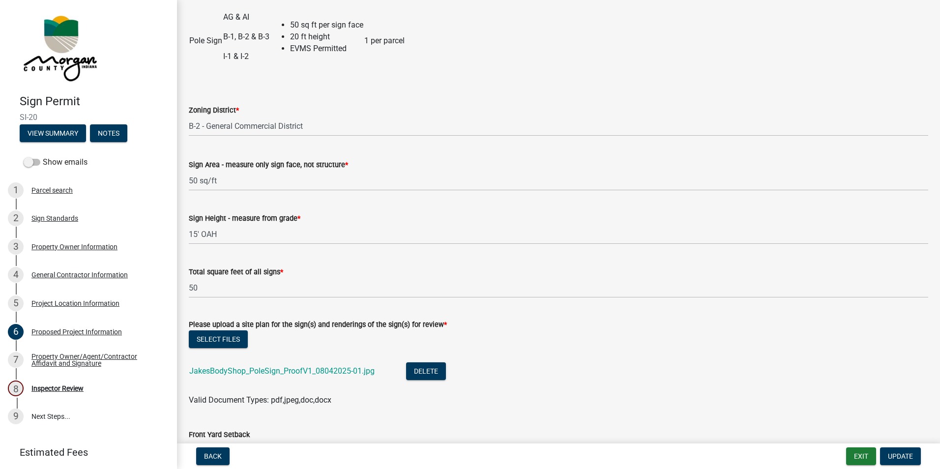
scroll to position [197, 0]
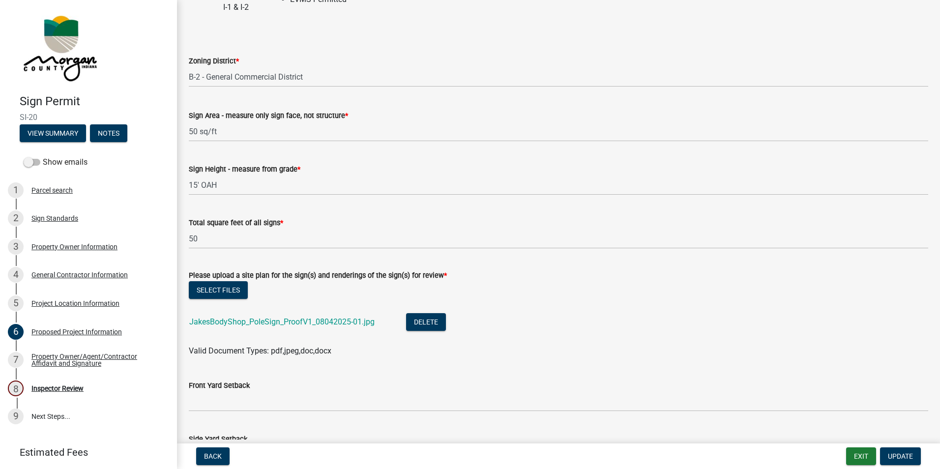
click at [288, 323] on link "JakesBodyShop_PoleSign_ProofV1_08042025-01.jpg" at bounding box center [281, 321] width 185 height 9
click at [60, 215] on div "Sign Standards" at bounding box center [54, 218] width 47 height 7
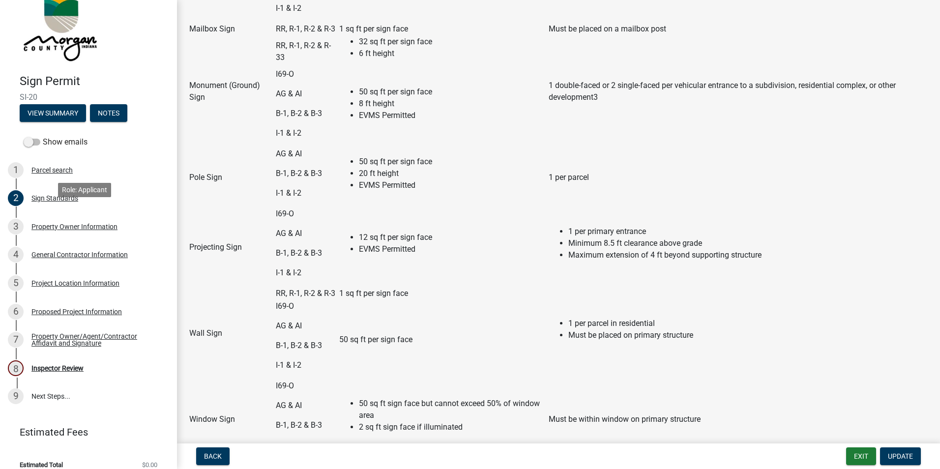
scroll to position [31, 0]
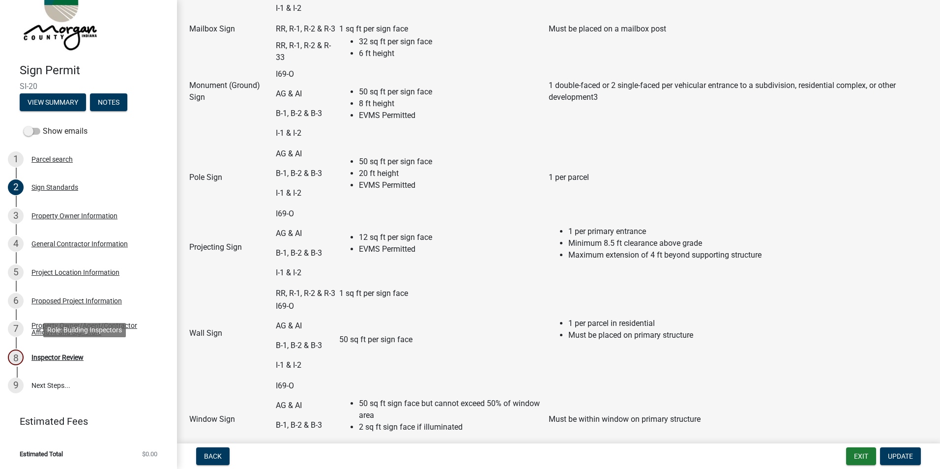
click at [58, 357] on div "Inspector Review" at bounding box center [57, 357] width 52 height 7
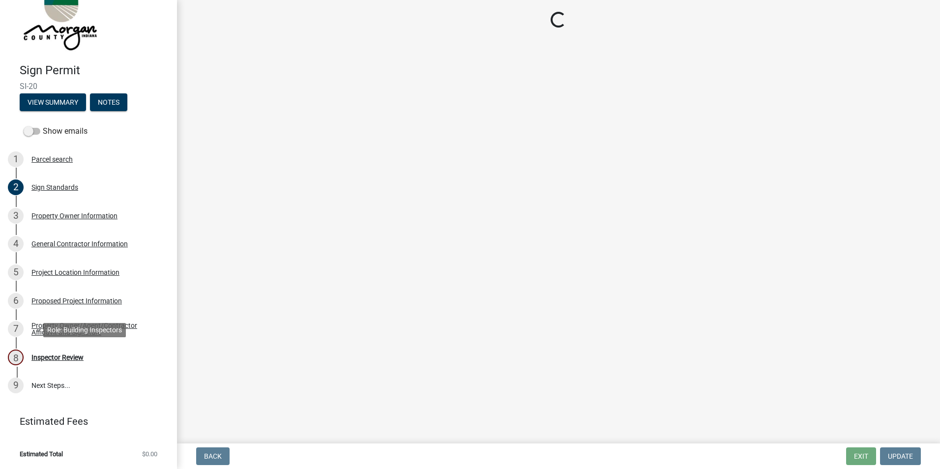
scroll to position [0, 0]
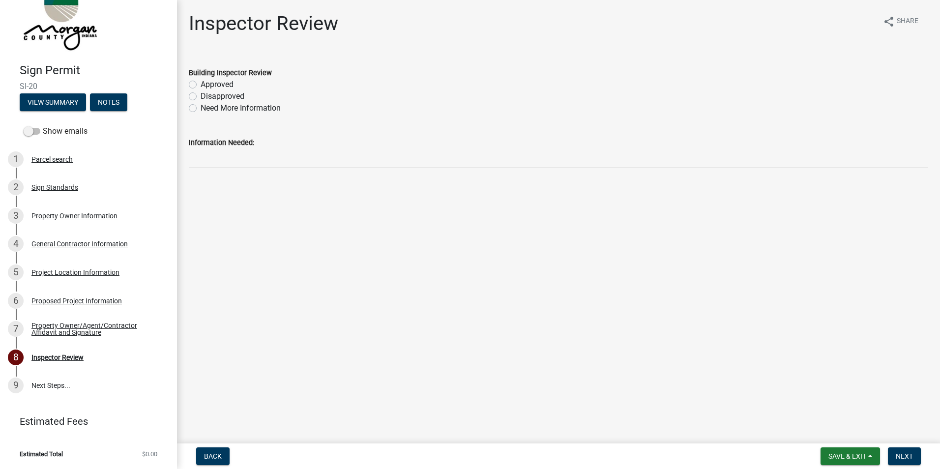
click at [201, 84] on label "Approved" at bounding box center [217, 85] width 33 height 12
click at [201, 84] on input "Approved" at bounding box center [204, 82] width 6 height 6
radio input "true"
click at [907, 452] on span "Next" at bounding box center [904, 456] width 17 height 8
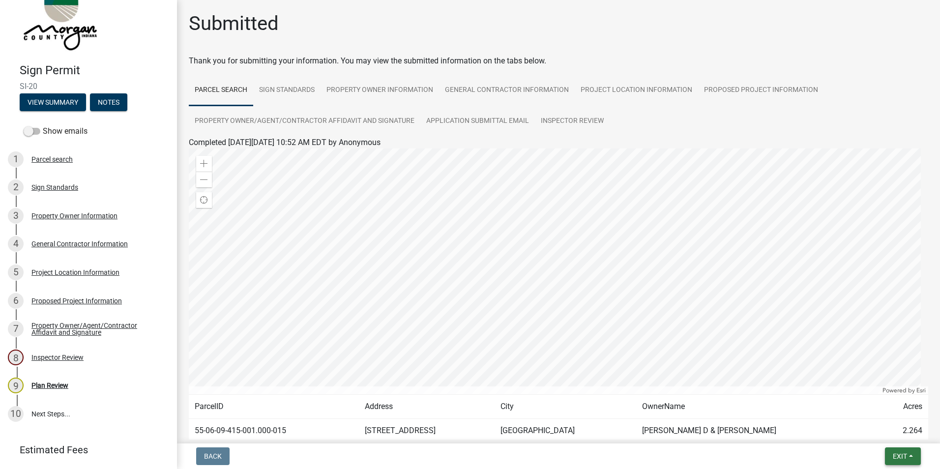
click at [896, 452] on span "Exit" at bounding box center [900, 456] width 14 height 8
click at [884, 428] on button "Save & Exit" at bounding box center [882, 431] width 79 height 24
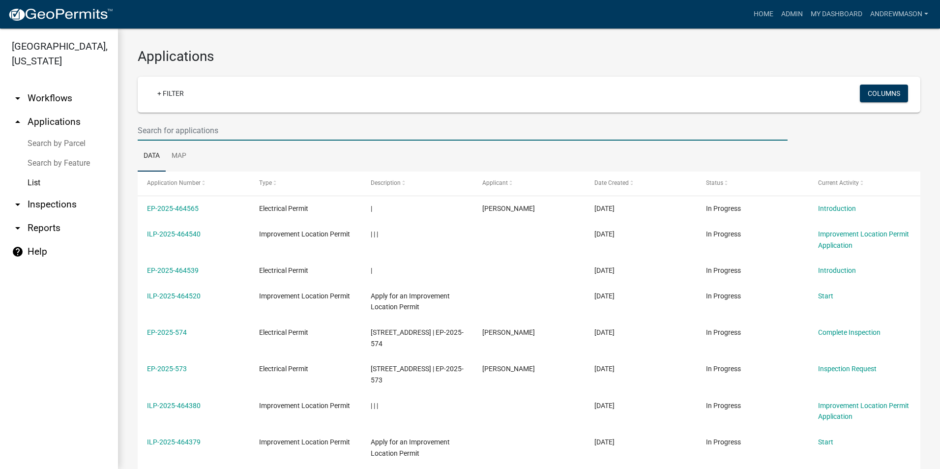
click at [153, 125] on input "text" at bounding box center [463, 130] width 650 height 20
click at [172, 131] on input "text" at bounding box center [463, 130] width 650 height 20
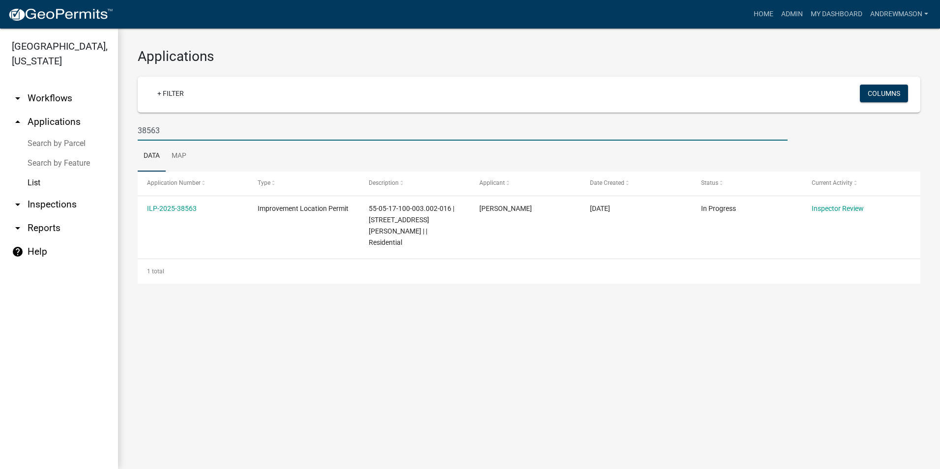
type input "38563"
click at [176, 209] on link "ILP-2025-38563" at bounding box center [172, 209] width 50 height 8
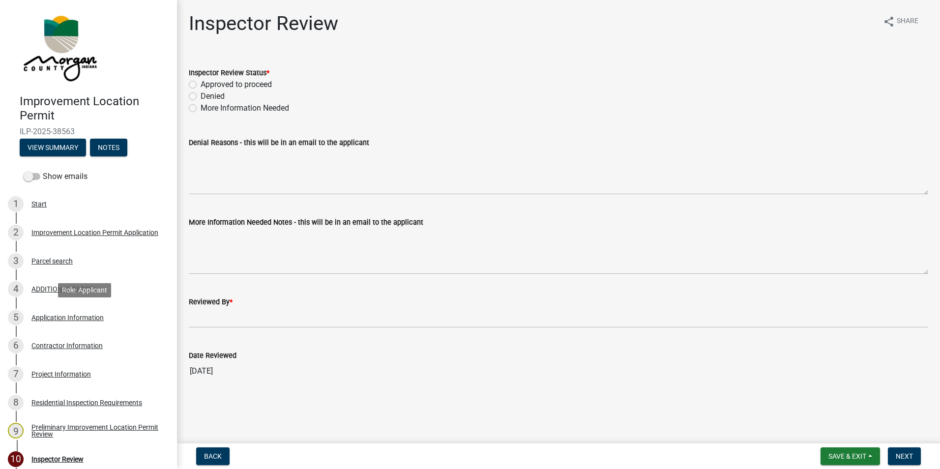
click at [75, 317] on div "Application Information" at bounding box center [67, 317] width 72 height 7
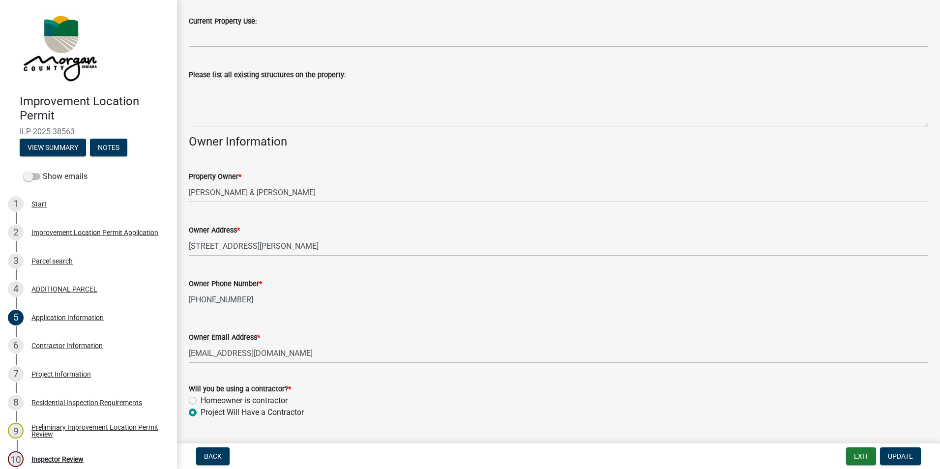
scroll to position [370, 0]
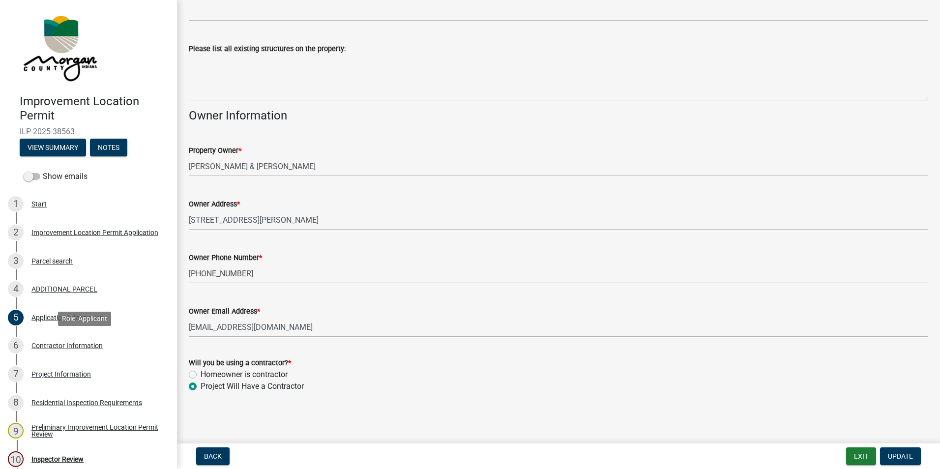
click at [44, 345] on div "Contractor Information" at bounding box center [66, 345] width 71 height 7
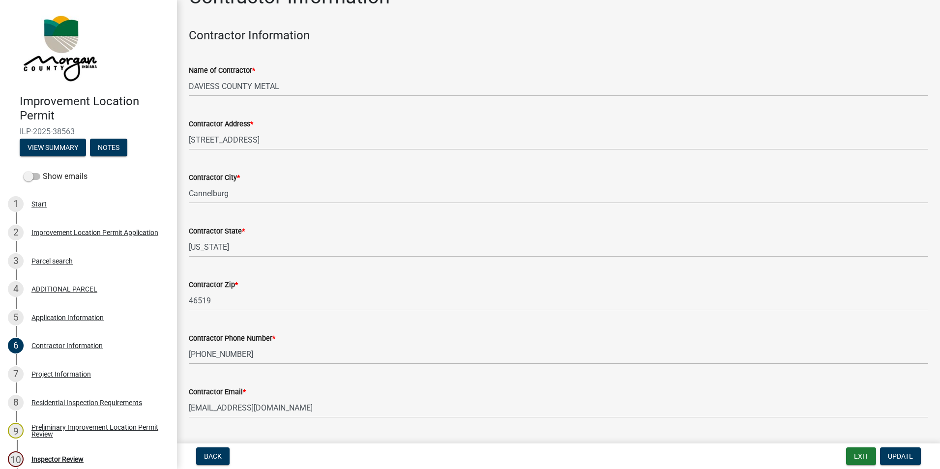
scroll to position [51, 0]
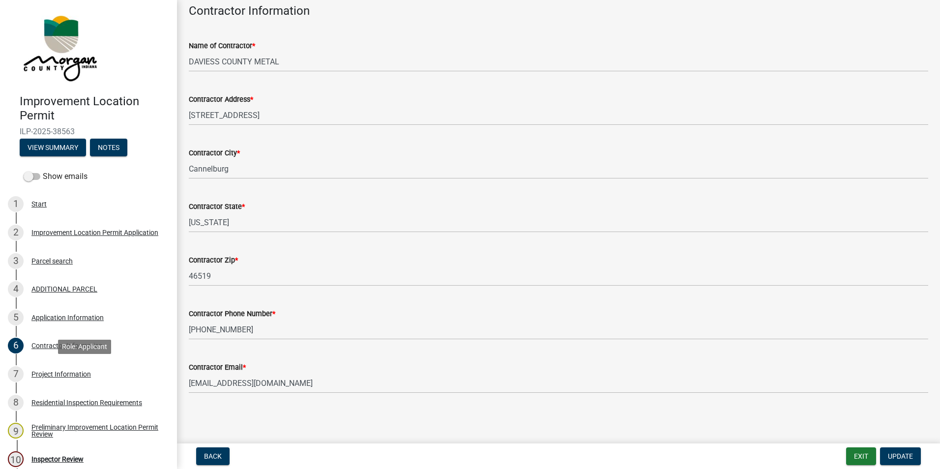
click at [65, 375] on div "Project Information" at bounding box center [61, 374] width 60 height 7
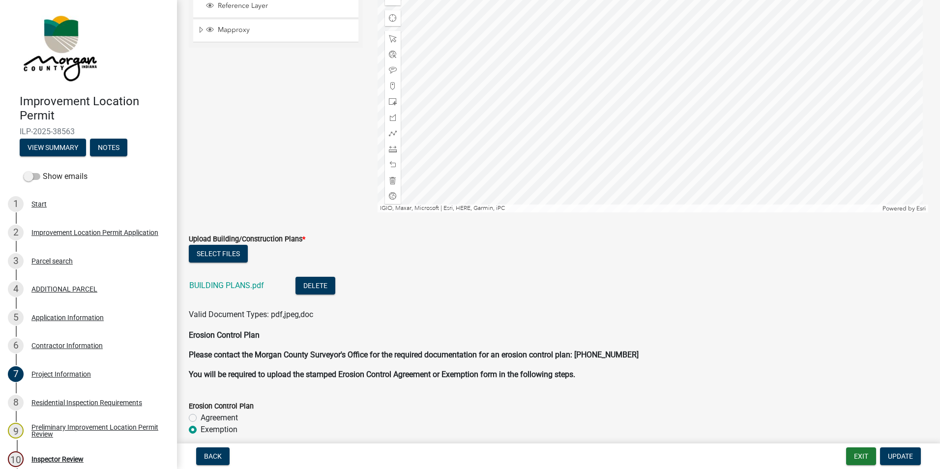
scroll to position [1869, 0]
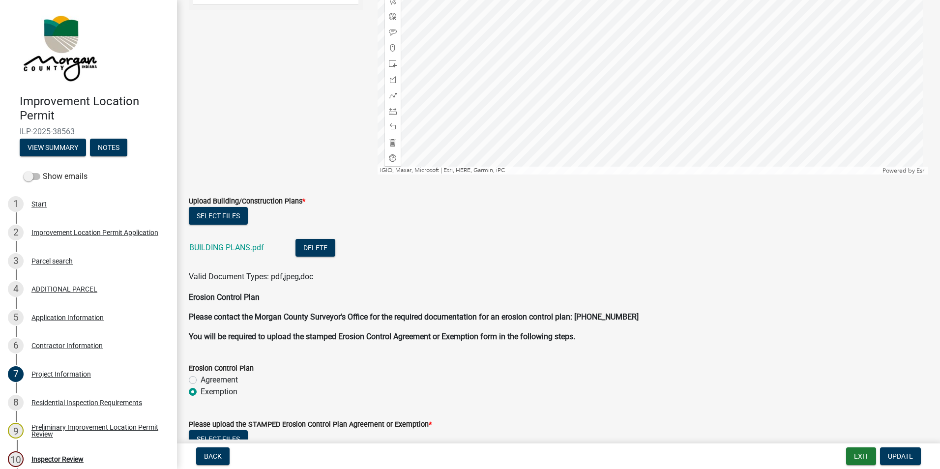
click at [255, 245] on link "BUILDING PLANS.pdf" at bounding box center [226, 247] width 75 height 9
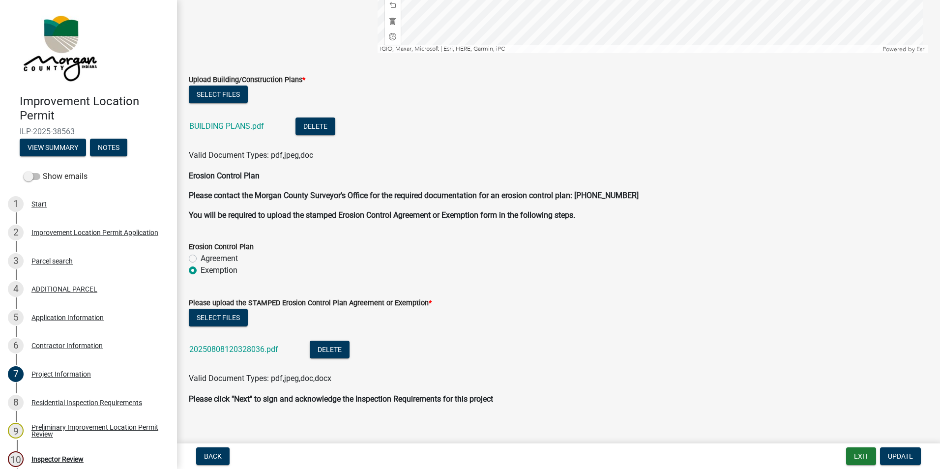
scroll to position [2002, 0]
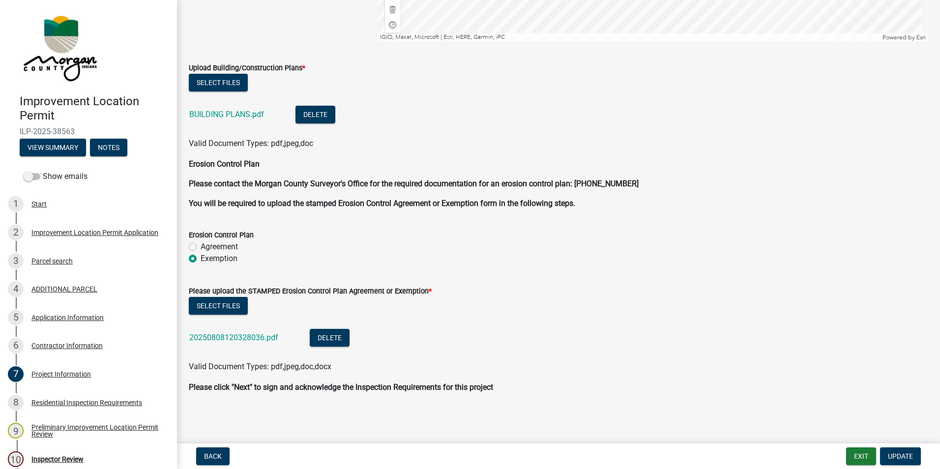
click at [243, 338] on link "20250808120328036.pdf" at bounding box center [233, 337] width 89 height 9
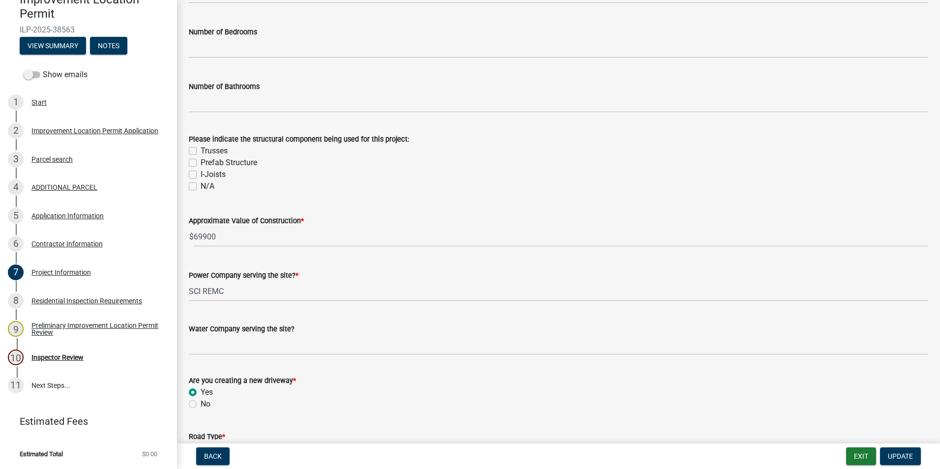
scroll to position [822, 0]
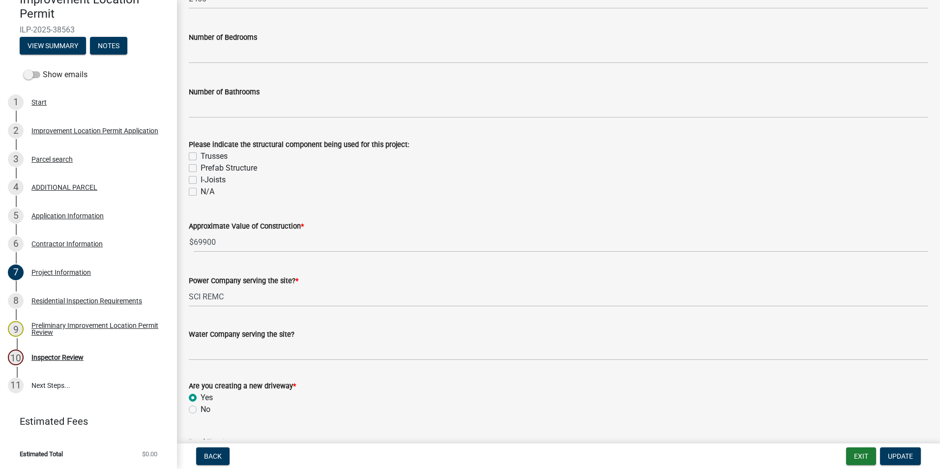
click at [201, 157] on label "Trusses" at bounding box center [214, 157] width 27 height 12
click at [201, 157] on input "Trusses" at bounding box center [204, 154] width 6 height 6
checkbox input "true"
checkbox input "false"
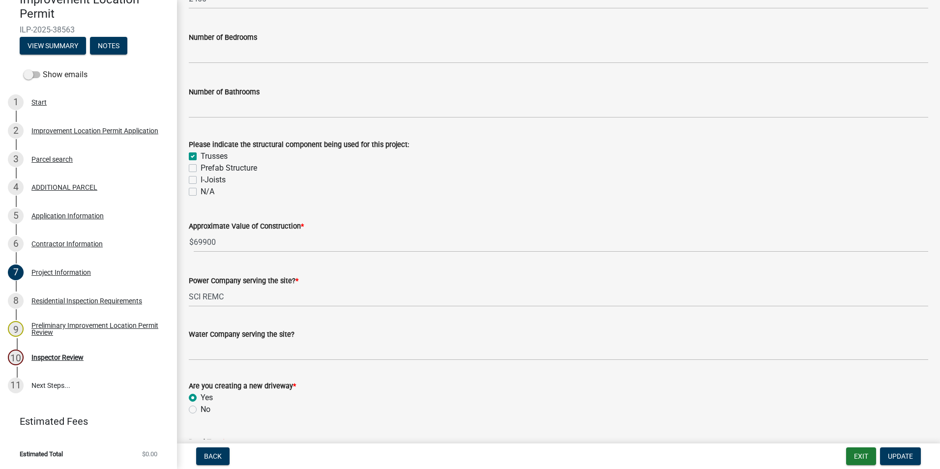
checkbox input "false"
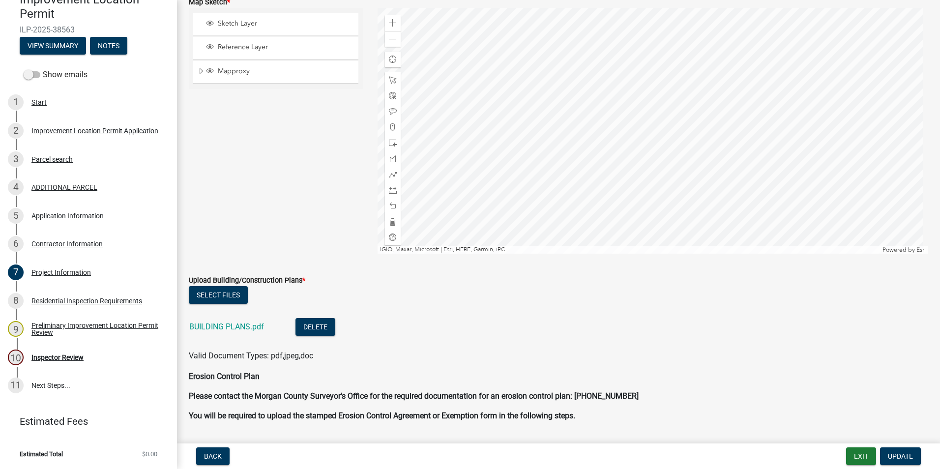
scroll to position [1904, 0]
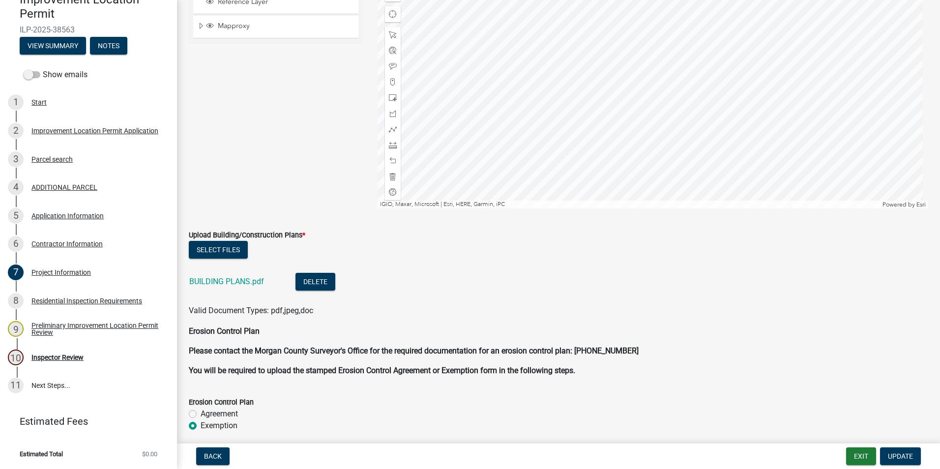
click at [252, 284] on link "BUILDING PLANS.pdf" at bounding box center [226, 281] width 75 height 9
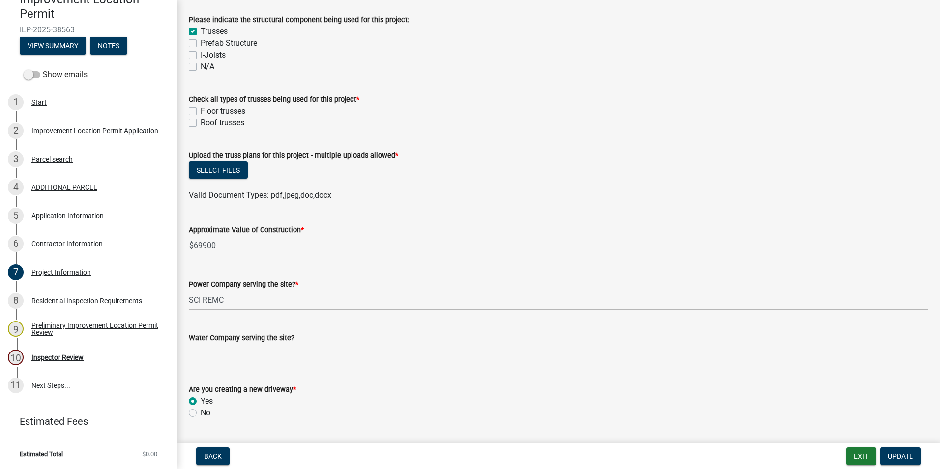
scroll to position [832, 0]
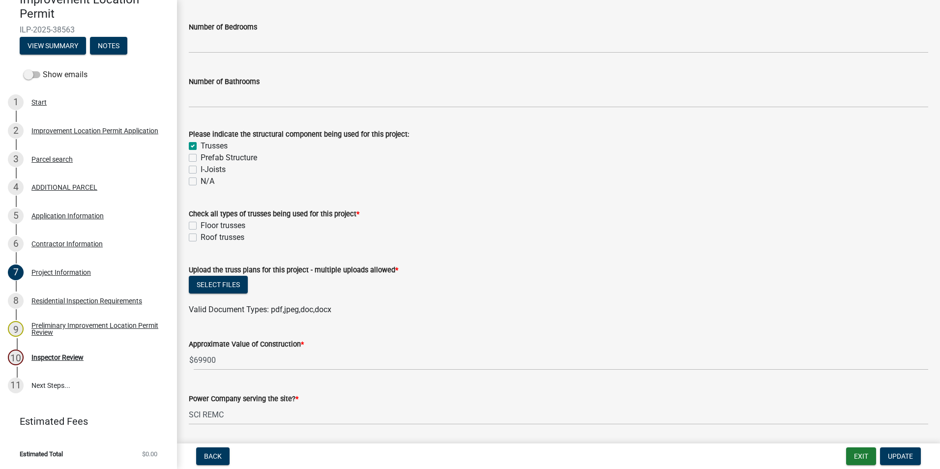
click at [201, 237] on label "Roof trusses" at bounding box center [223, 238] width 44 height 12
click at [201, 237] on input "Roof trusses" at bounding box center [204, 235] width 6 height 6
checkbox input "true"
checkbox input "false"
checkbox input "true"
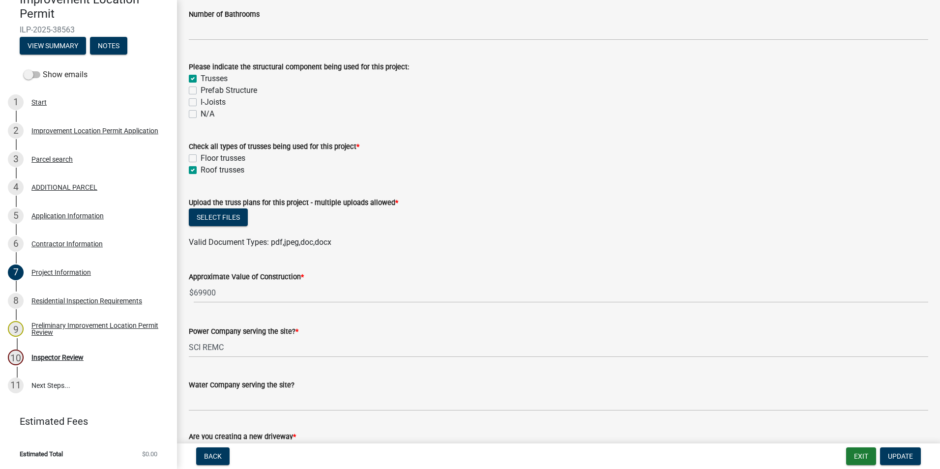
scroll to position [881, 0]
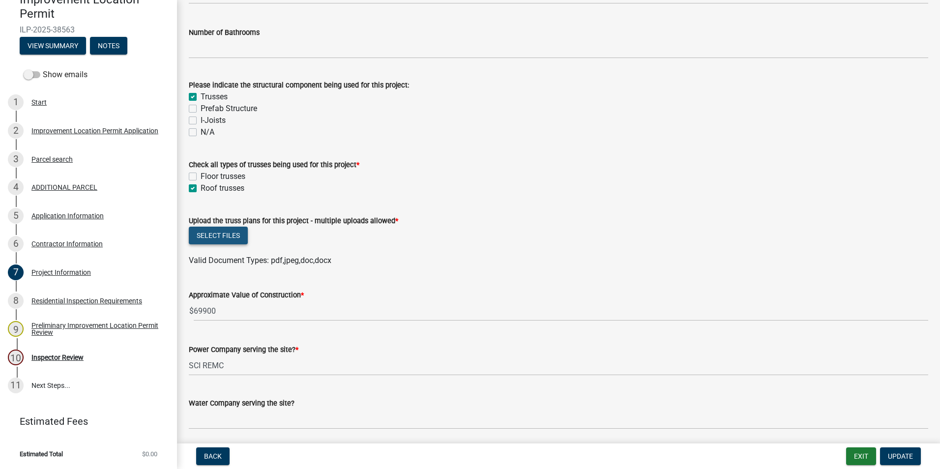
click at [228, 233] on button "Select files" at bounding box center [218, 236] width 59 height 18
click at [201, 93] on label "Trusses" at bounding box center [214, 97] width 27 height 12
click at [201, 93] on input "Trusses" at bounding box center [204, 94] width 6 height 6
checkbox input "false"
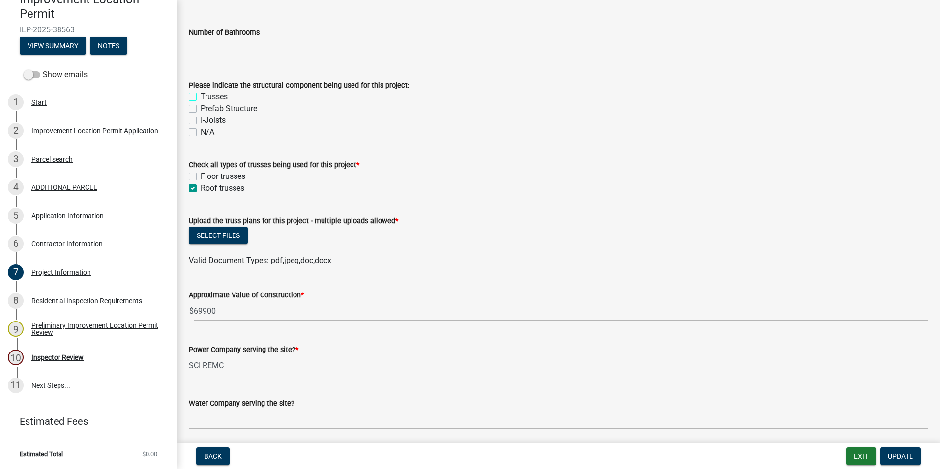
checkbox input "false"
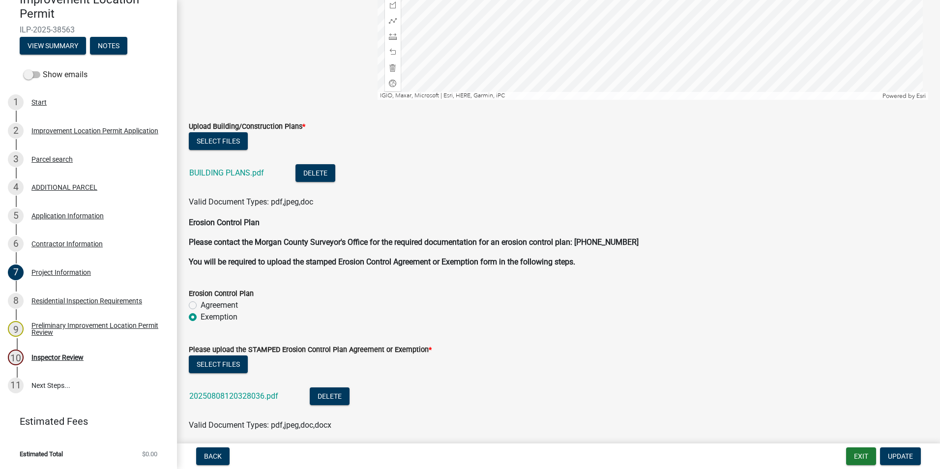
scroll to position [2071, 0]
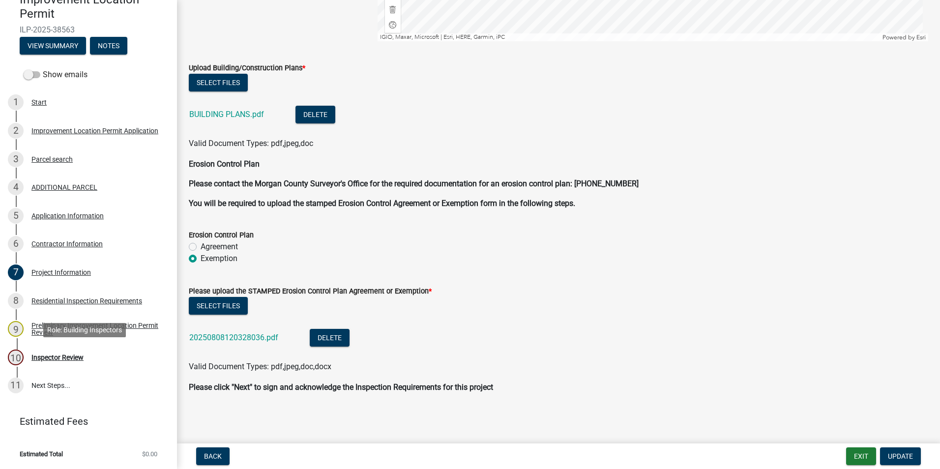
click at [65, 357] on div "Inspector Review" at bounding box center [57, 357] width 52 height 7
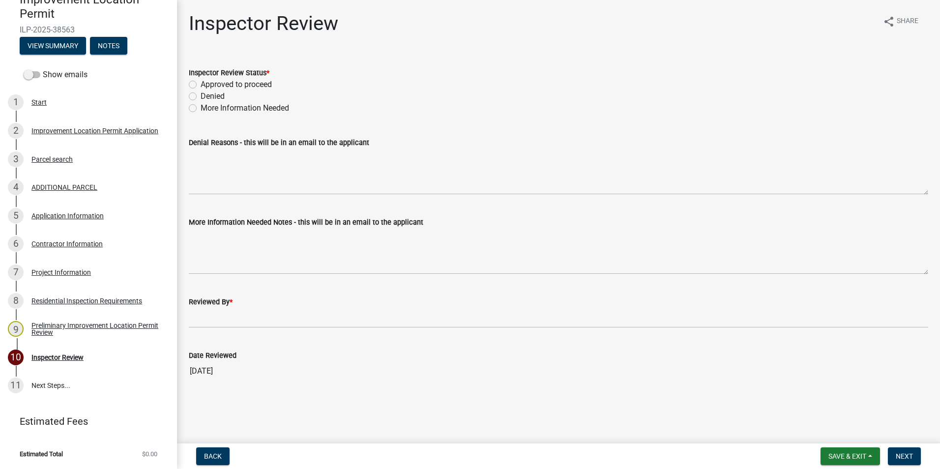
click at [201, 108] on label "More Information Needed" at bounding box center [245, 108] width 89 height 12
click at [201, 108] on input "More Information Needed" at bounding box center [204, 105] width 6 height 6
radio input "true"
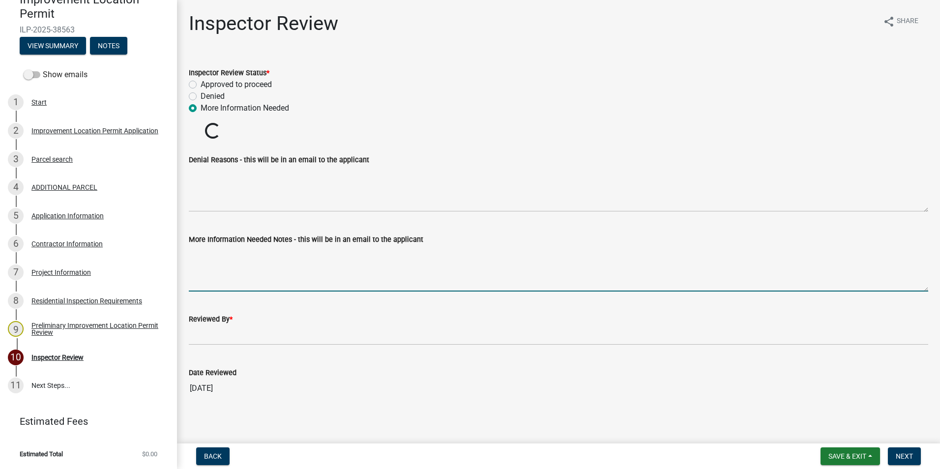
click at [234, 263] on textarea "More Information Needed Notes - this will be in an email to the applicant" at bounding box center [559, 268] width 740 height 46
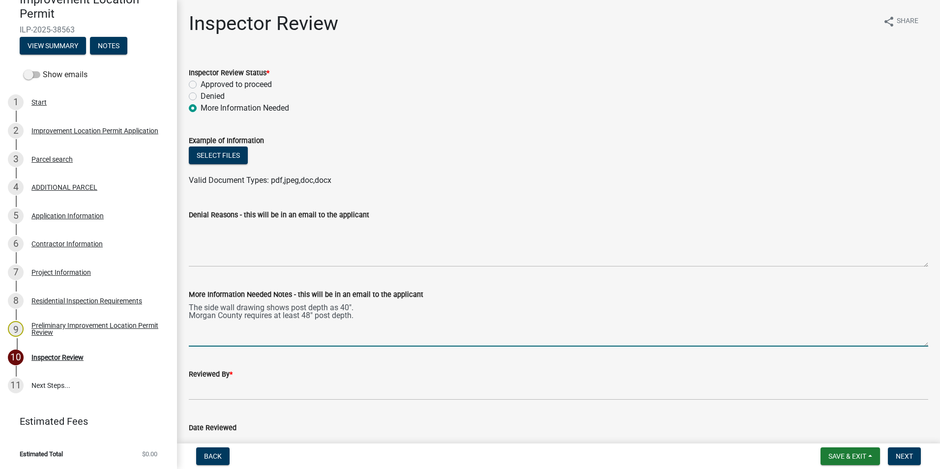
type textarea "The side wall drawing shows post depth as 40". Morgan County requires at least …"
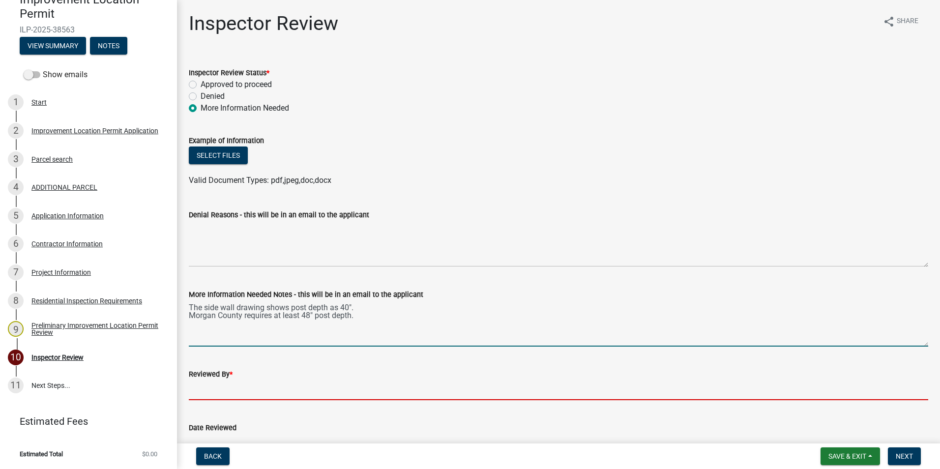
click at [205, 390] on input "Reviewed By *" at bounding box center [559, 390] width 740 height 20
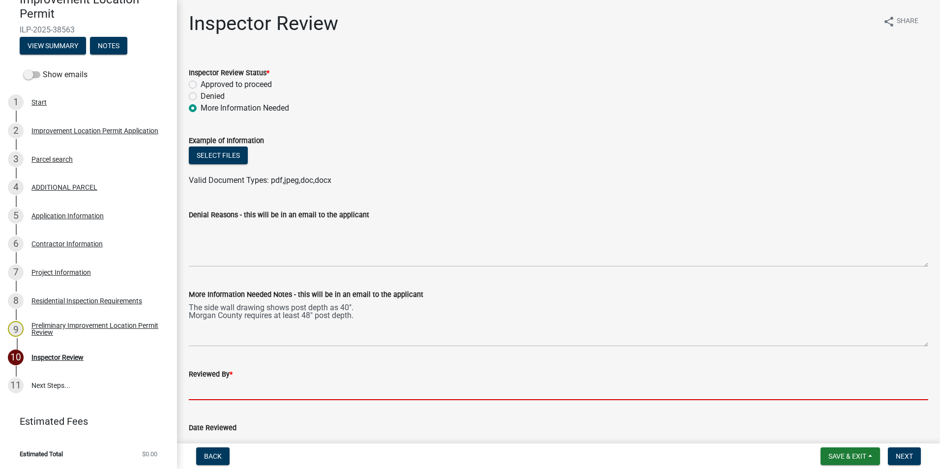
type input "AFM"
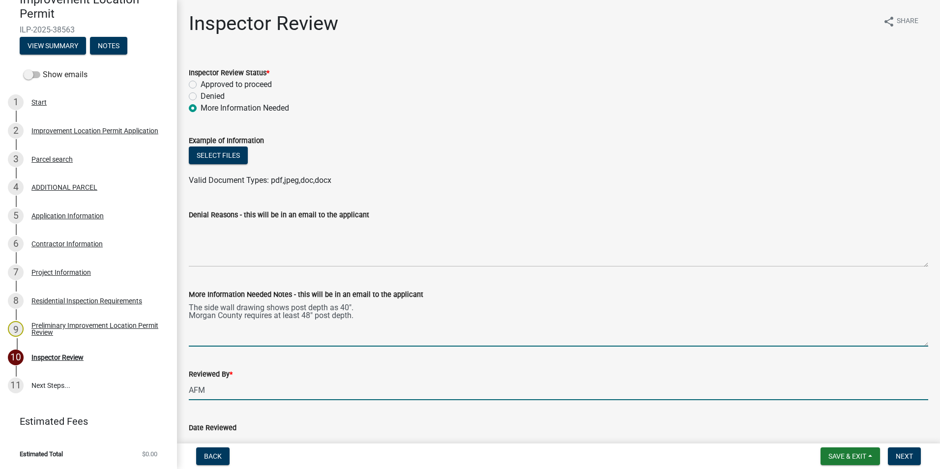
click at [378, 322] on textarea "The side wall drawing shows post depth as 40". Morgan County requires at least …" at bounding box center [559, 324] width 740 height 46
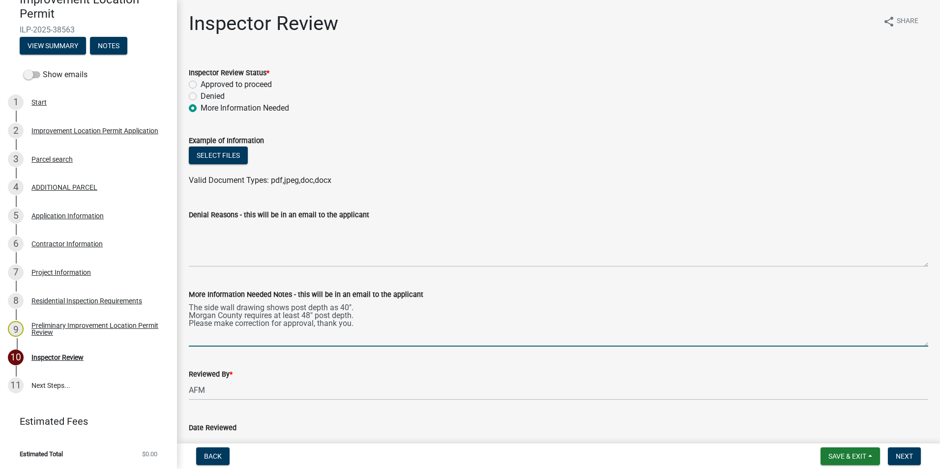
type textarea "The side wall drawing shows post depth as 40". Morgan County requires at least …"
click at [907, 455] on span "Next" at bounding box center [904, 456] width 17 height 8
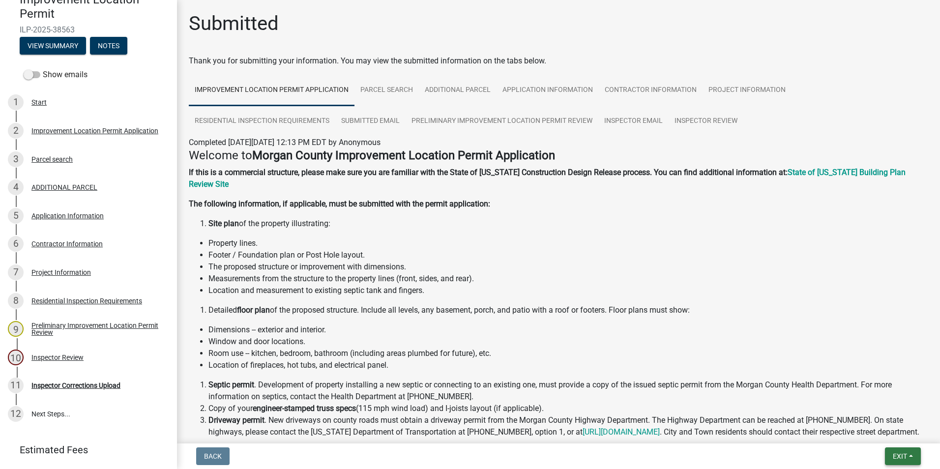
click at [899, 455] on span "Exit" at bounding box center [900, 456] width 14 height 8
click at [889, 432] on button "Save & Exit" at bounding box center [882, 431] width 79 height 24
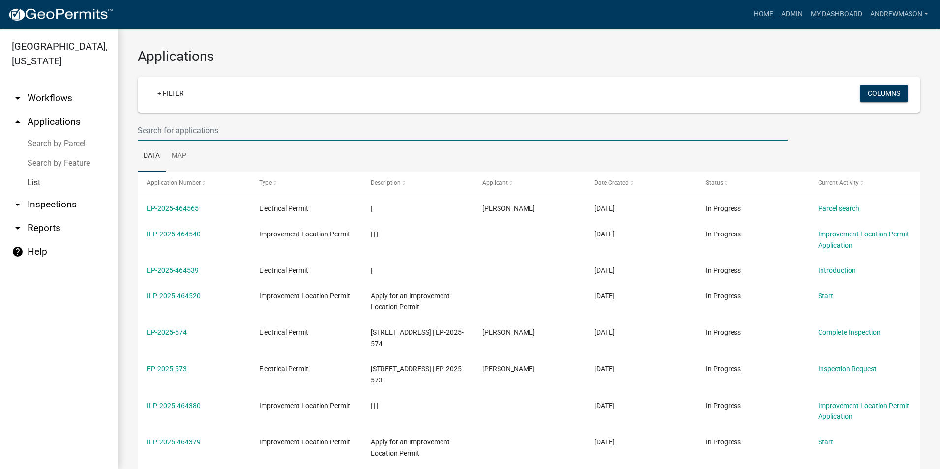
click at [188, 130] on input "text" at bounding box center [463, 130] width 650 height 20
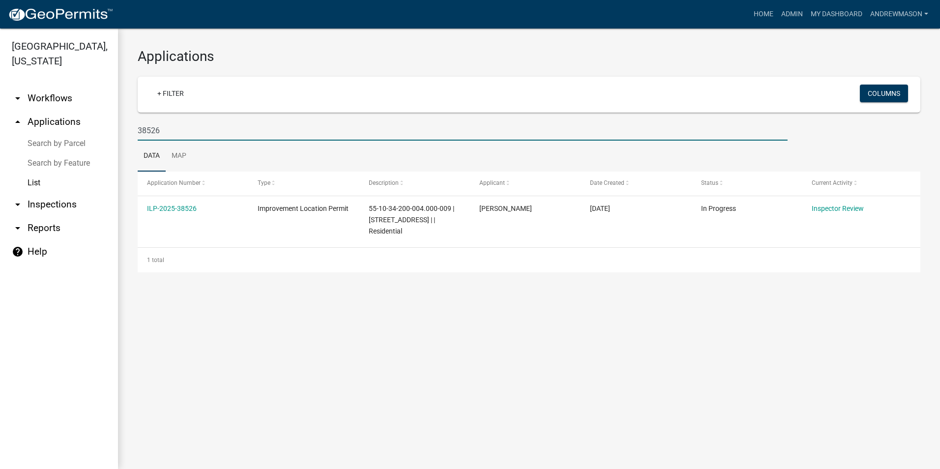
type input "38526"
click at [185, 208] on link "ILP-2025-38526" at bounding box center [172, 209] width 50 height 8
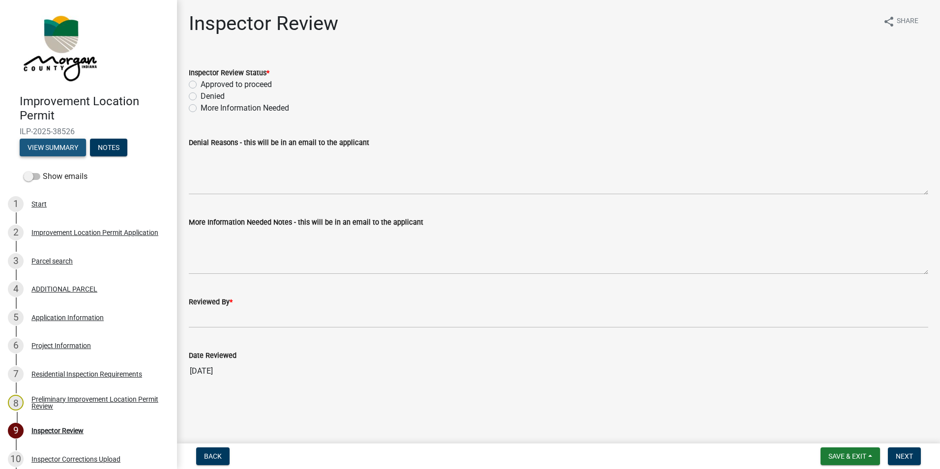
click at [59, 149] on button "View Summary" at bounding box center [53, 148] width 66 height 18
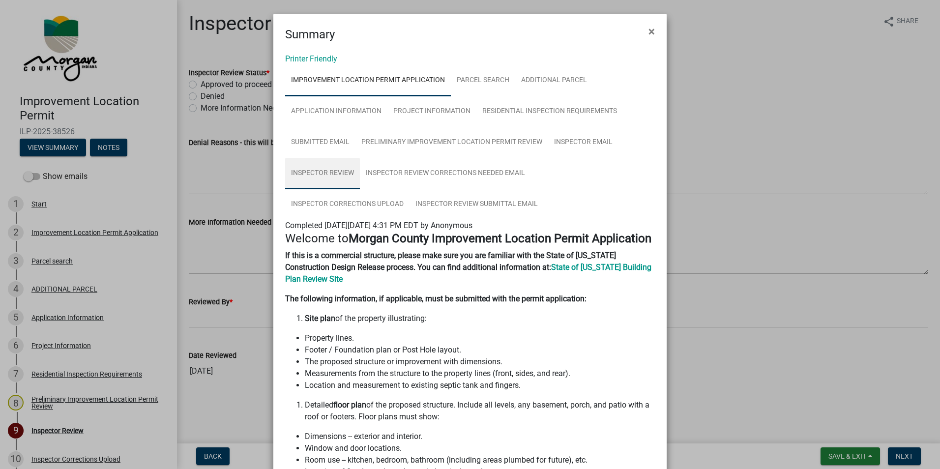
click at [341, 170] on link "Inspector Review" at bounding box center [322, 173] width 75 height 31
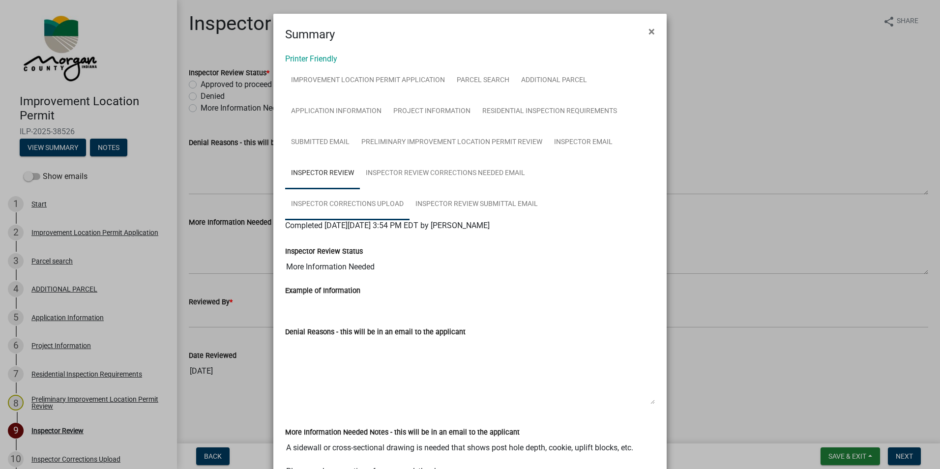
click at [410, 189] on link "Inspector Corrections Upload" at bounding box center [347, 204] width 124 height 31
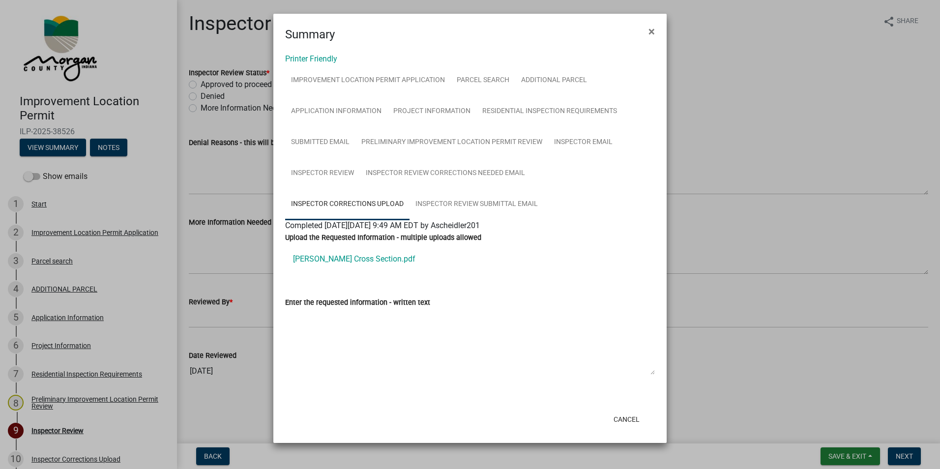
click at [361, 258] on link "Alex Scheidler Cross Section.pdf" at bounding box center [470, 259] width 370 height 24
click at [652, 30] on span "×" at bounding box center [652, 32] width 6 height 14
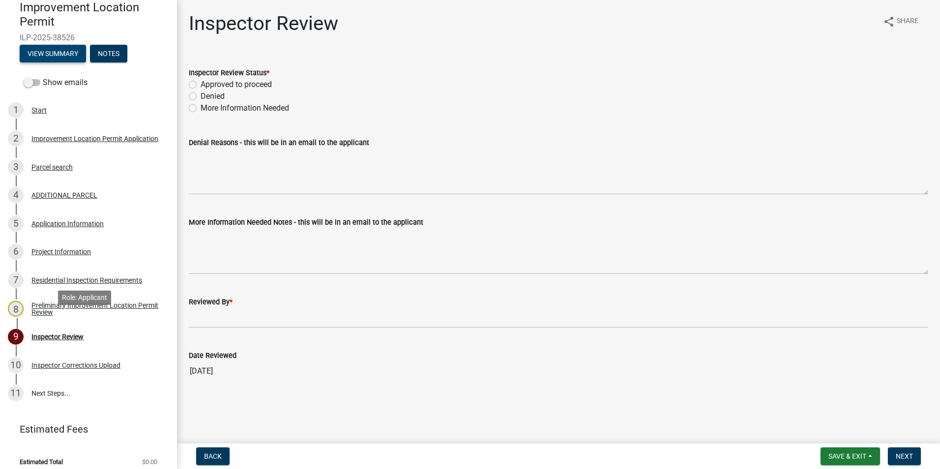
scroll to position [102, 0]
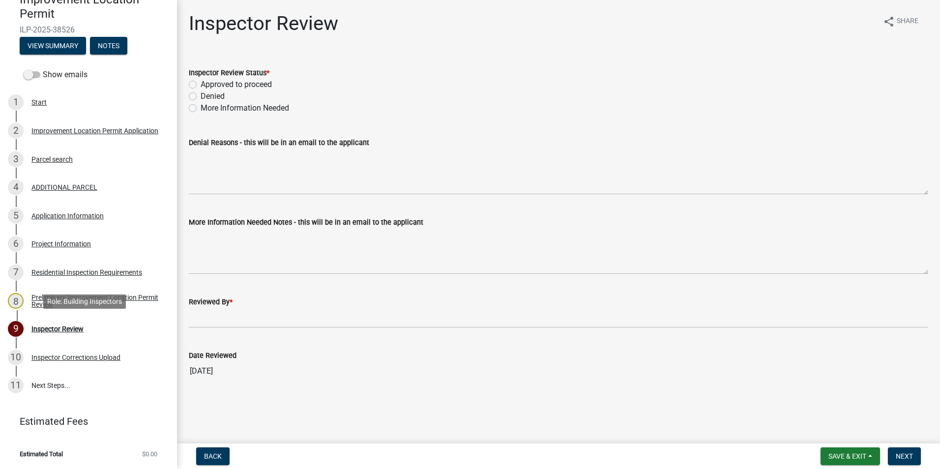
click at [69, 329] on div "Inspector Review" at bounding box center [57, 329] width 52 height 7
click at [201, 83] on label "Approved to proceed" at bounding box center [236, 85] width 71 height 12
click at [201, 83] on input "Approved to proceed" at bounding box center [204, 82] width 6 height 6
radio input "true"
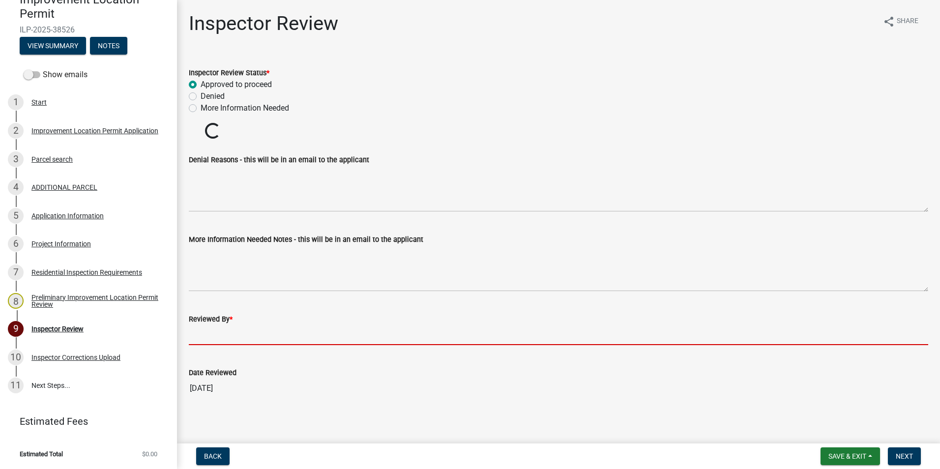
click at [228, 335] on input "Reviewed By *" at bounding box center [559, 335] width 740 height 20
type input "AFM"
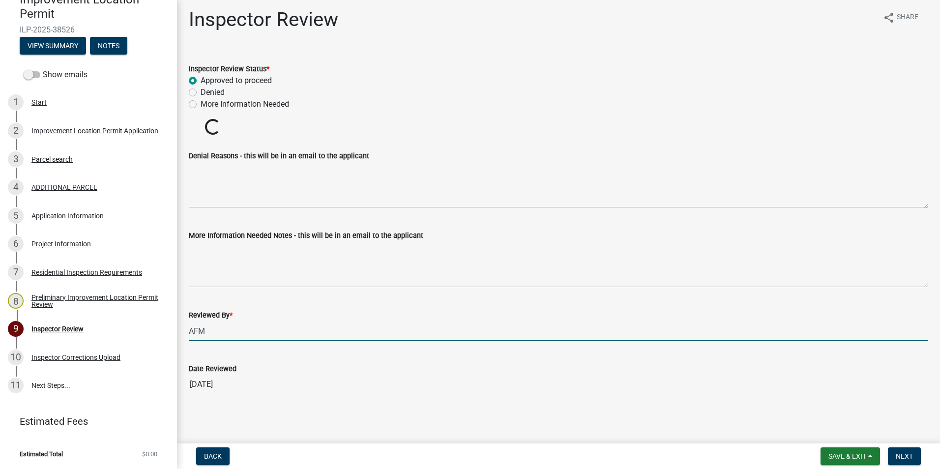
scroll to position [5, 0]
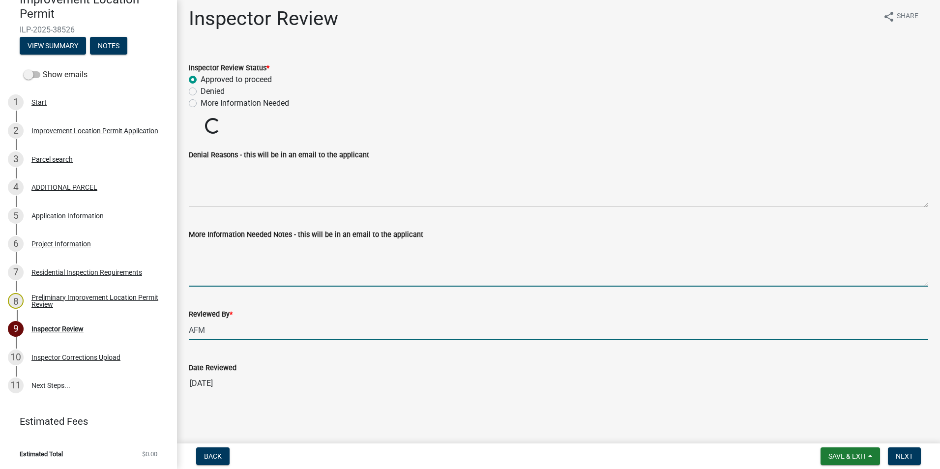
click at [208, 272] on textarea "More Information Needed Notes - this will be in an email to the applicant" at bounding box center [559, 264] width 740 height 46
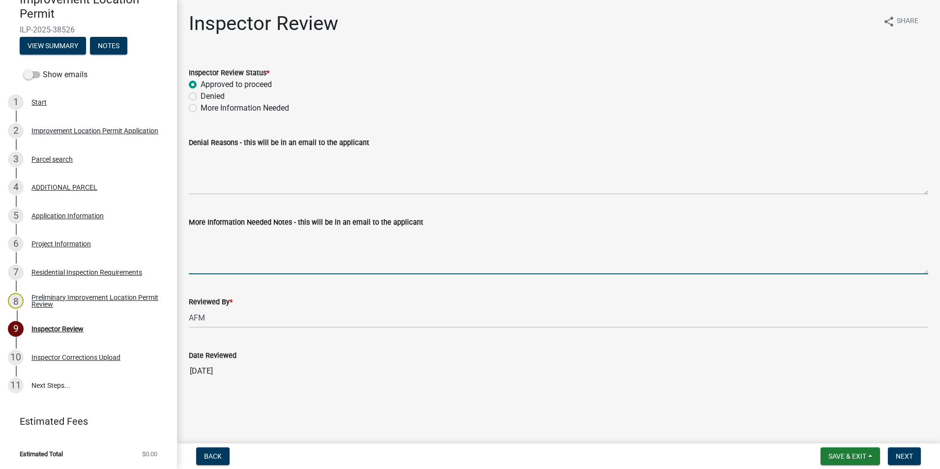
scroll to position [0, 0]
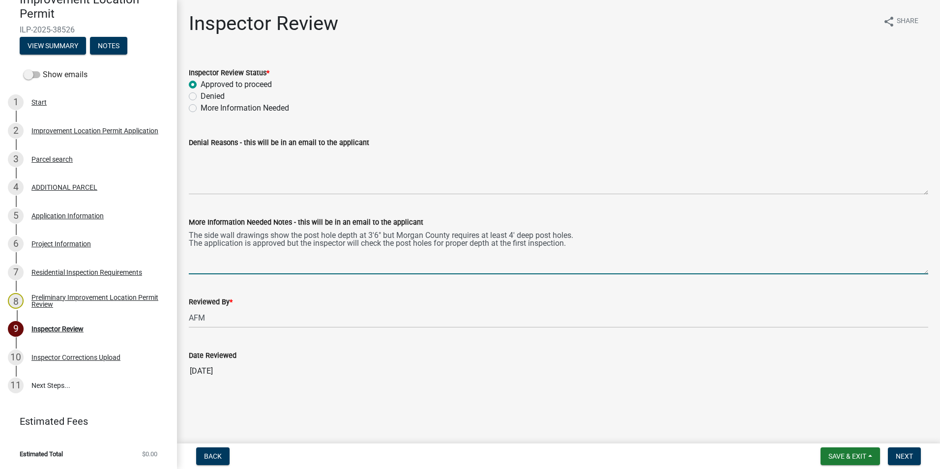
type textarea "The side wall drawings show the post hole depth at 3'6" but Morgan County requi…"
click at [903, 455] on span "Next" at bounding box center [904, 456] width 17 height 8
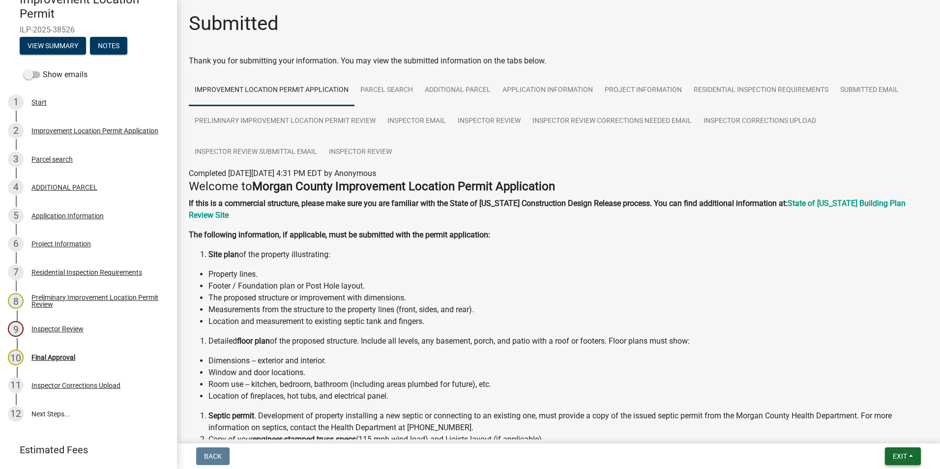
click at [889, 460] on button "Exit" at bounding box center [903, 457] width 36 height 18
click at [877, 429] on button "Save & Exit" at bounding box center [882, 431] width 79 height 24
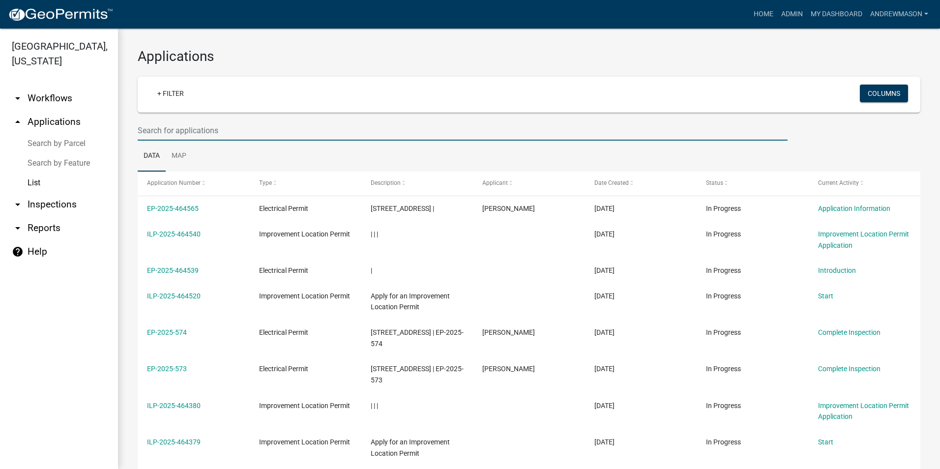
click at [174, 128] on input "text" at bounding box center [463, 130] width 650 height 20
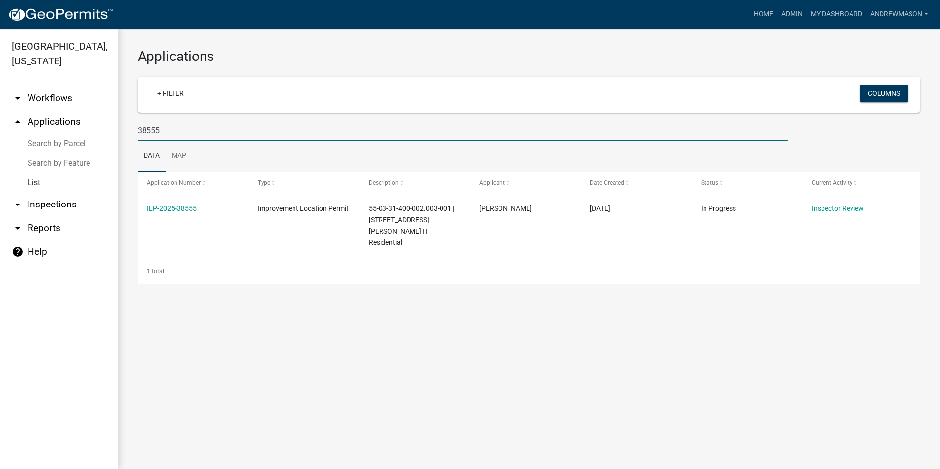
type input "38555"
click at [163, 209] on link "ILP-2025-38555" at bounding box center [172, 209] width 50 height 8
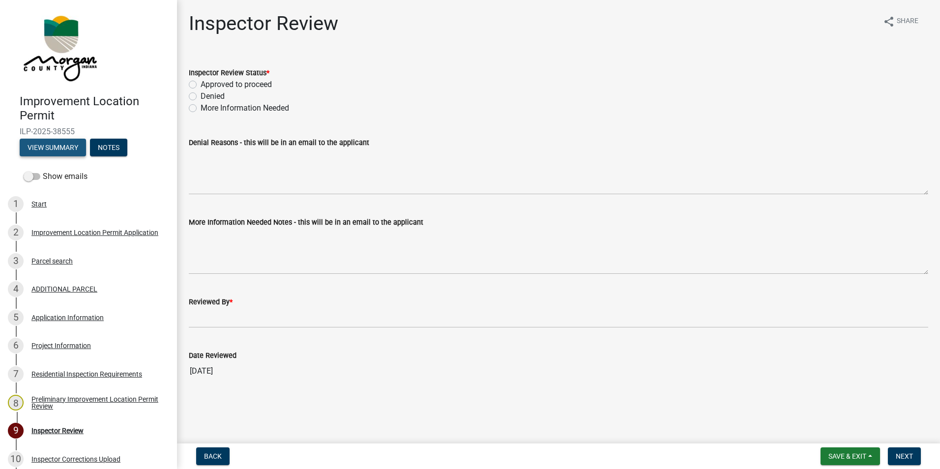
click at [75, 145] on button "View Summary" at bounding box center [53, 148] width 66 height 18
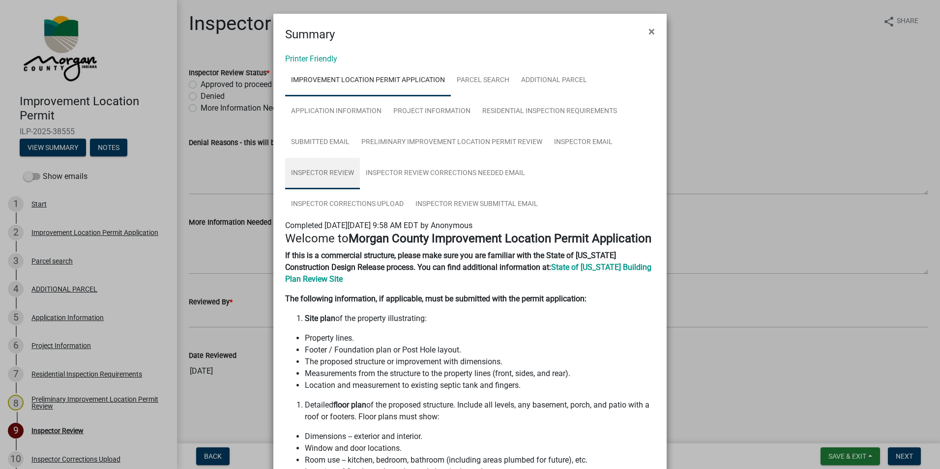
click at [331, 174] on link "Inspector Review" at bounding box center [322, 173] width 75 height 31
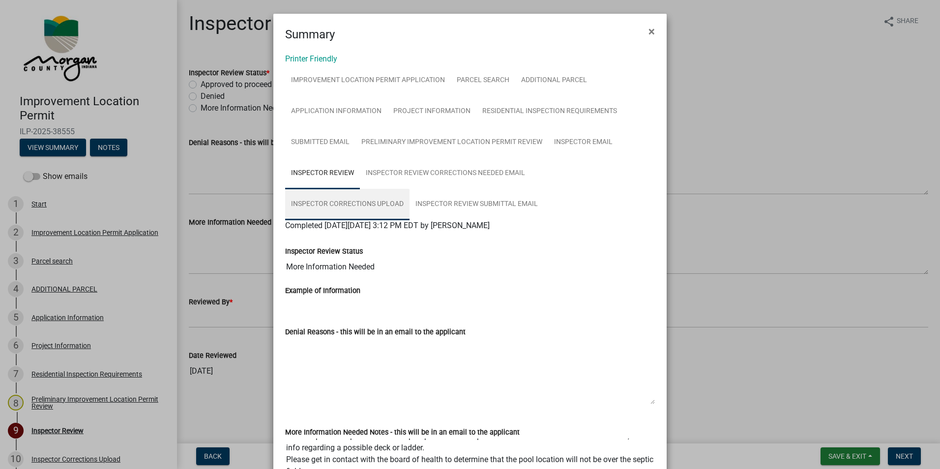
click at [410, 189] on link "Inspector Corrections Upload" at bounding box center [347, 204] width 124 height 31
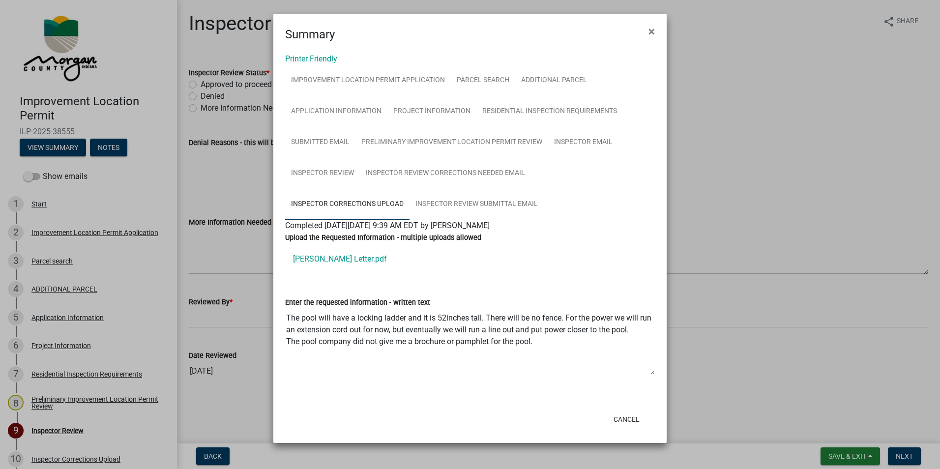
click at [331, 259] on link "Lewis Letter.pdf" at bounding box center [470, 259] width 370 height 24
click at [651, 32] on span "×" at bounding box center [652, 32] width 6 height 14
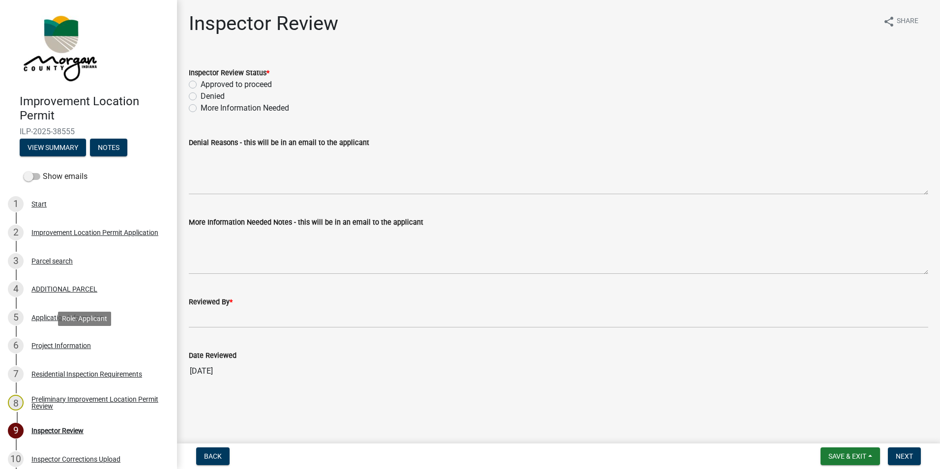
click at [65, 344] on div "Project Information" at bounding box center [61, 345] width 60 height 7
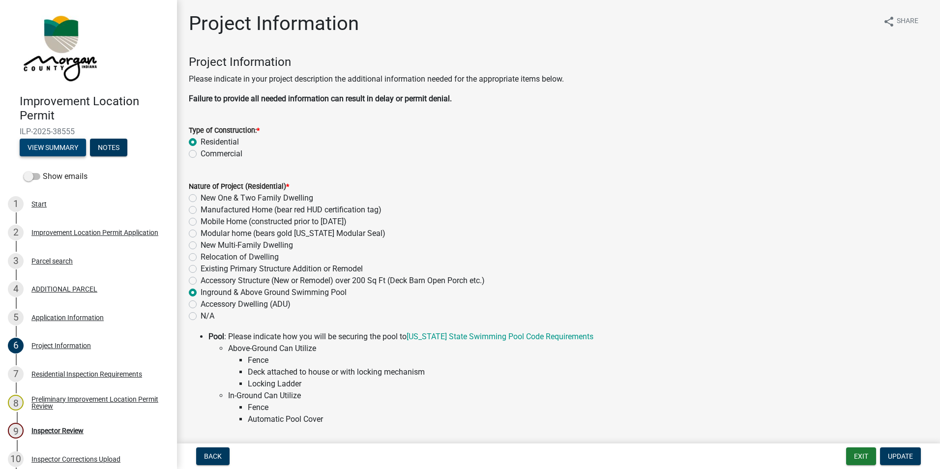
click at [67, 147] on button "View Summary" at bounding box center [53, 148] width 66 height 18
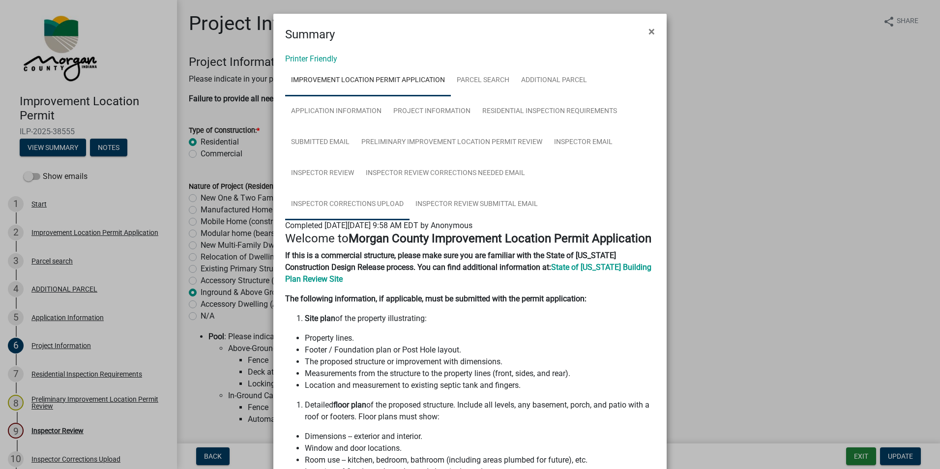
click at [410, 189] on link "Inspector Corrections Upload" at bounding box center [347, 204] width 124 height 31
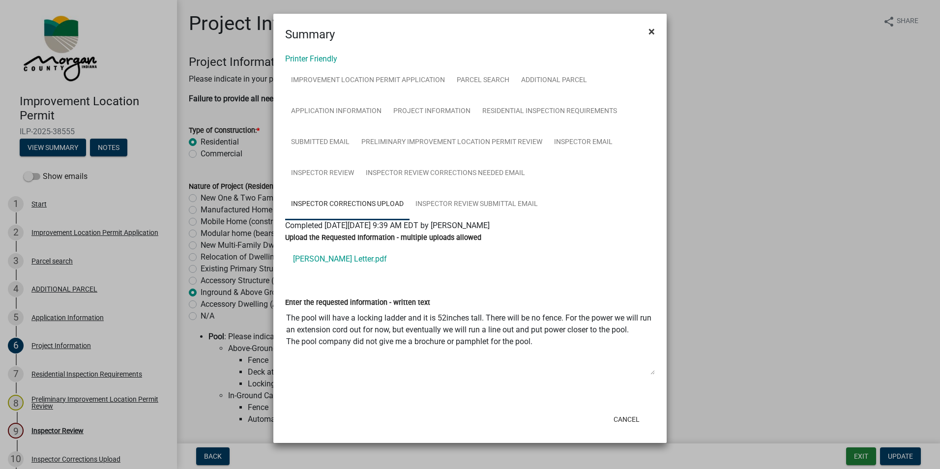
click at [651, 31] on span "×" at bounding box center [652, 32] width 6 height 14
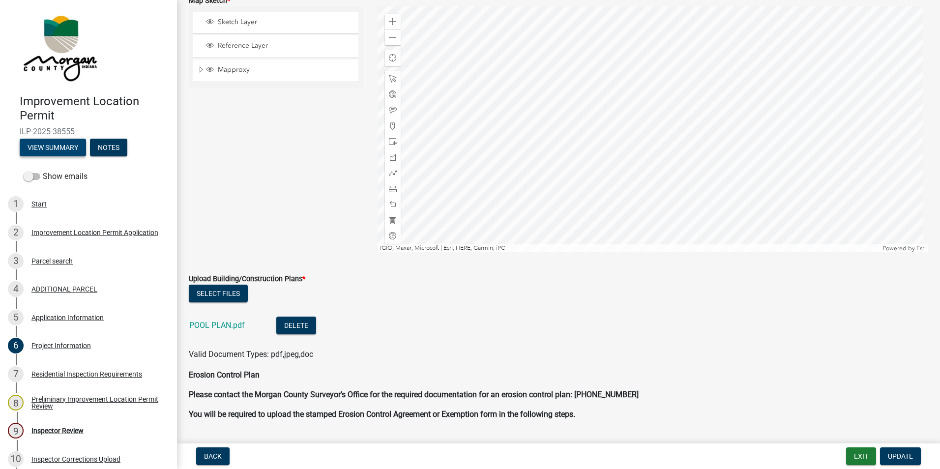
scroll to position [1869, 0]
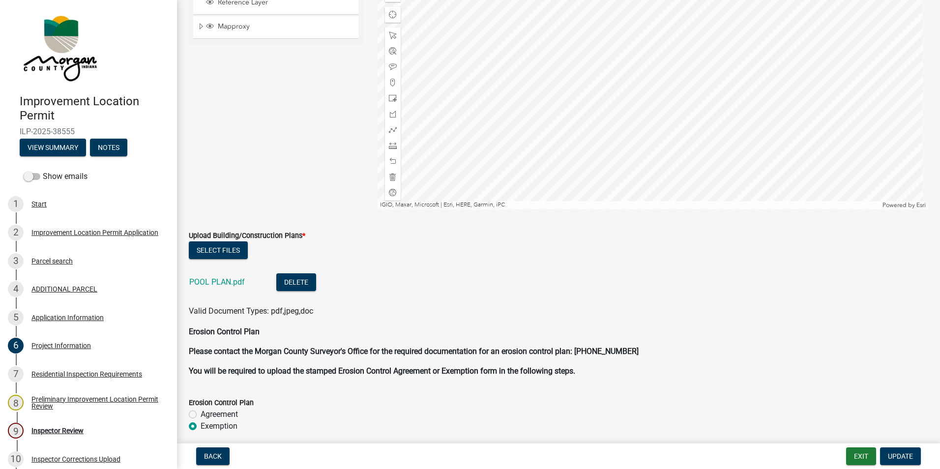
click at [230, 282] on link "POOL PLAN.pdf" at bounding box center [217, 281] width 56 height 9
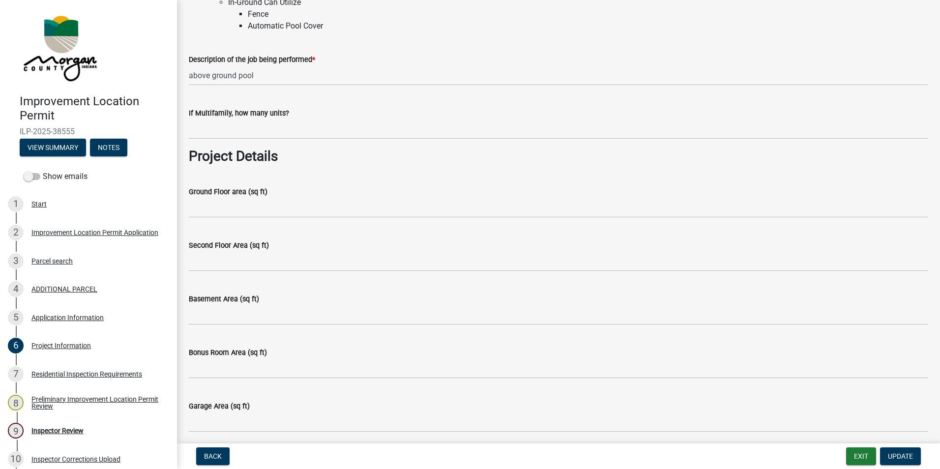
scroll to position [246, 0]
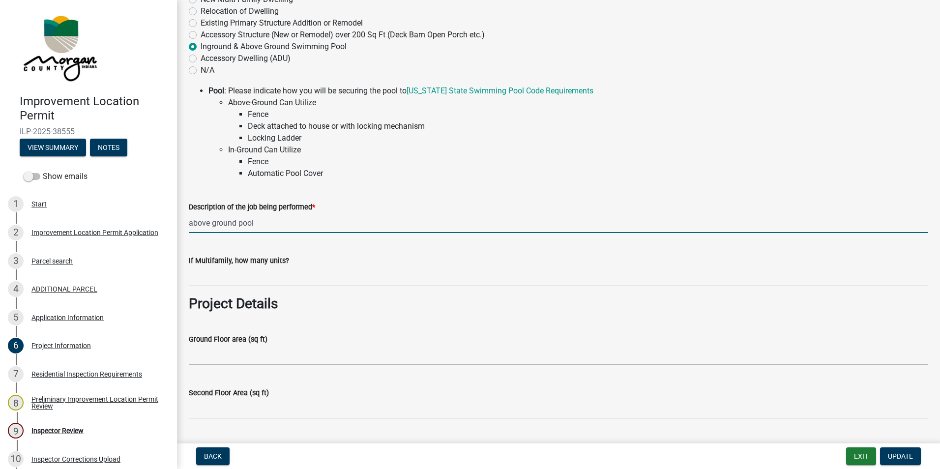
drag, startPoint x: 262, startPoint y: 225, endPoint x: 175, endPoint y: 227, distance: 86.6
click at [175, 227] on div "Improvement Location Permit ILP-2025-38555 View Summary Notes Show emails 1 Sta…" at bounding box center [470, 234] width 940 height 469
click at [276, 223] on input "Installation of a 24' roundx52" tall above ground swimming pool with a locking …" at bounding box center [559, 223] width 740 height 20
click at [283, 224] on input "Installation of a 24' round x52" tall above ground swimming pool with a locking…" at bounding box center [559, 223] width 740 height 20
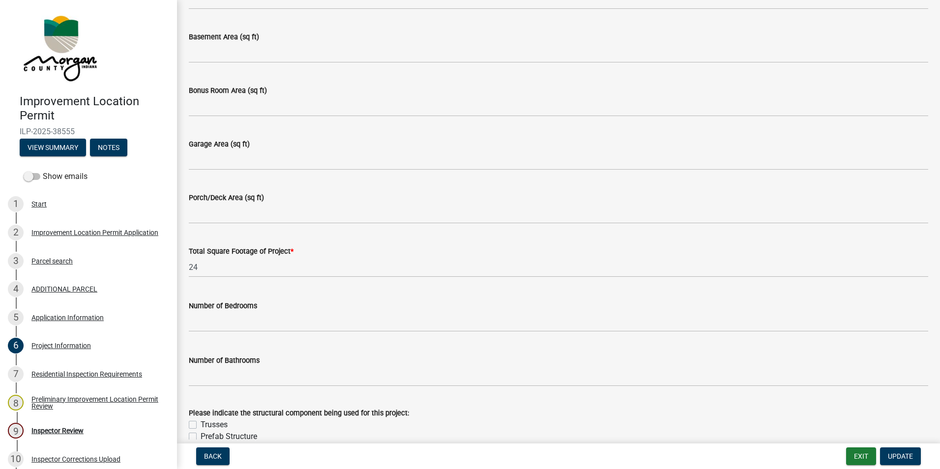
scroll to position [689, 0]
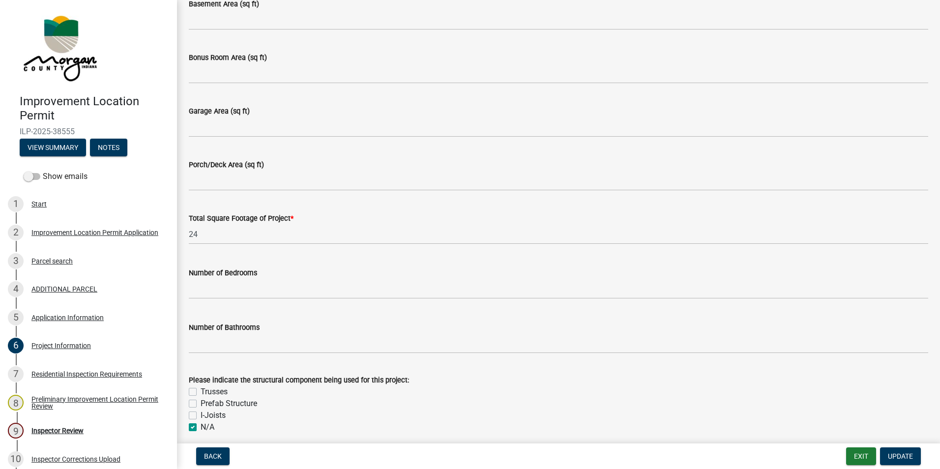
type input "Installation of a 24' round x 52" tall above ground swimming pool with a lockin…"
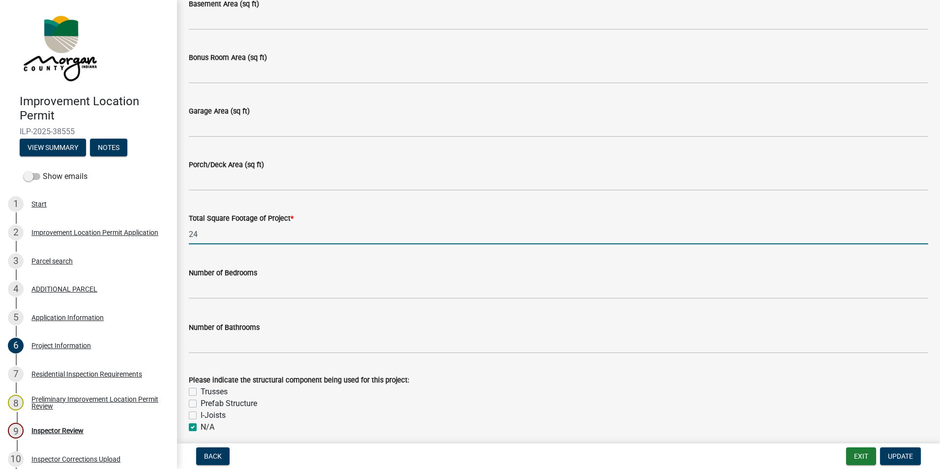
click at [210, 235] on input "24" at bounding box center [559, 234] width 740 height 20
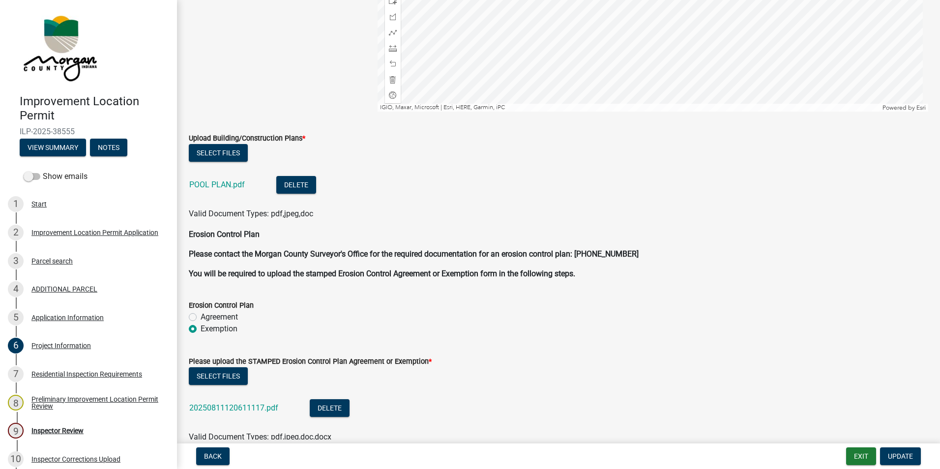
scroll to position [1967, 0]
type input "24"
click at [225, 183] on link "POOL PLAN.pdf" at bounding box center [217, 183] width 56 height 9
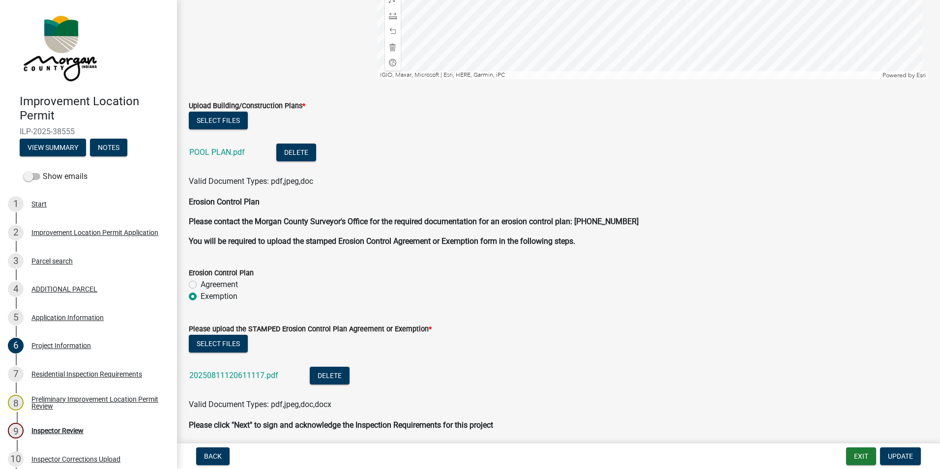
scroll to position [2017, 0]
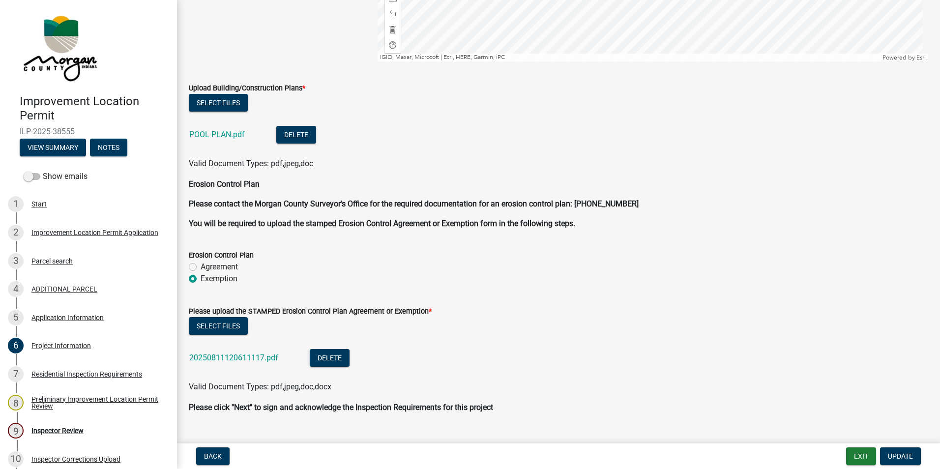
click at [254, 357] on link "20250811120611117.pdf" at bounding box center [233, 357] width 89 height 9
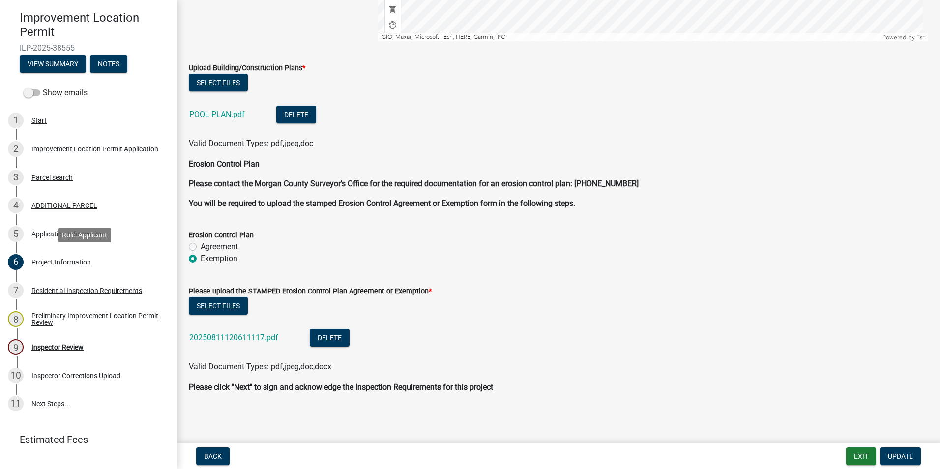
scroll to position [98, 0]
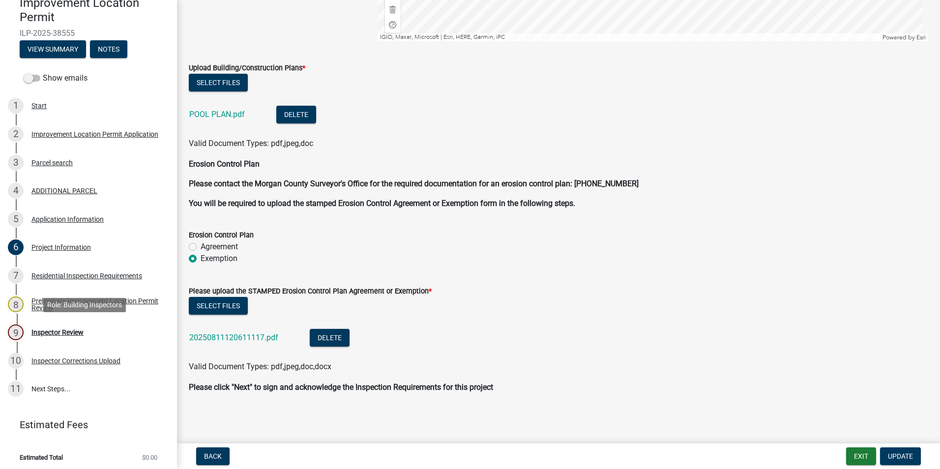
click at [70, 333] on div "Inspector Review" at bounding box center [57, 332] width 52 height 7
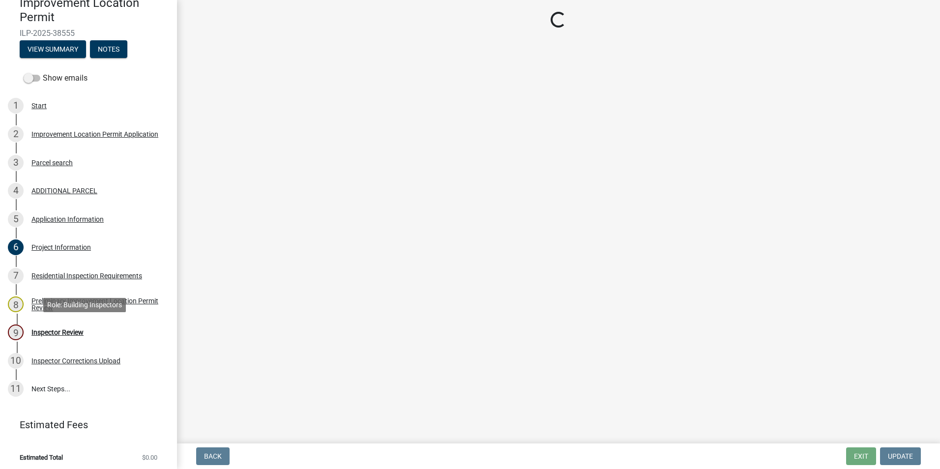
scroll to position [0, 0]
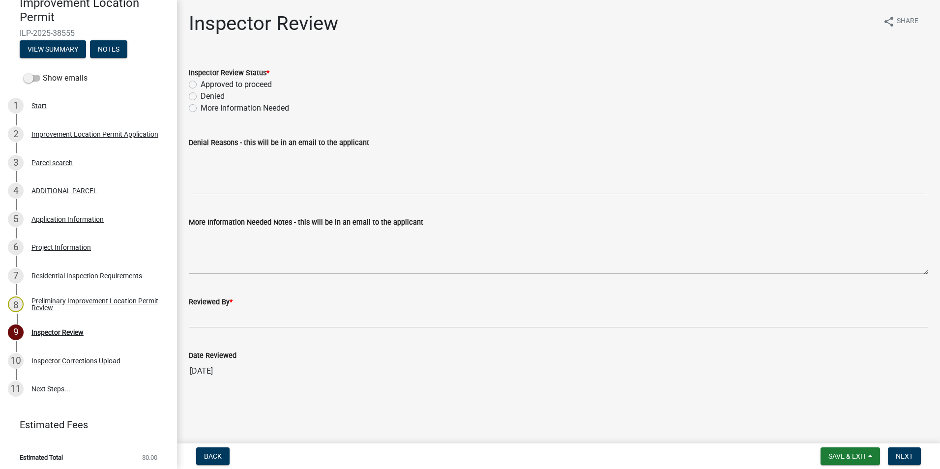
click at [201, 84] on label "Approved to proceed" at bounding box center [236, 85] width 71 height 12
click at [201, 84] on input "Approved to proceed" at bounding box center [204, 82] width 6 height 6
radio input "true"
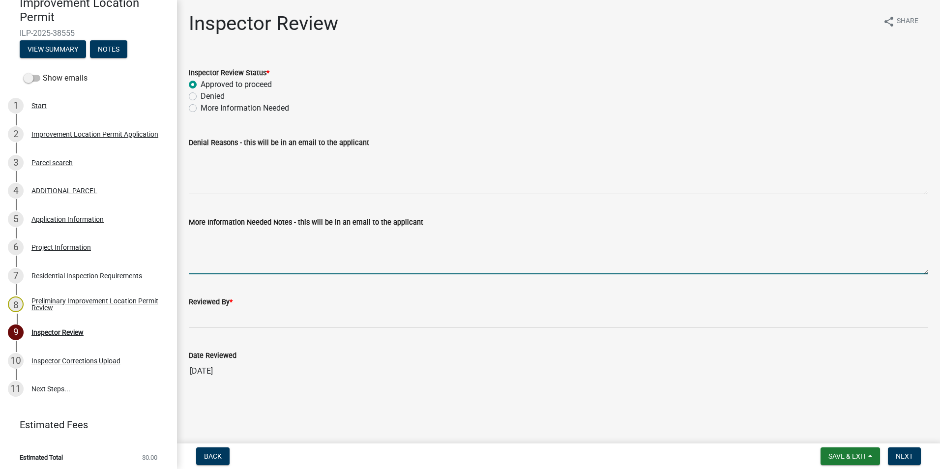
click at [271, 257] on textarea "More Information Needed Notes - this will be in an email to the applicant" at bounding box center [559, 251] width 740 height 46
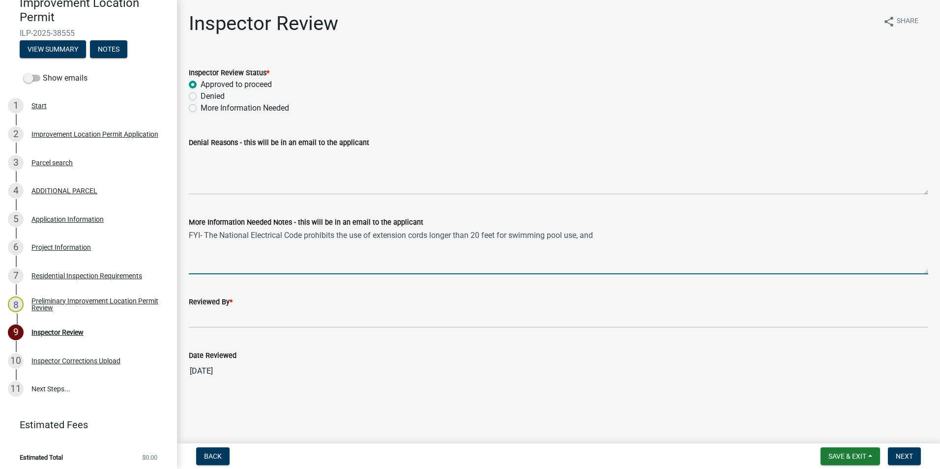
click at [596, 236] on textarea "FYI- The National Electrical Code prohibits the use of extension cords longer t…" at bounding box center [559, 251] width 740 height 46
type textarea "FYI- The National Electrical Code prohibits the use of extension cords longer t…"
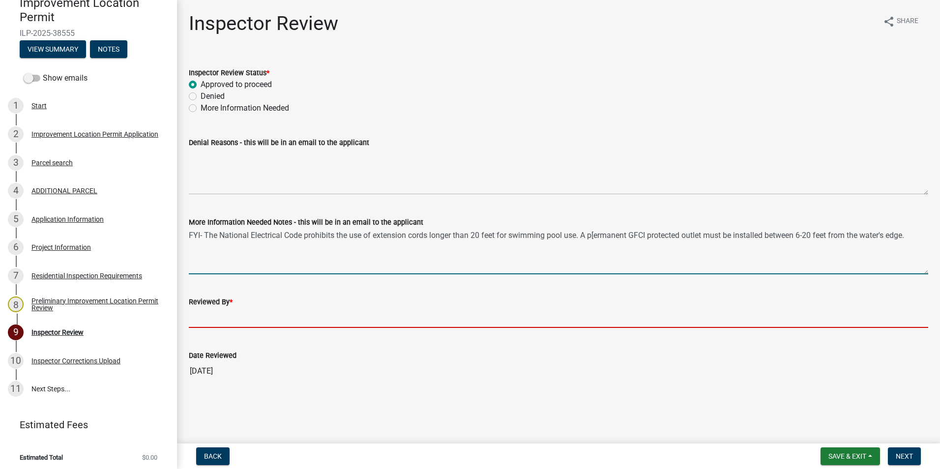
click at [251, 317] on input "Reviewed By *" at bounding box center [559, 318] width 740 height 20
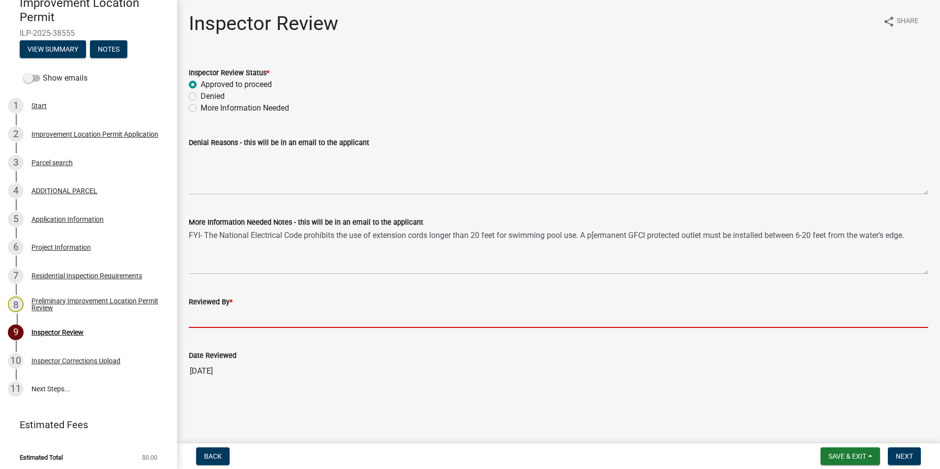
type input "AFM"
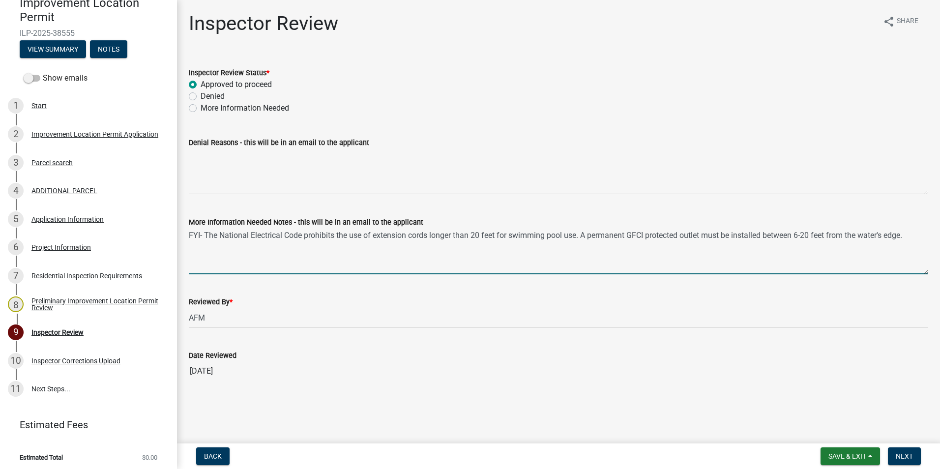
type textarea "FYI- The National Electrical Code prohibits the use of extension cords longer t…"
click at [901, 454] on span "Next" at bounding box center [904, 456] width 17 height 8
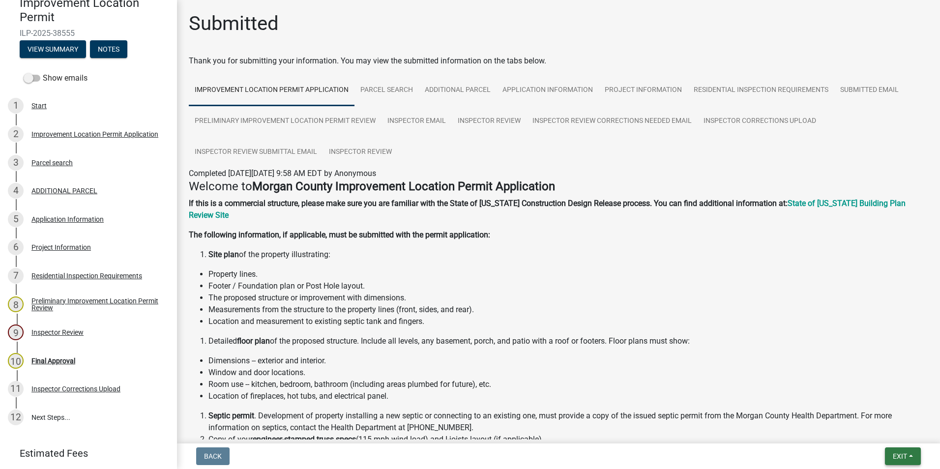
click at [894, 452] on span "Exit" at bounding box center [900, 456] width 14 height 8
click at [895, 429] on button "Save & Exit" at bounding box center [882, 431] width 79 height 24
